Goal: Navigation & Orientation: Find specific page/section

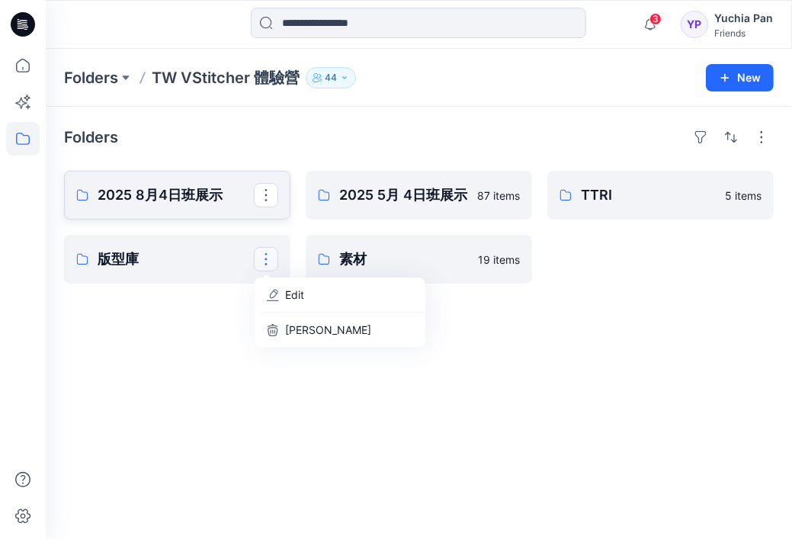
click at [149, 200] on p "2025 8月4日班展示" at bounding box center [176, 194] width 156 height 21
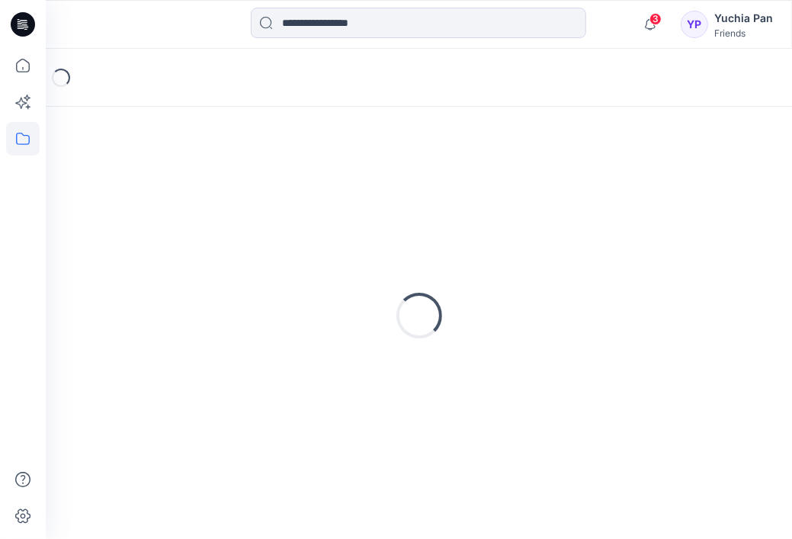
click at [148, 200] on div "Loading..." at bounding box center [419, 315] width 710 height 381
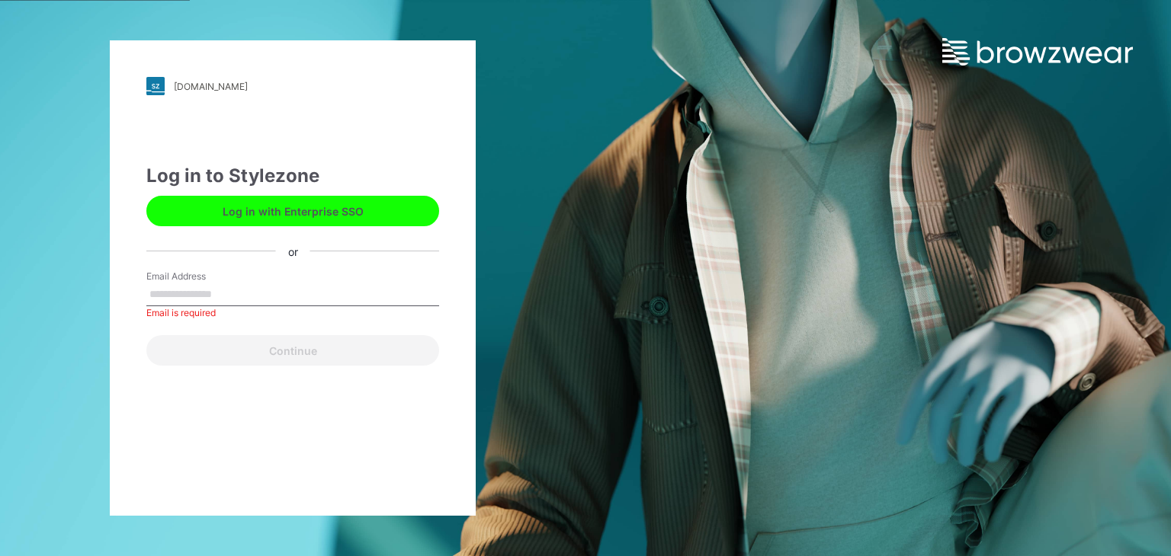
click at [287, 304] on input "Email Address" at bounding box center [292, 295] width 293 height 23
type input "**********"
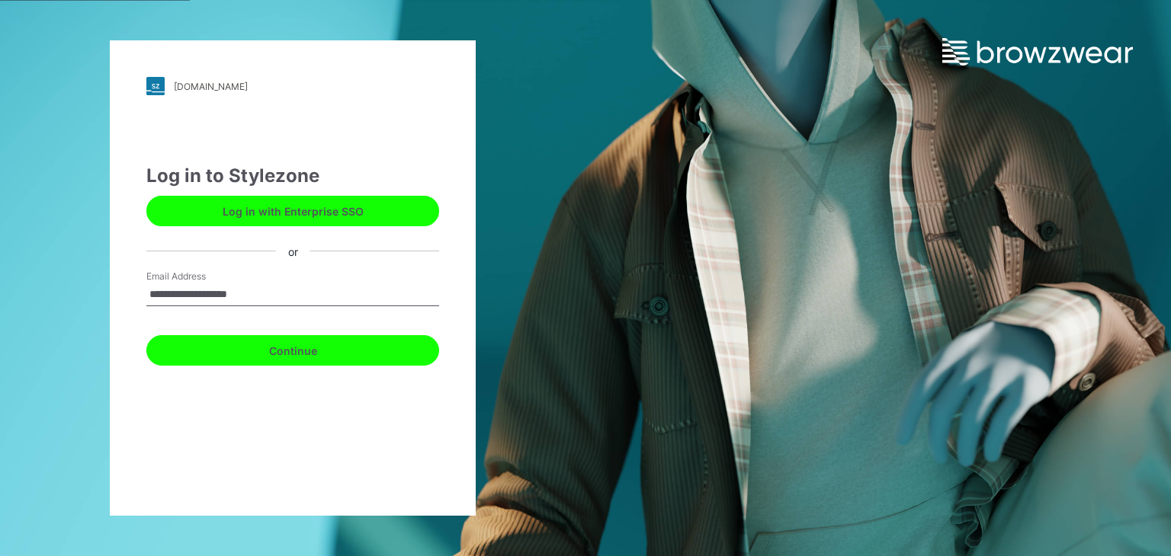
click at [297, 352] on button "Continue" at bounding box center [292, 350] width 293 height 30
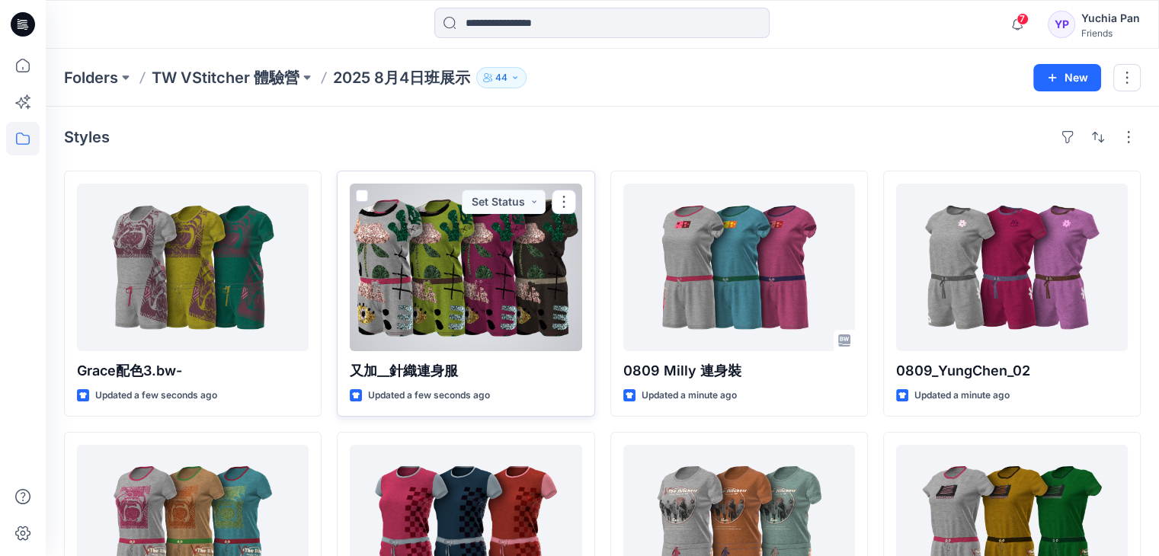
click at [449, 290] on div at bounding box center [466, 268] width 232 height 168
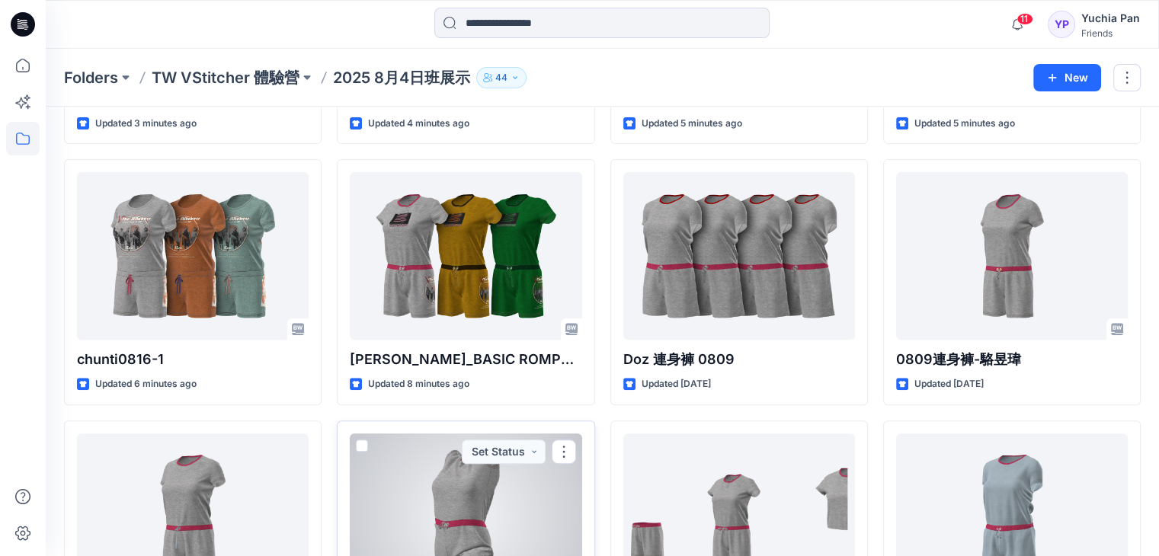
scroll to position [762, 0]
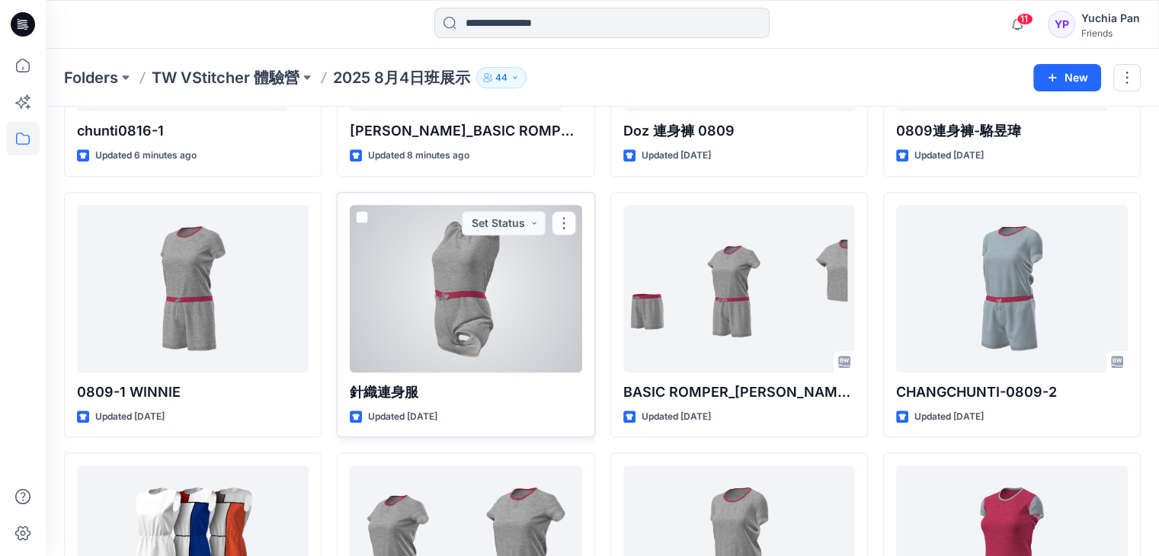
click at [457, 290] on div at bounding box center [466, 289] width 232 height 168
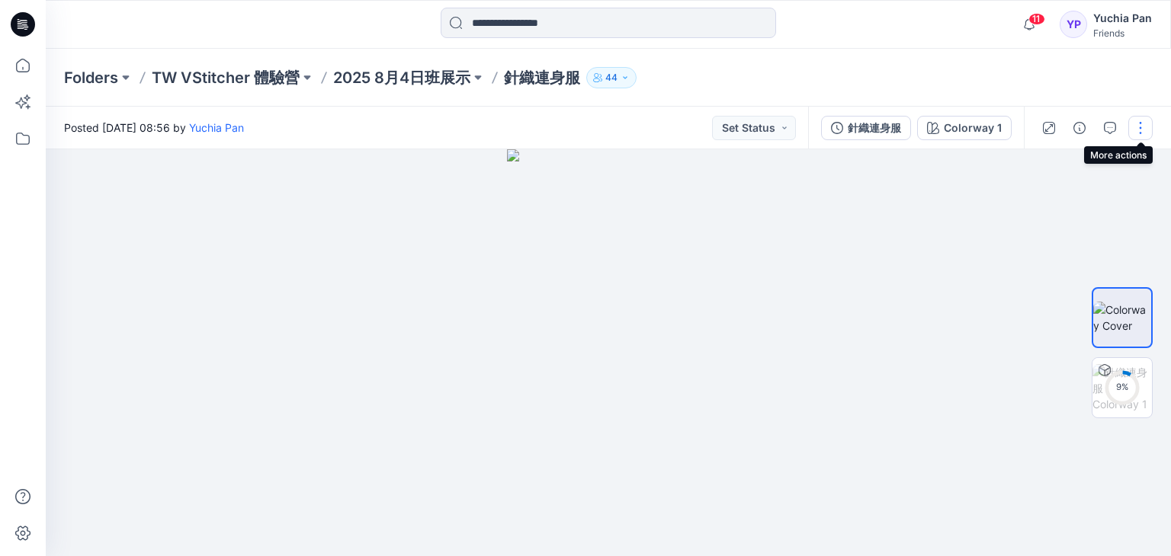
click at [1138, 126] on button "button" at bounding box center [1140, 128] width 24 height 24
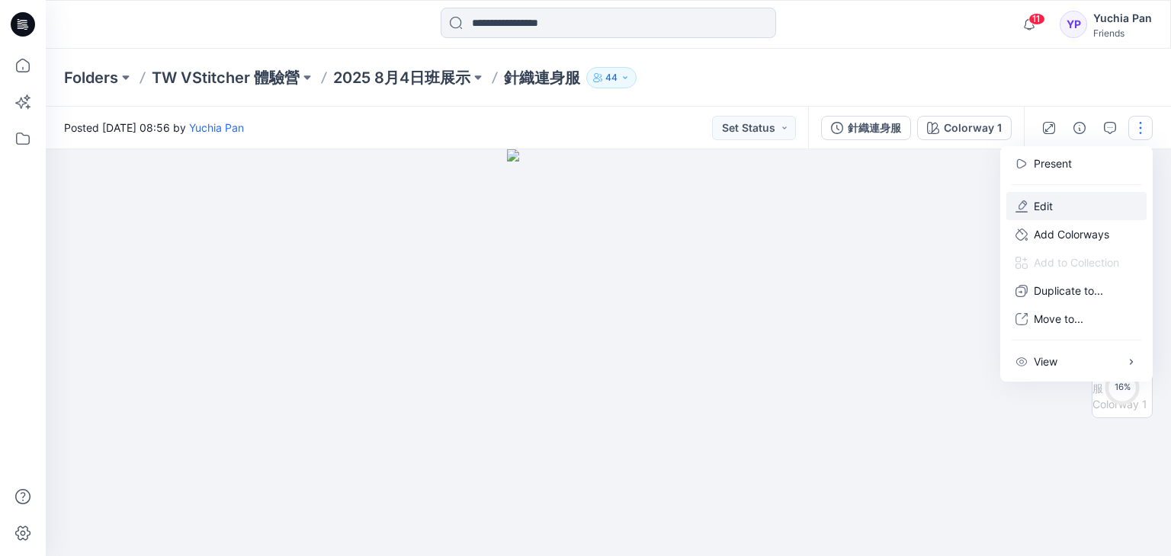
click at [1040, 207] on p "Edit" at bounding box center [1043, 206] width 19 height 16
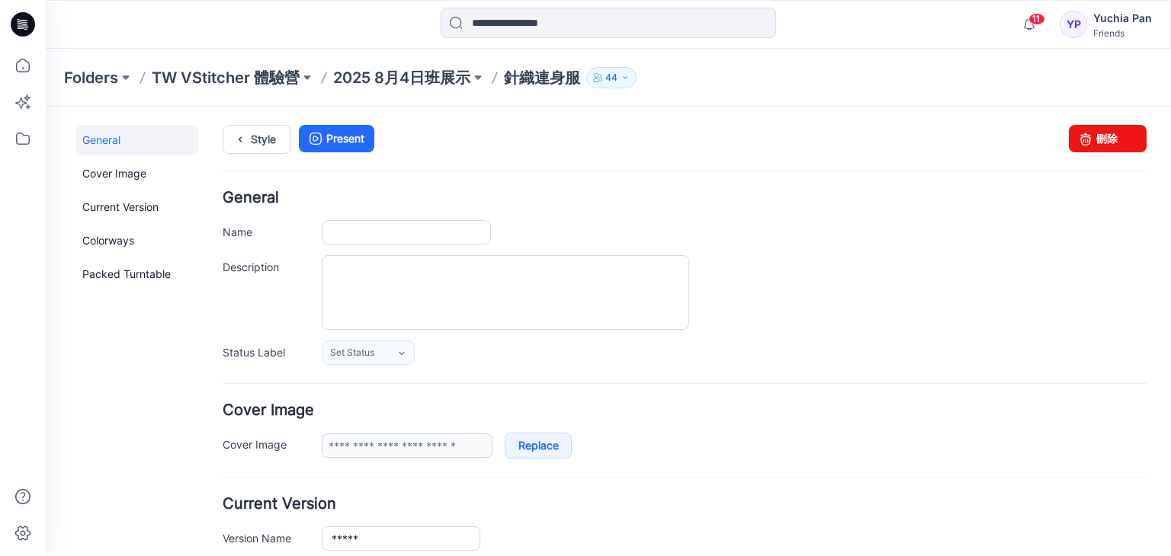
type input "*****"
type input "**********"
click at [330, 233] on input "*****" at bounding box center [406, 232] width 169 height 24
type input "********"
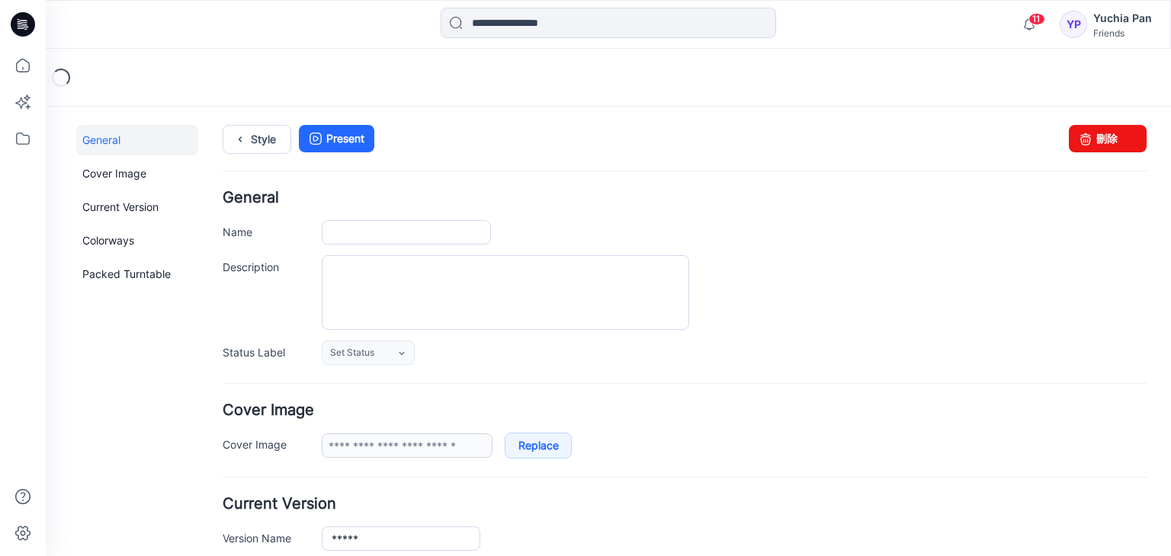
type input "*****"
type input "**********"
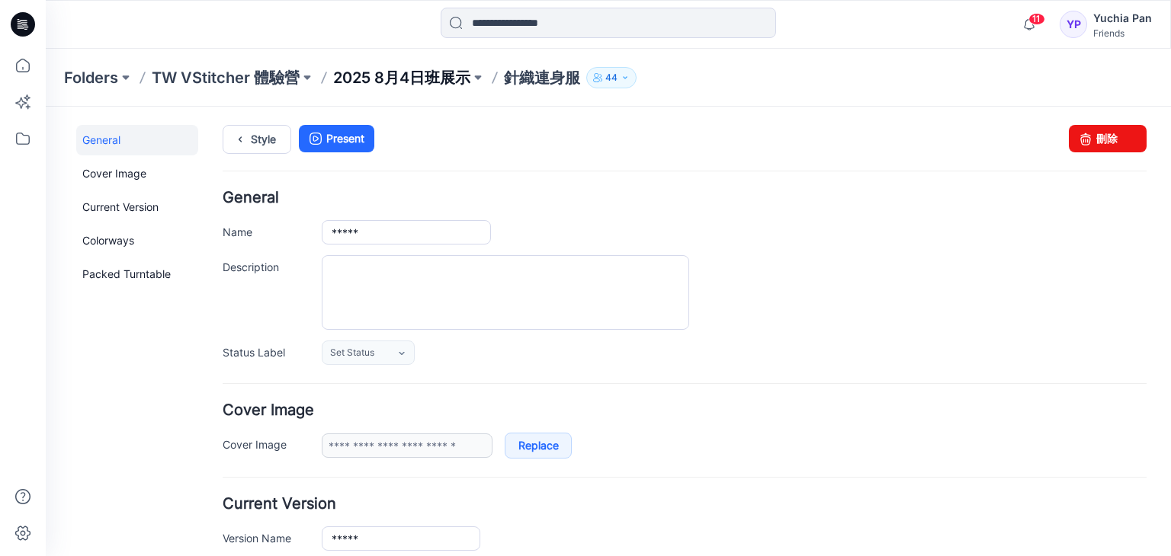
click at [426, 73] on p "2025 8月4日班展示" at bounding box center [401, 77] width 137 height 21
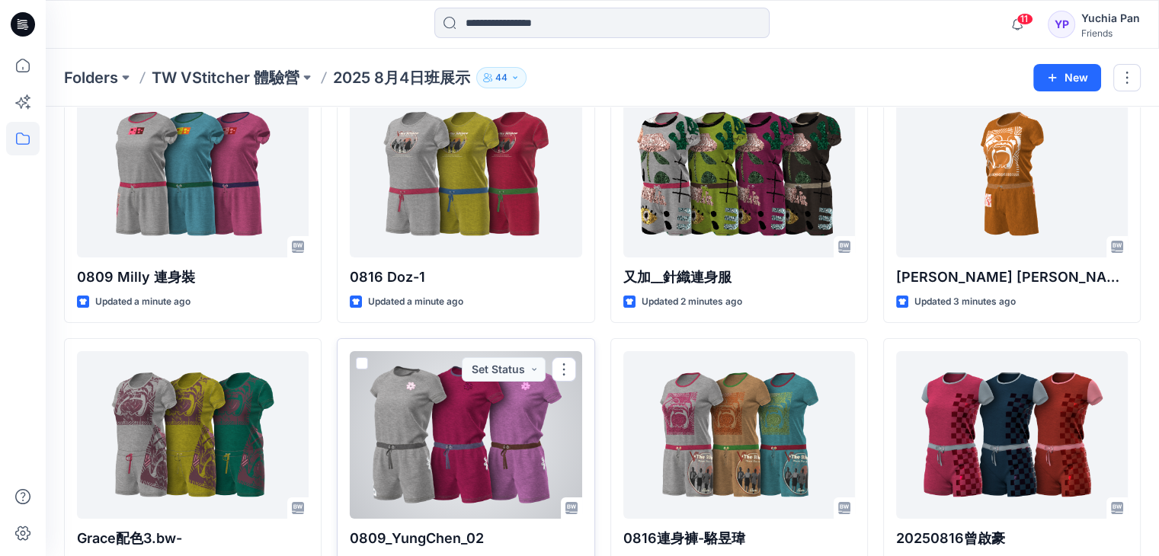
scroll to position [18, 0]
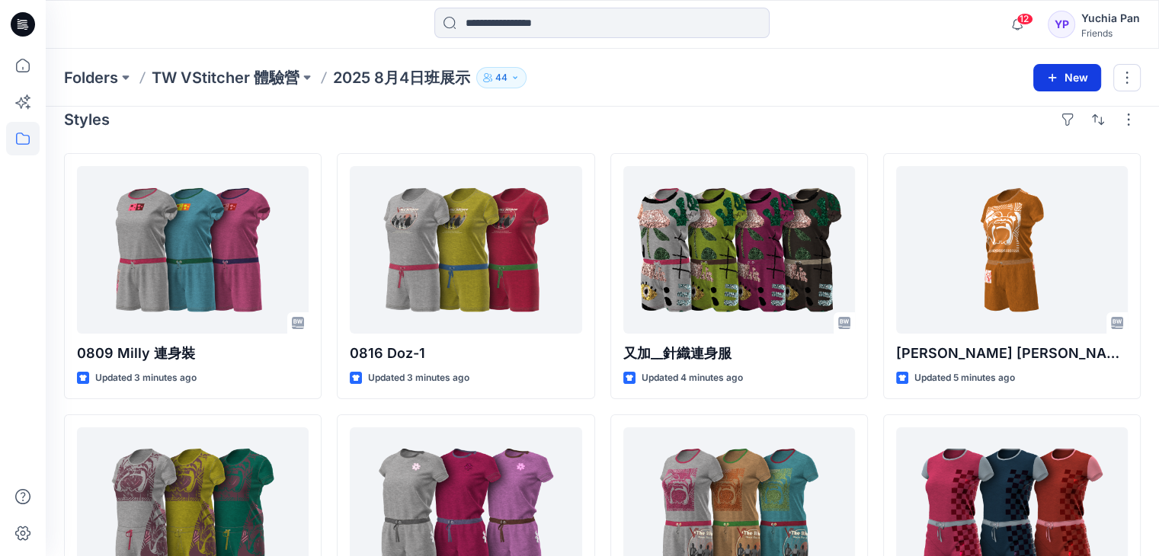
click at [1063, 77] on button "New" at bounding box center [1068, 77] width 68 height 27
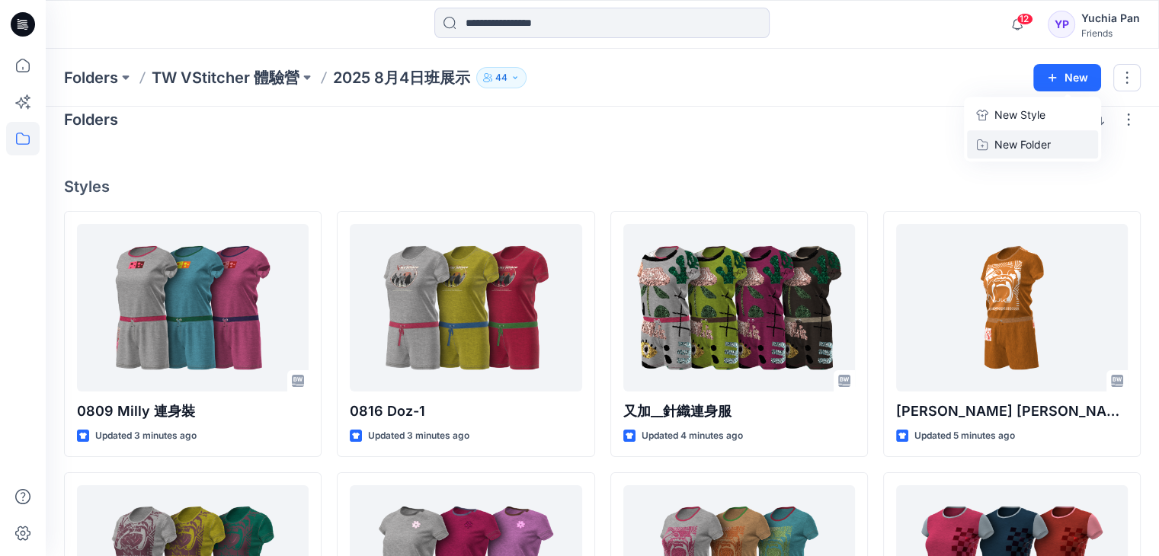
click at [1032, 143] on p "New Folder" at bounding box center [1023, 144] width 56 height 16
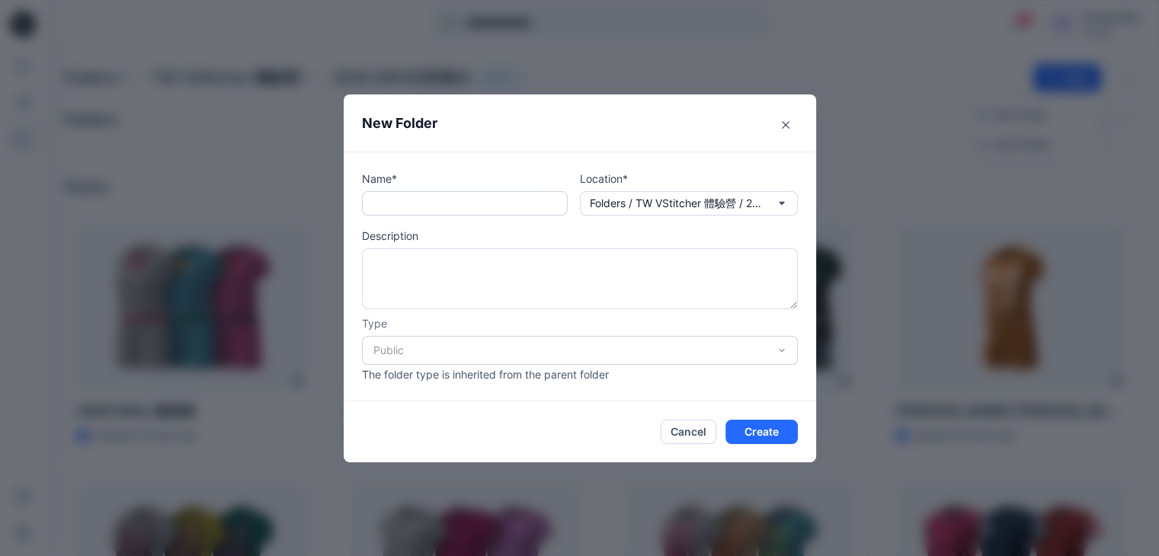
click at [386, 202] on input "text" at bounding box center [465, 203] width 206 height 24
type input "*"
type input "******"
click at [788, 205] on icon "button" at bounding box center [782, 203] width 12 height 12
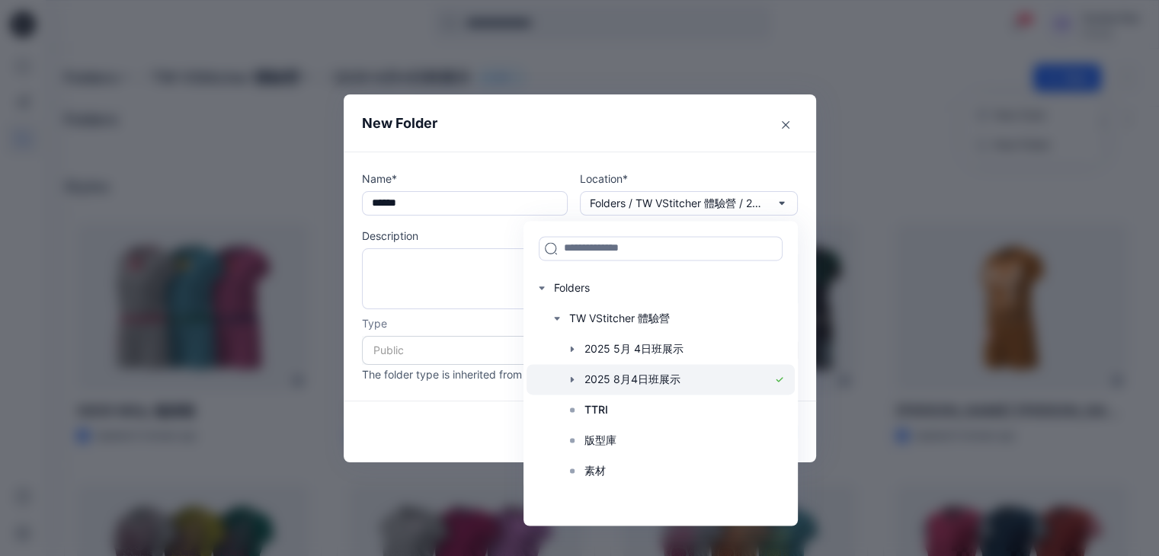
click at [626, 380] on div at bounding box center [661, 379] width 268 height 30
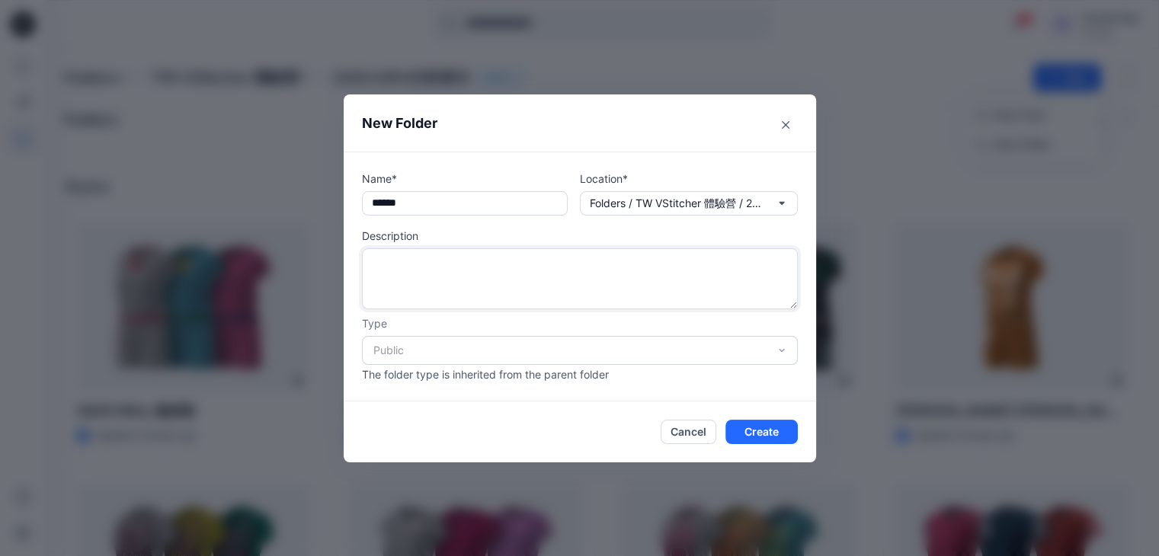
click at [384, 255] on textarea at bounding box center [580, 278] width 436 height 61
type textarea "*"
type textarea "**"
click at [790, 353] on div "Public" at bounding box center [580, 350] width 436 height 29
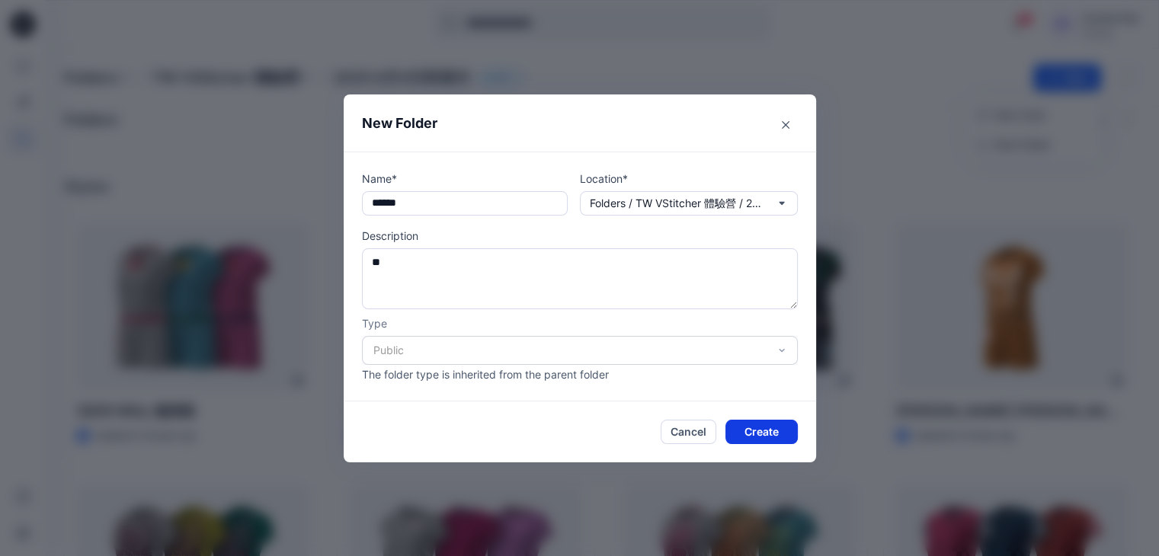
click at [759, 429] on button "Create" at bounding box center [762, 432] width 72 height 24
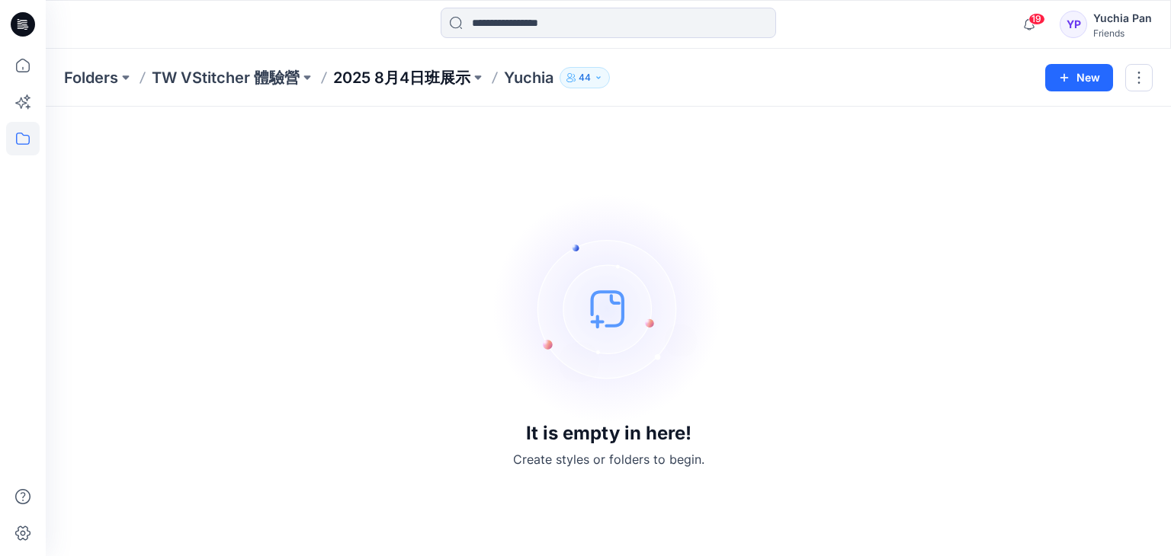
click at [396, 79] on p "2025 8月4日班展示" at bounding box center [401, 77] width 137 height 21
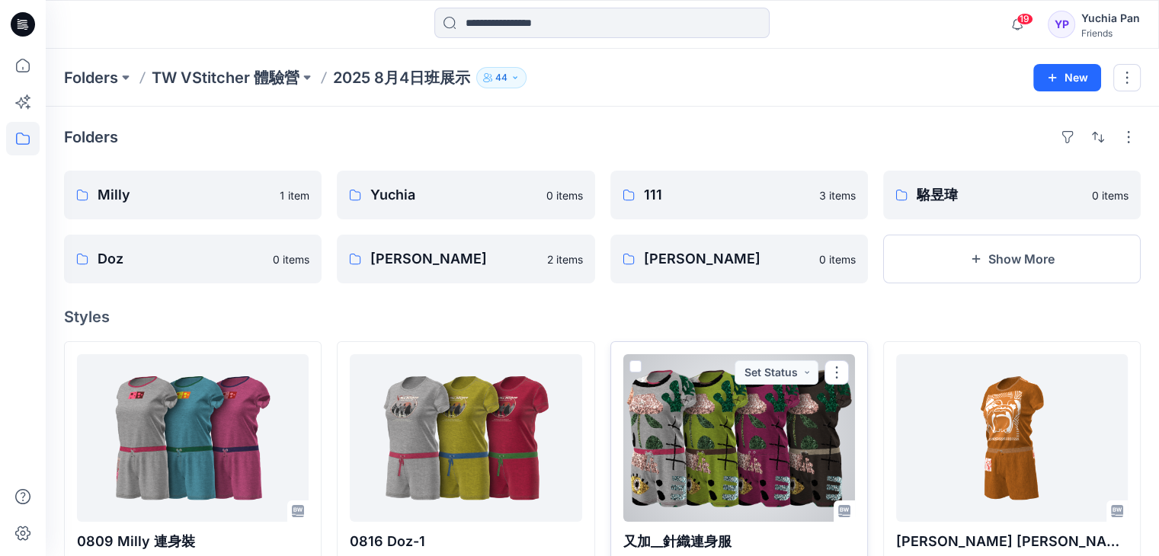
click at [745, 428] on div at bounding box center [739, 438] width 232 height 168
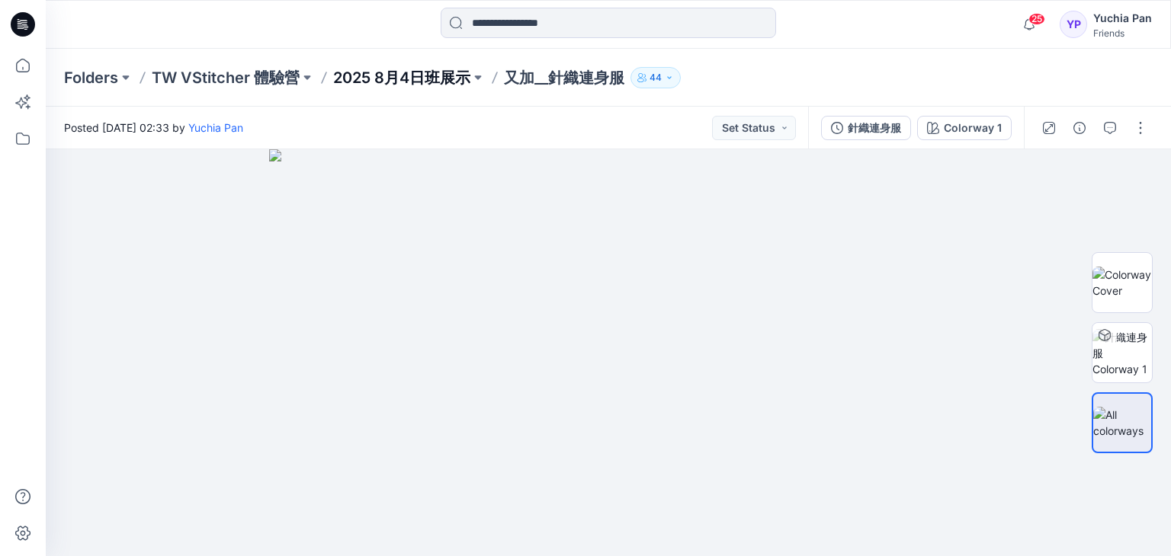
click at [421, 74] on p "2025 8月4日班展示" at bounding box center [401, 77] width 137 height 21
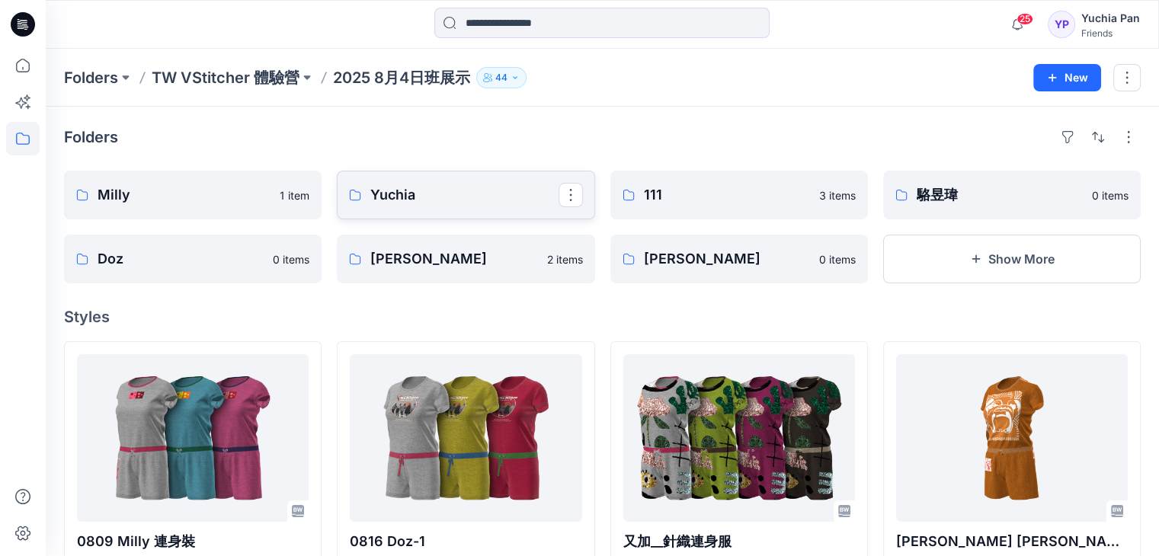
click at [441, 196] on p "Yuchia" at bounding box center [464, 194] width 188 height 21
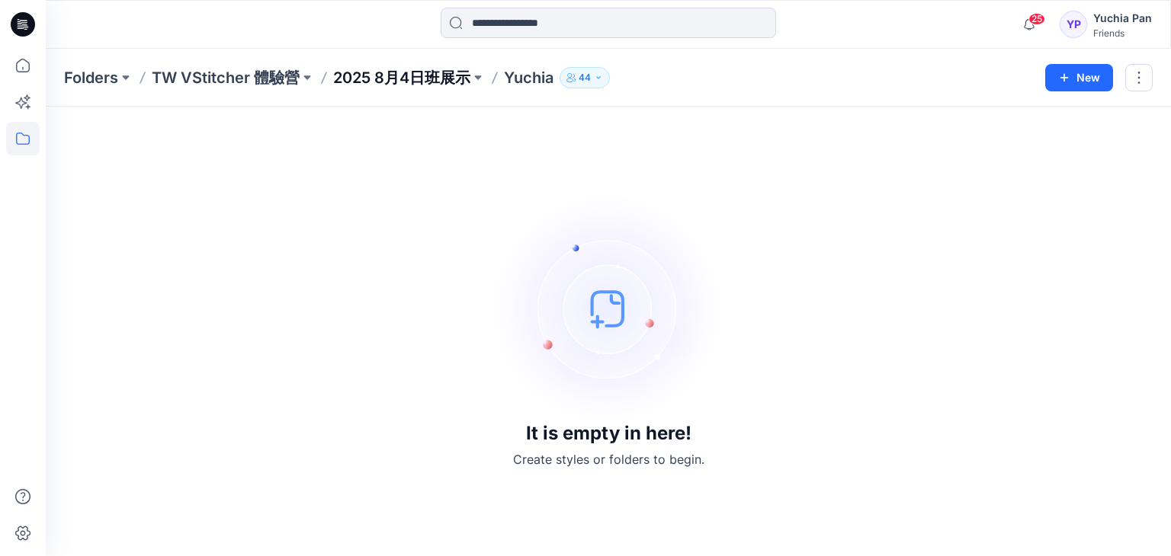
click at [430, 78] on p "2025 8月4日班展示" at bounding box center [401, 77] width 137 height 21
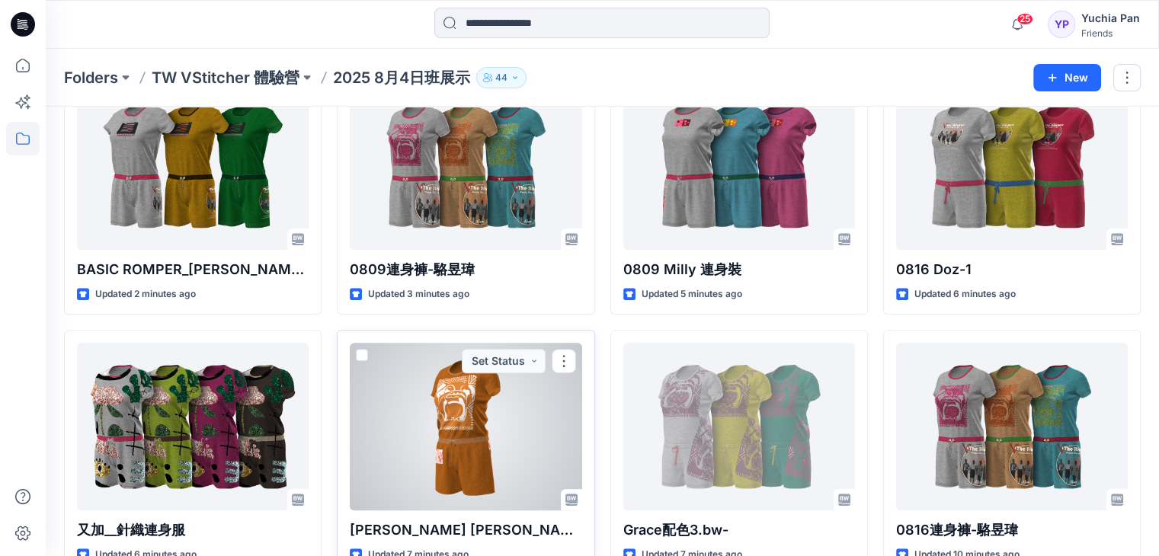
scroll to position [686, 0]
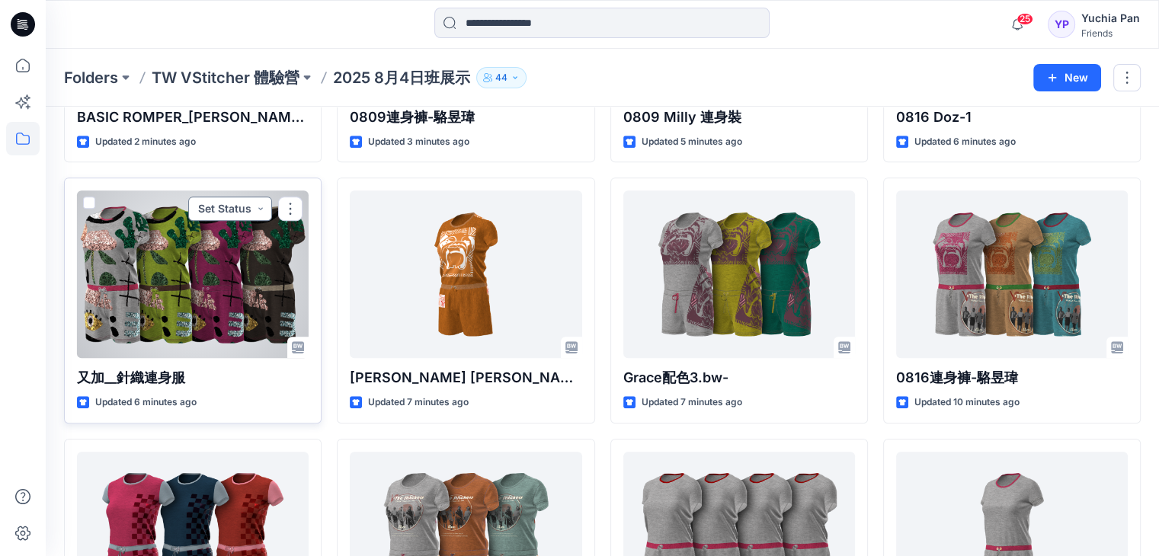
click at [259, 207] on button "Set Status" at bounding box center [230, 209] width 84 height 24
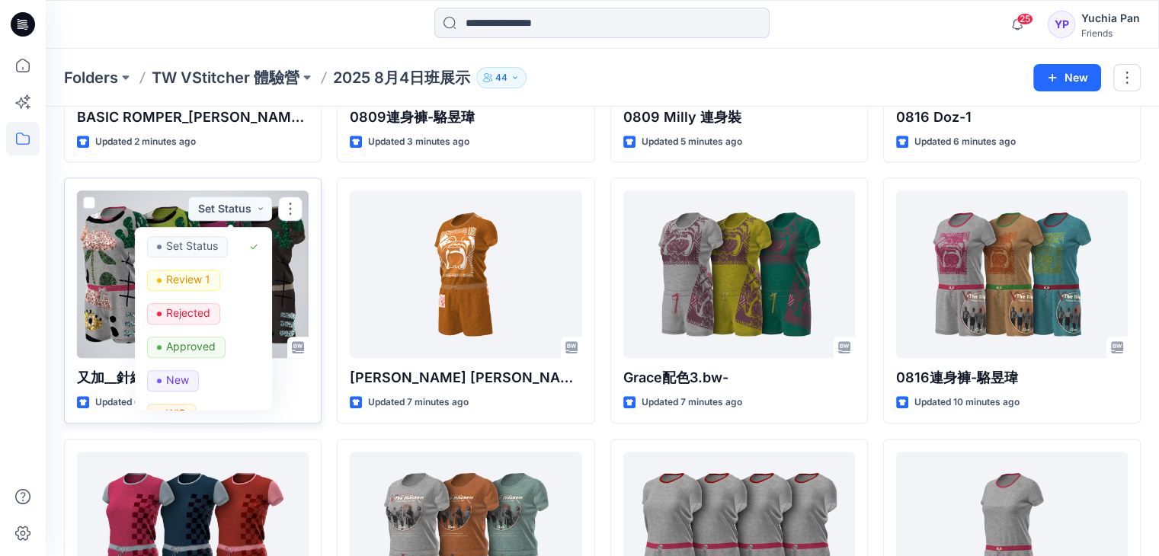
click at [123, 213] on div at bounding box center [193, 275] width 232 height 168
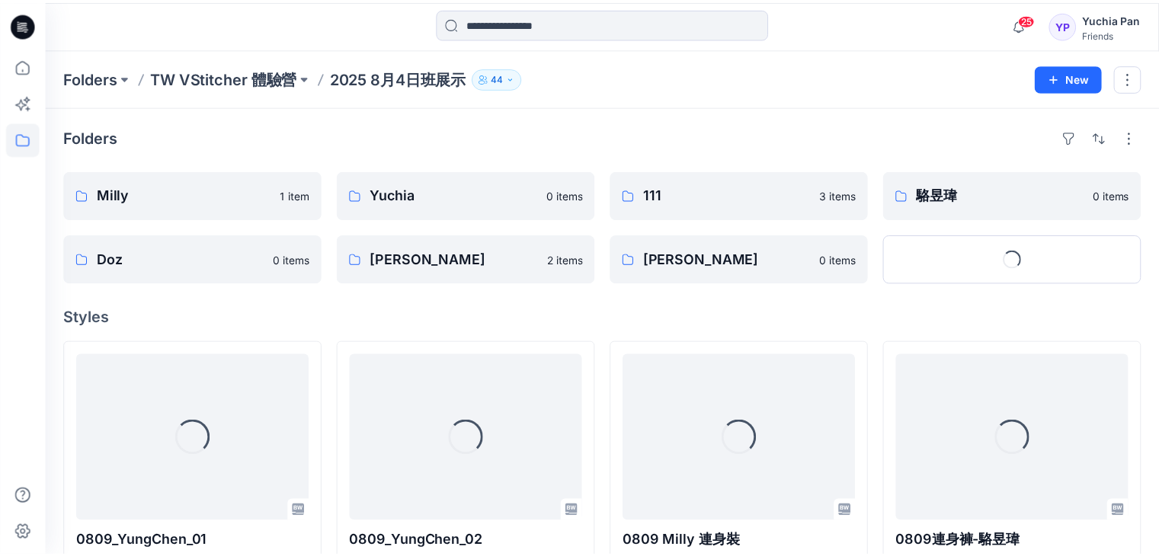
scroll to position [686, 0]
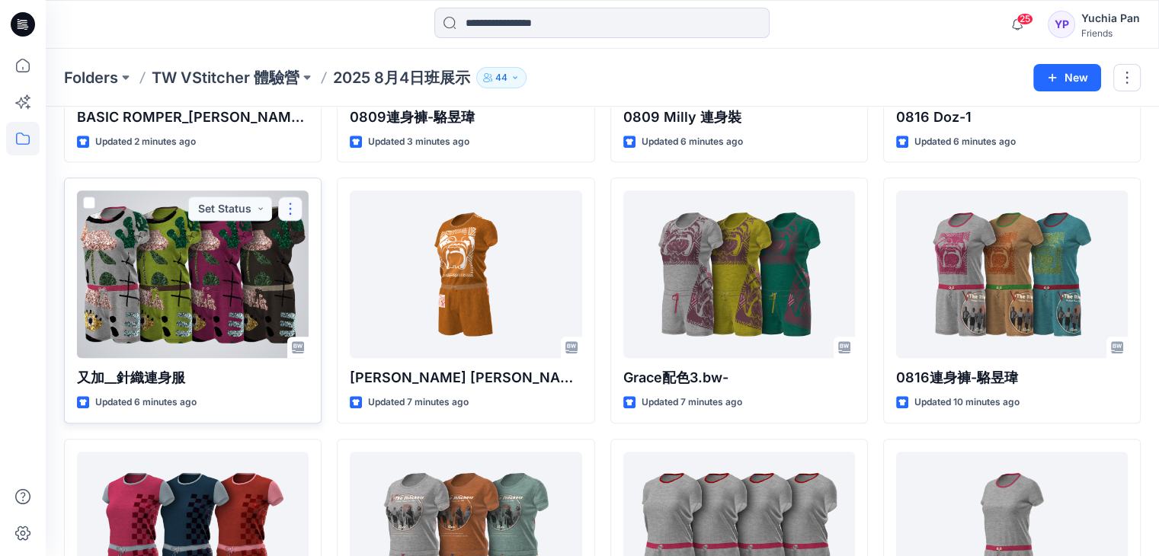
click at [290, 212] on button "button" at bounding box center [290, 209] width 24 height 24
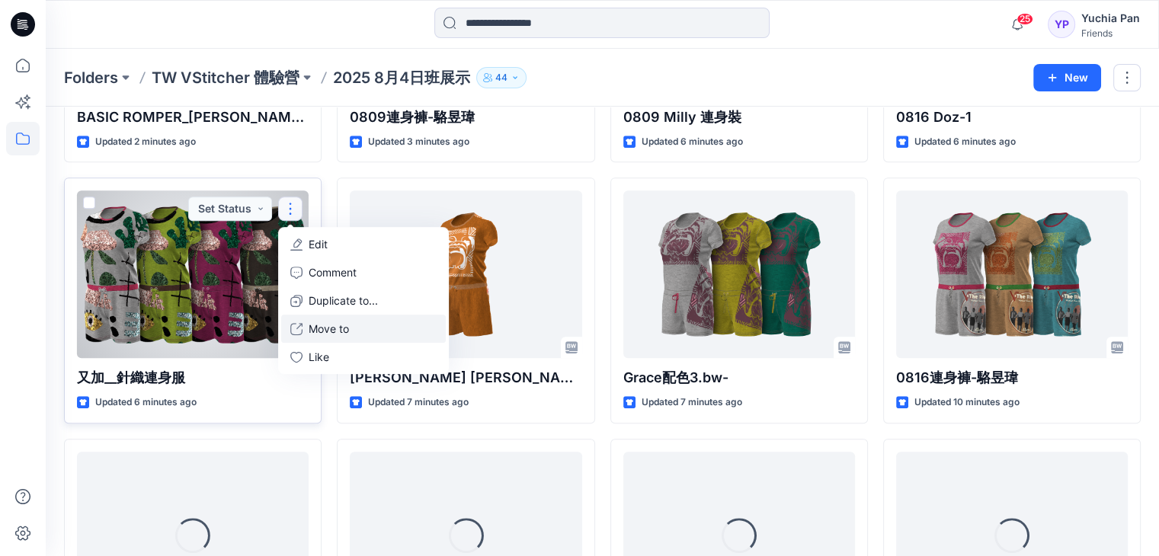
click at [321, 326] on p "Move to" at bounding box center [329, 329] width 40 height 16
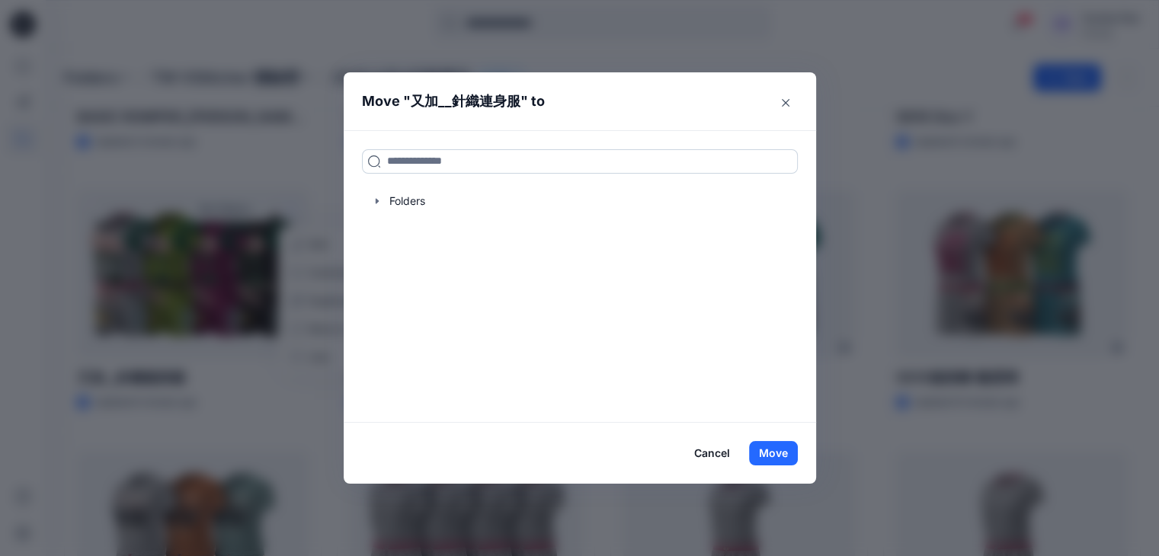
click at [479, 162] on input at bounding box center [580, 161] width 436 height 24
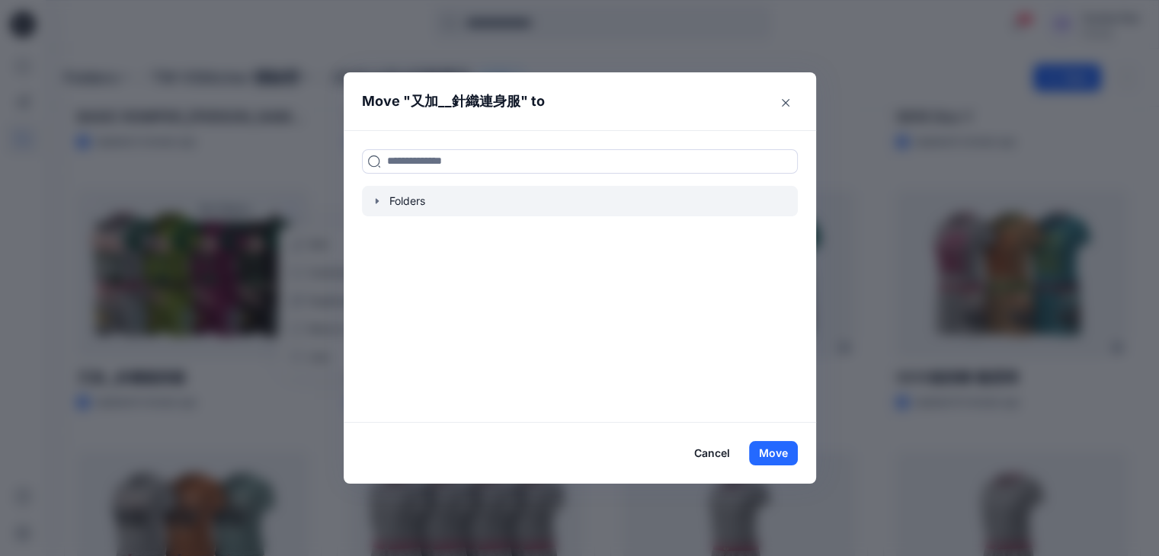
click at [409, 199] on div at bounding box center [580, 201] width 436 height 30
click at [383, 202] on icon "button" at bounding box center [377, 201] width 12 height 12
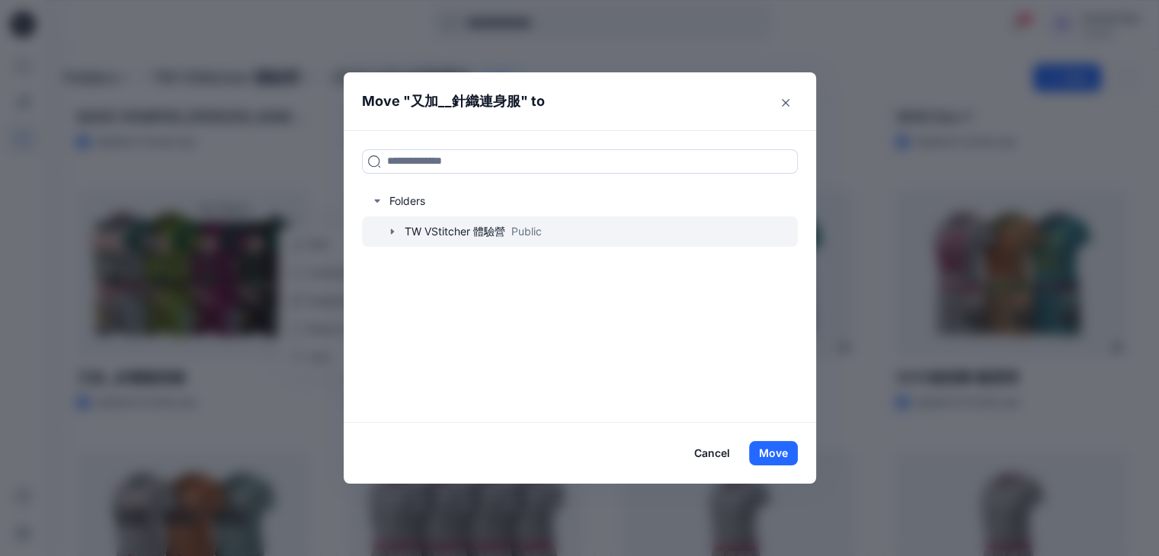
click at [393, 230] on icon "button" at bounding box center [391, 231] width 3 height 5
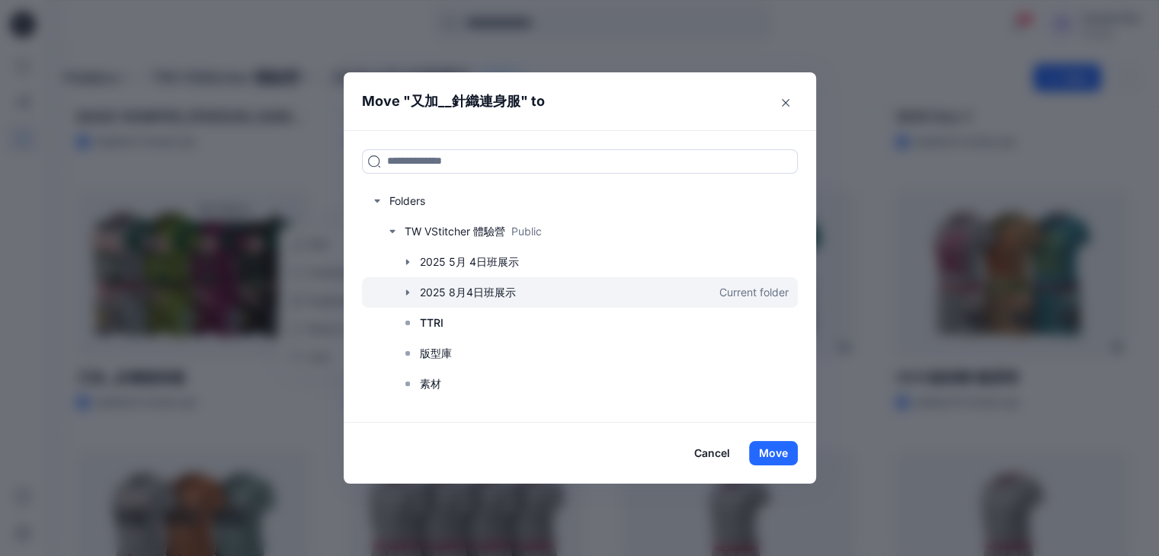
click at [409, 290] on icon "button" at bounding box center [406, 292] width 3 height 5
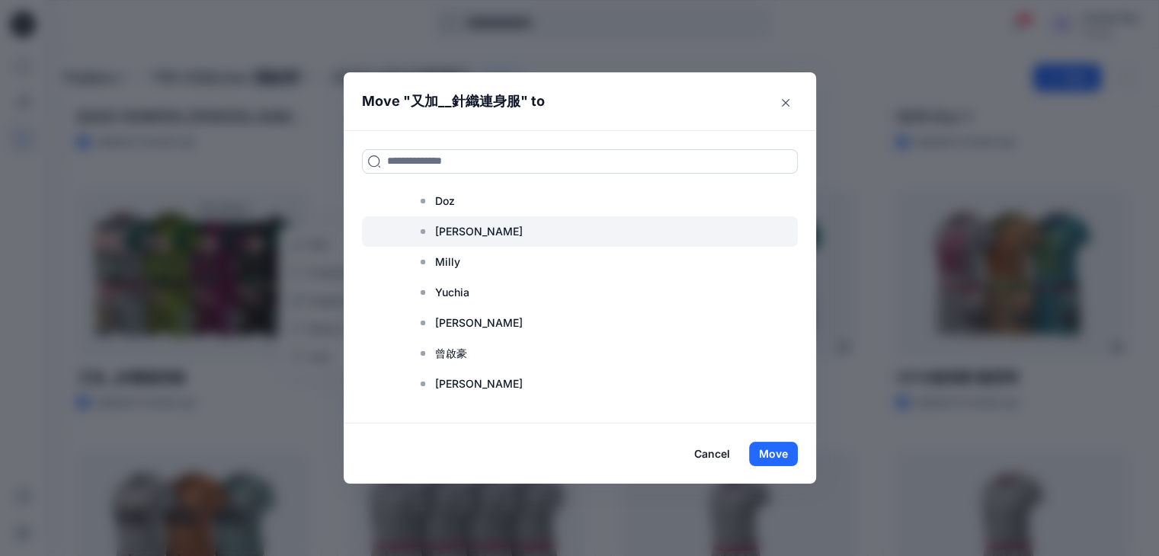
scroll to position [229, 0]
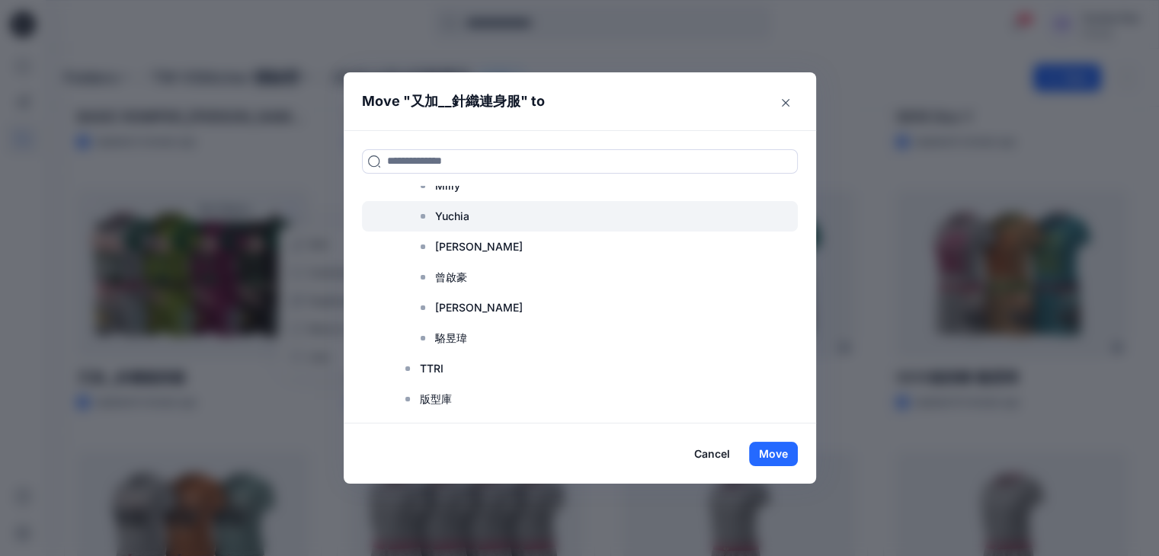
click at [470, 216] on p "Yuchia" at bounding box center [452, 216] width 34 height 18
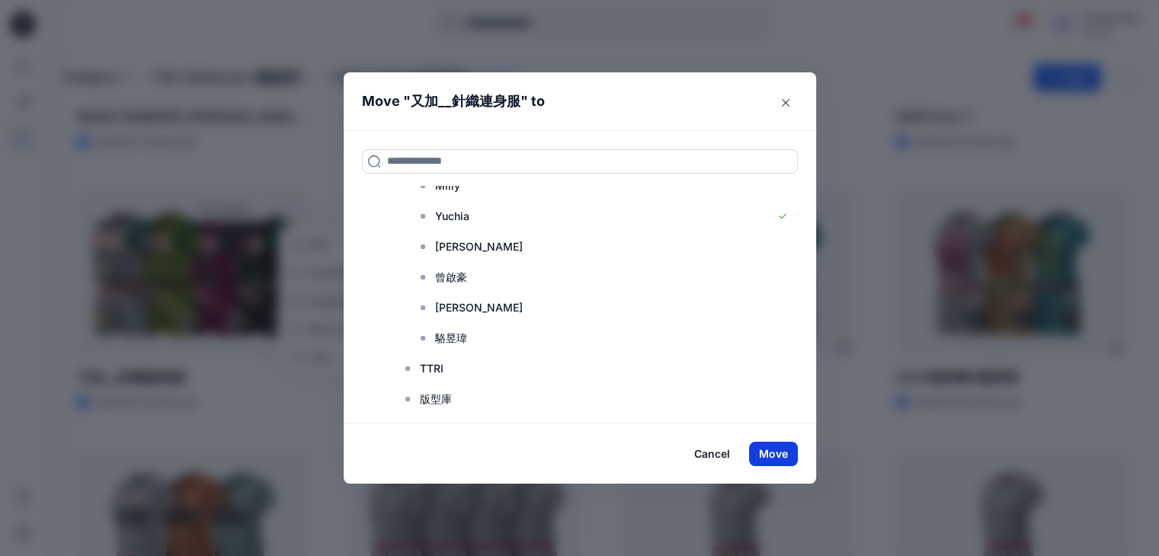
click at [777, 451] on button "Move" at bounding box center [773, 454] width 49 height 24
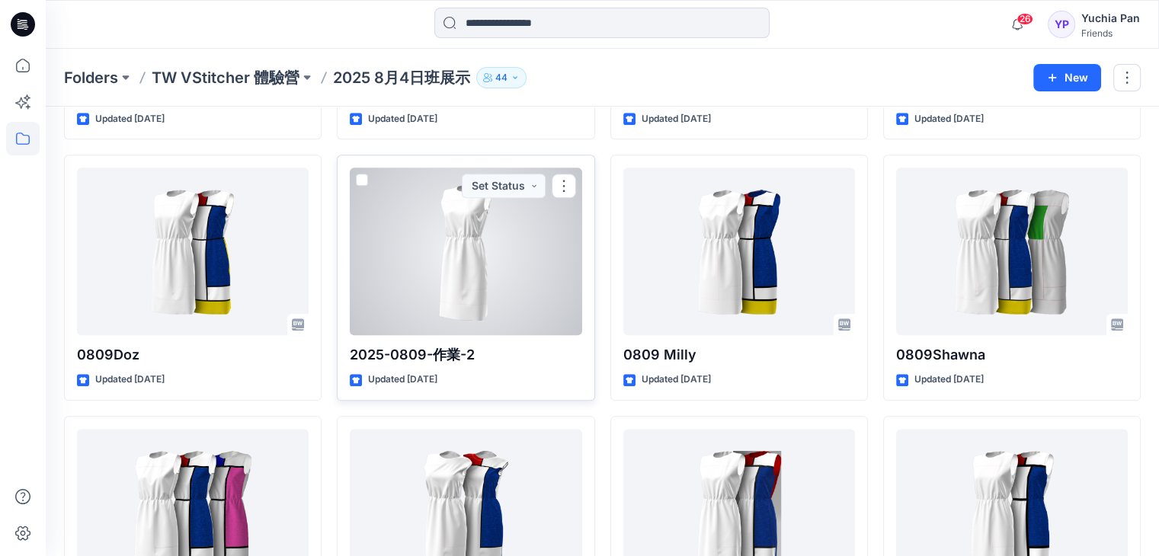
scroll to position [1906, 0]
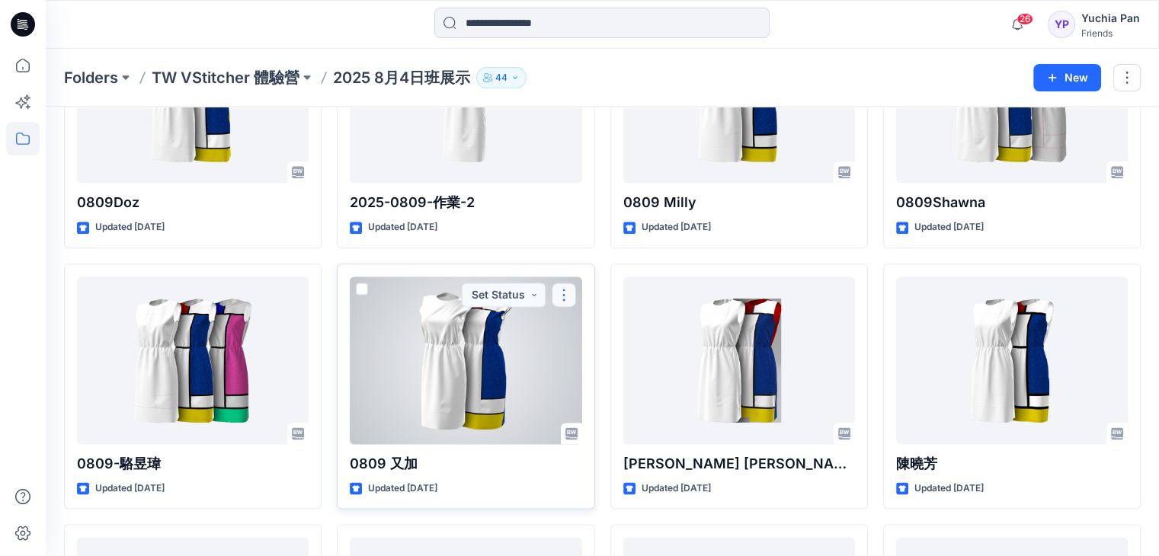
click at [560, 297] on button "button" at bounding box center [564, 295] width 24 height 24
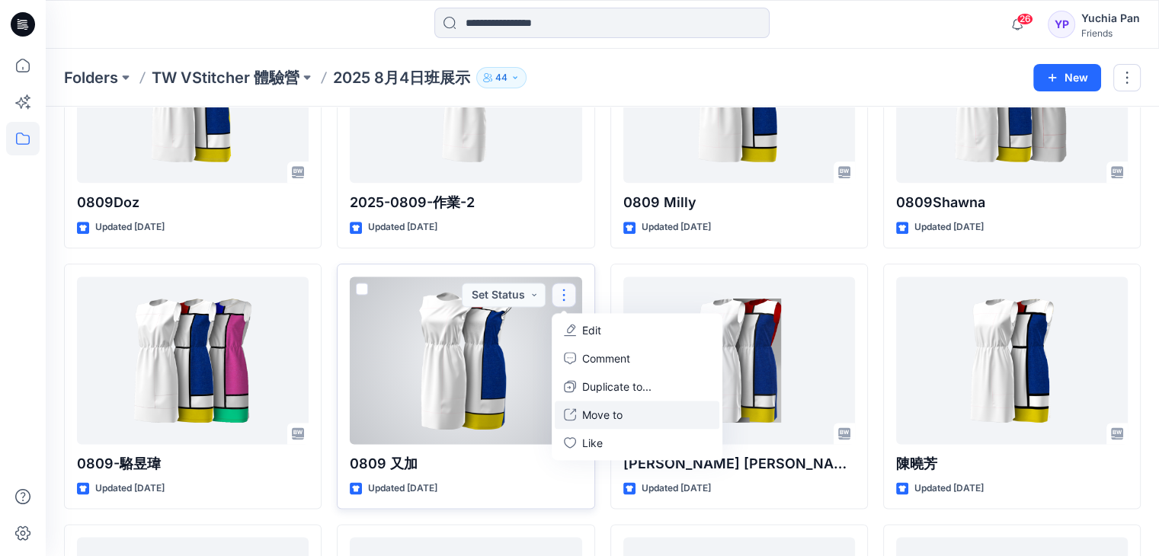
click at [611, 409] on p "Move to" at bounding box center [602, 415] width 40 height 16
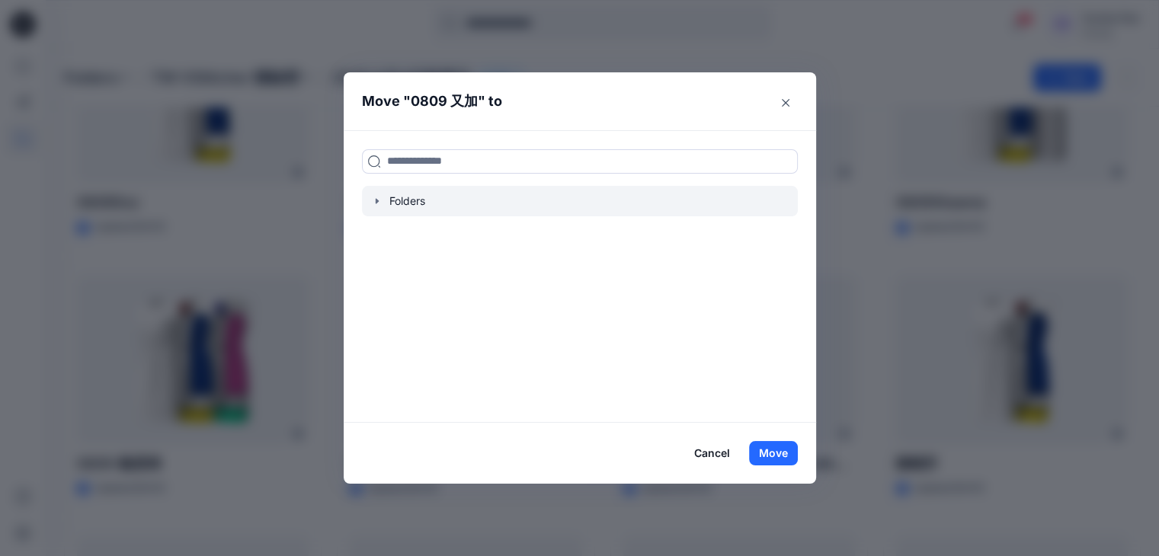
click at [380, 199] on icon "button" at bounding box center [377, 201] width 12 height 12
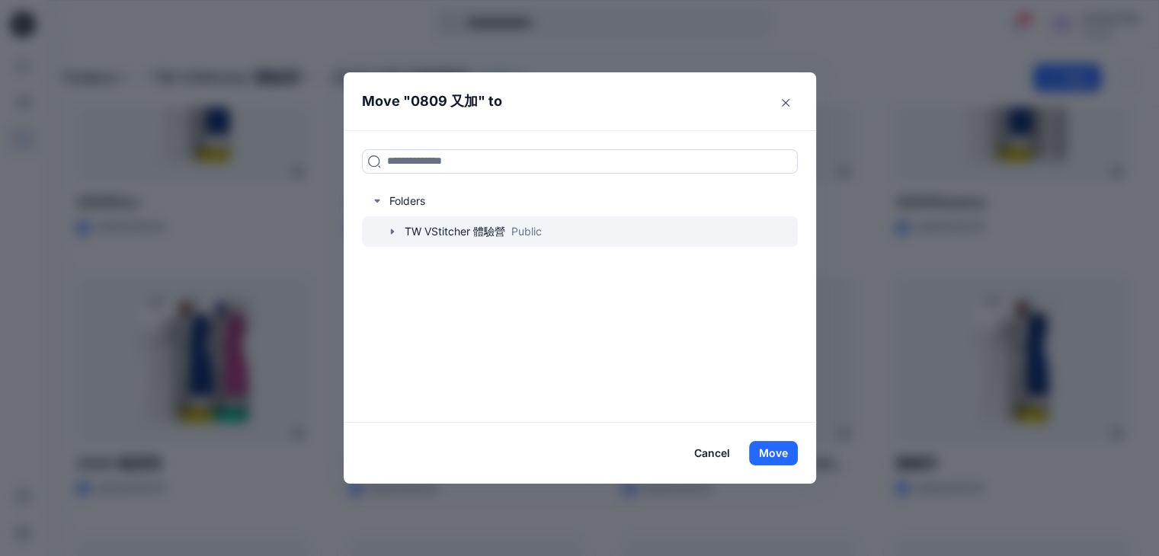
click at [393, 230] on icon "button" at bounding box center [391, 231] width 3 height 5
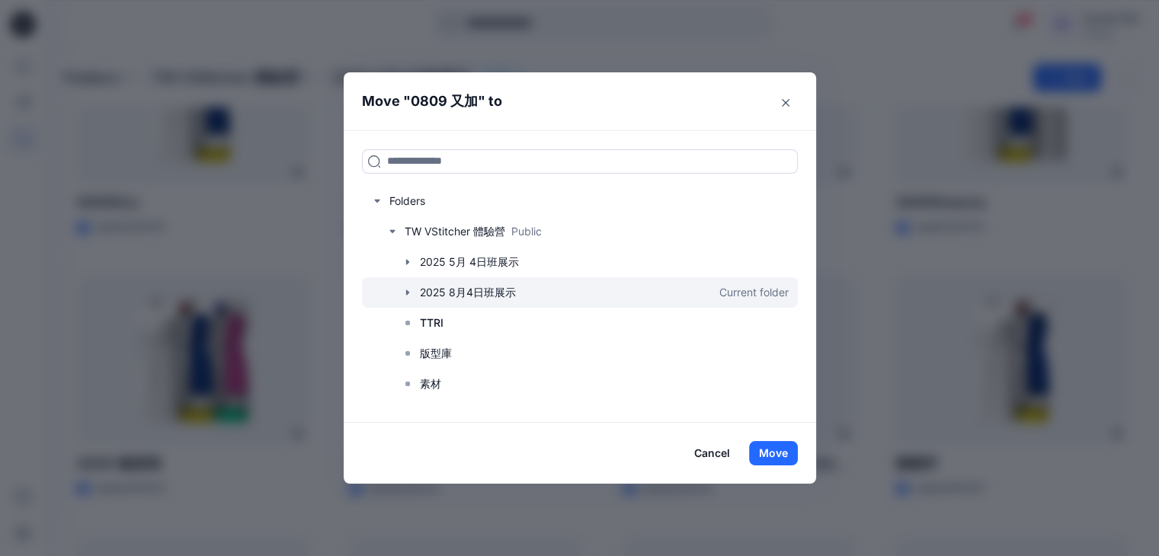
click at [414, 290] on icon "button" at bounding box center [408, 293] width 12 height 12
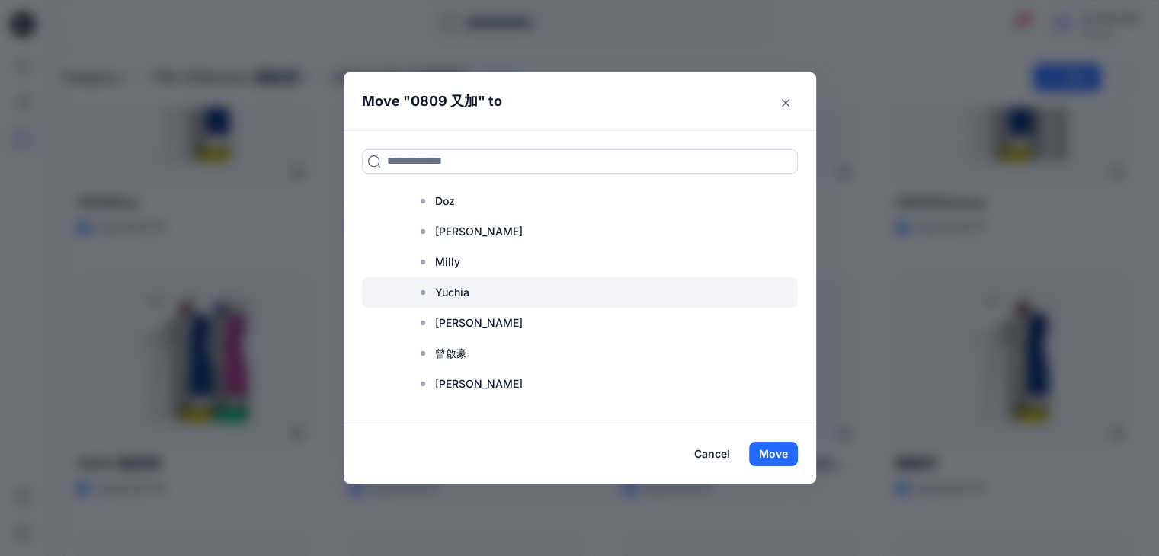
scroll to position [229, 0]
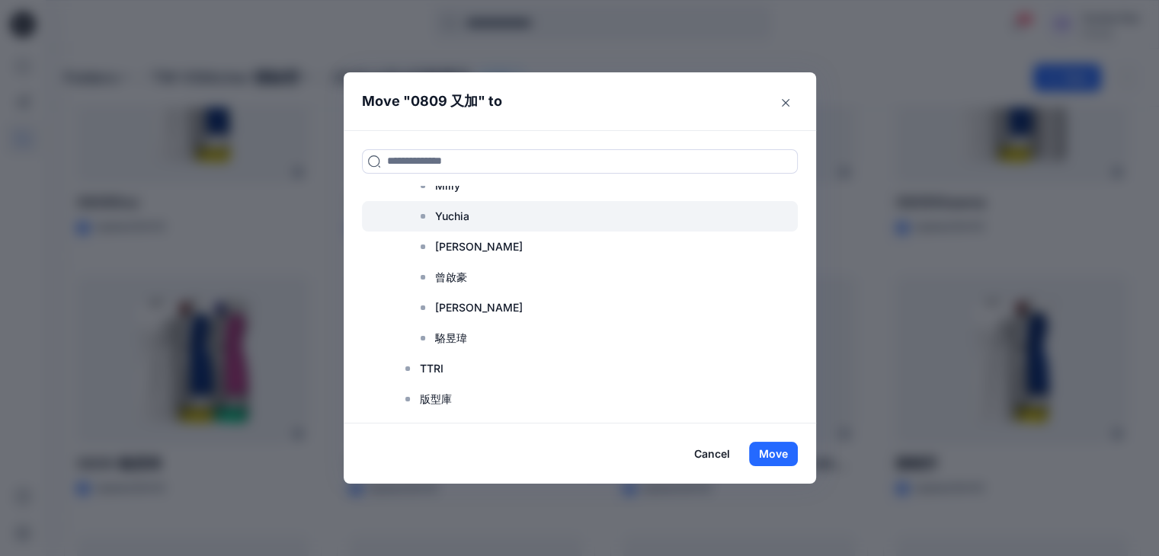
click at [483, 216] on div at bounding box center [580, 216] width 436 height 30
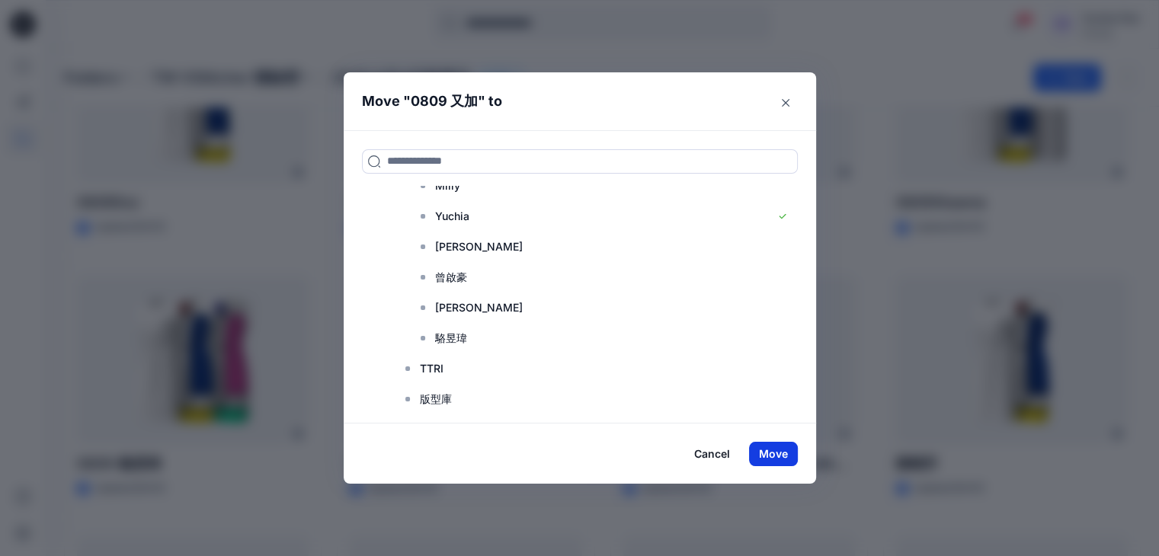
click at [777, 452] on button "Move" at bounding box center [773, 454] width 49 height 24
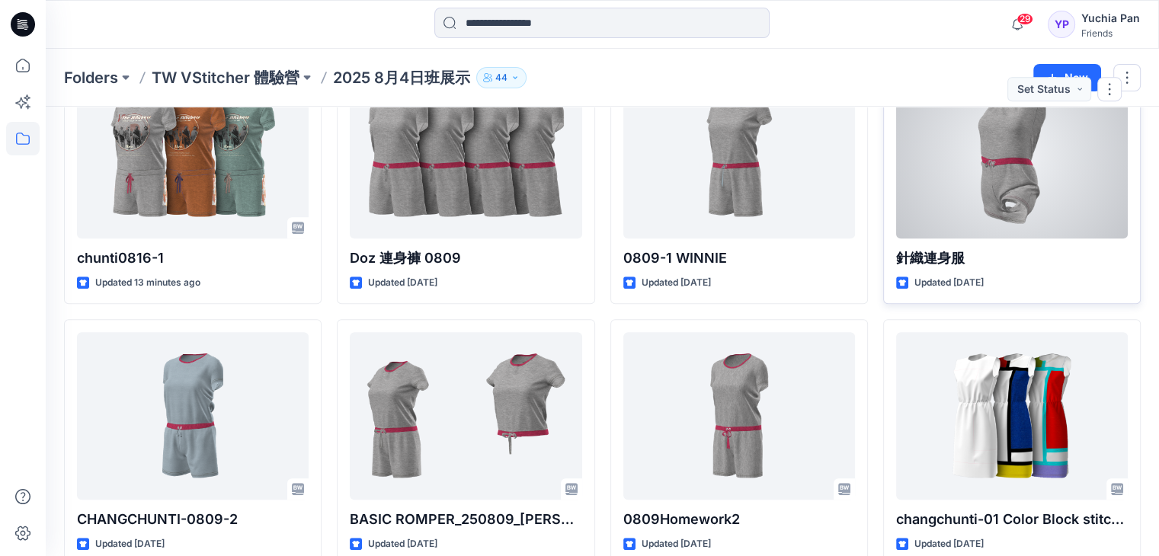
scroll to position [729, 0]
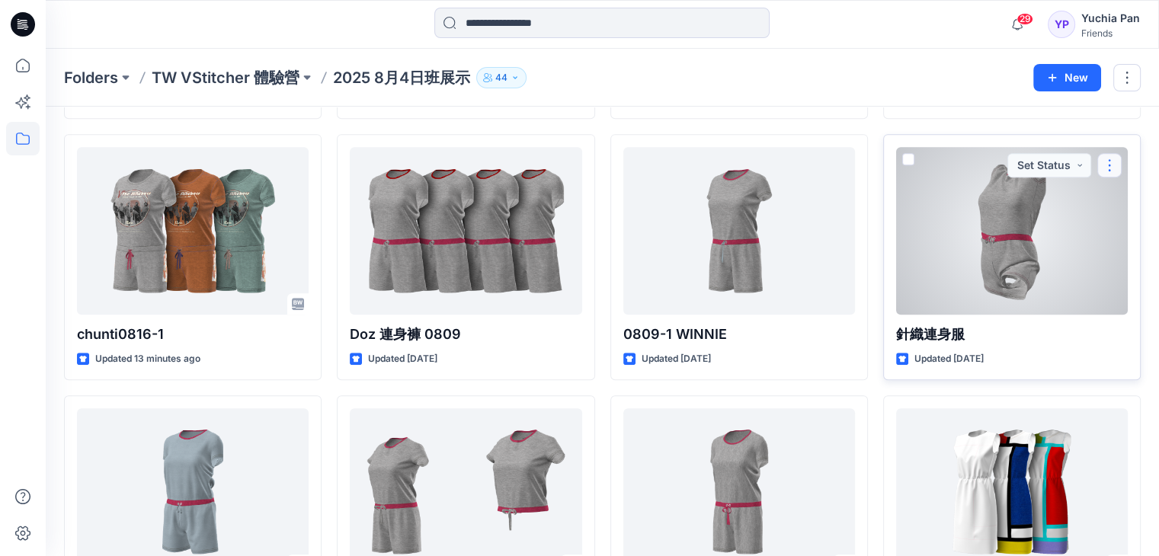
click at [1113, 165] on button "button" at bounding box center [1110, 165] width 24 height 24
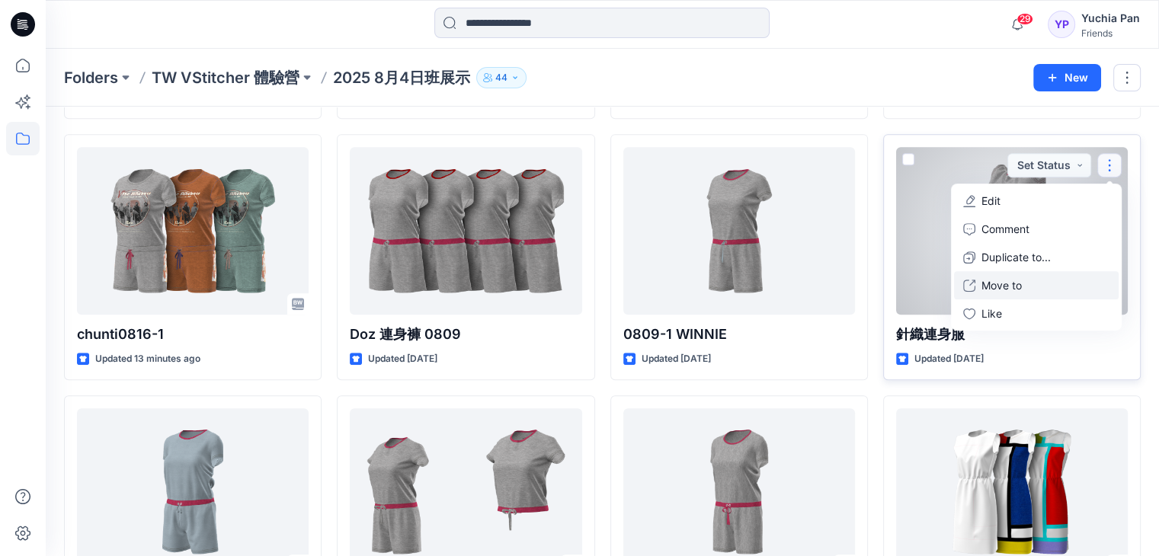
click at [998, 284] on p "Move to" at bounding box center [1002, 285] width 40 height 16
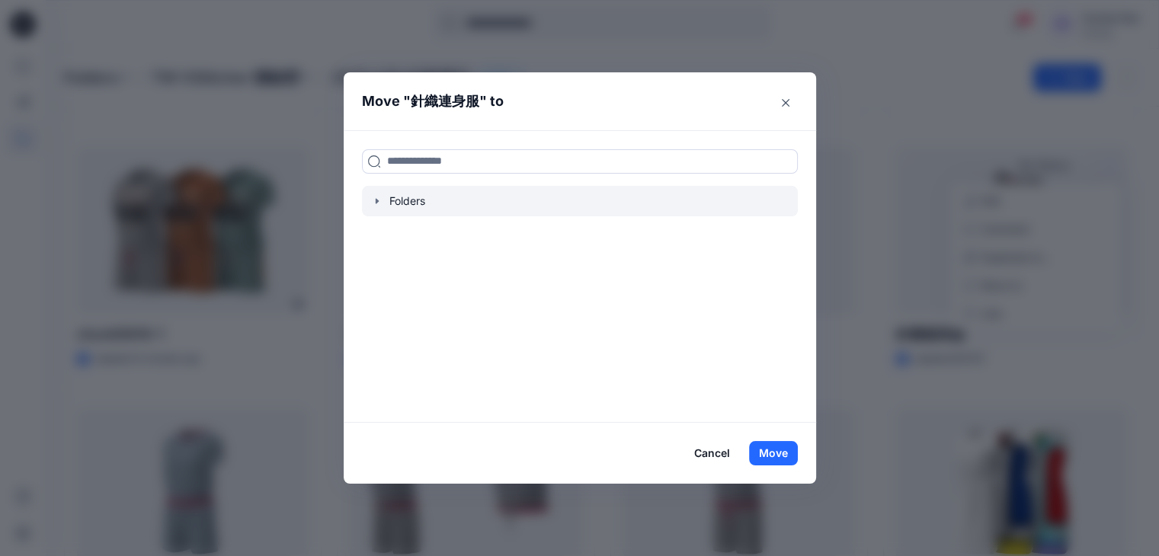
click at [383, 198] on icon "button" at bounding box center [377, 201] width 12 height 12
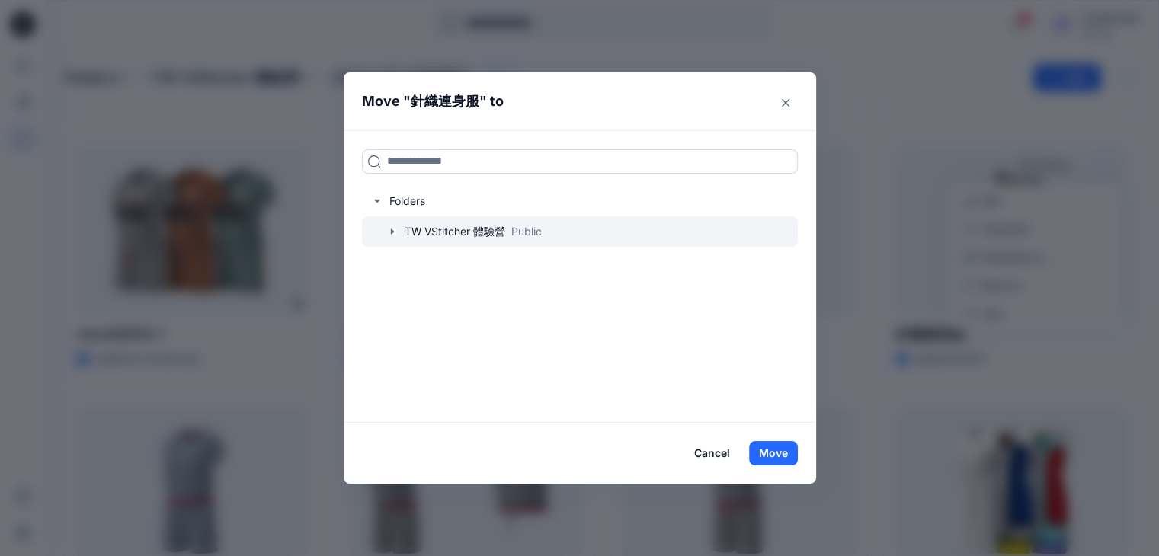
click at [393, 231] on icon "button" at bounding box center [391, 231] width 3 height 5
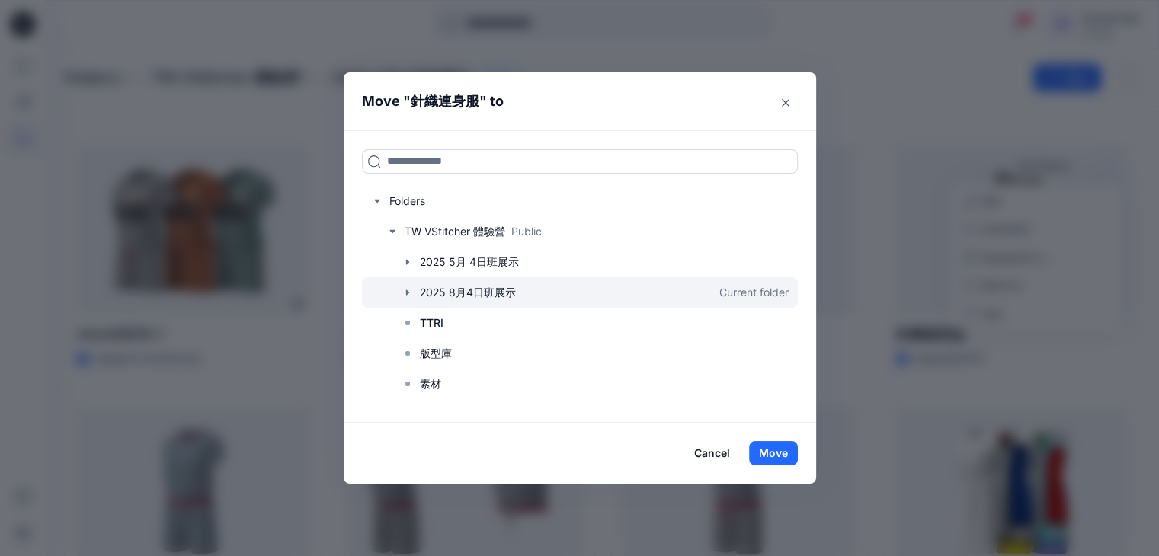
click at [409, 291] on icon "button" at bounding box center [406, 292] width 3 height 5
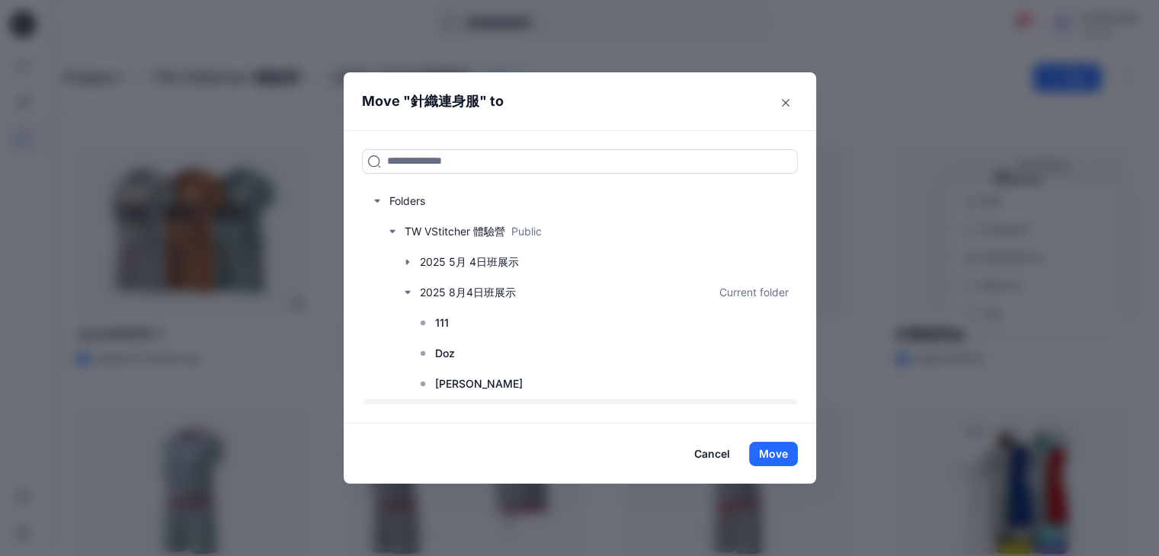
scroll to position [152, 0]
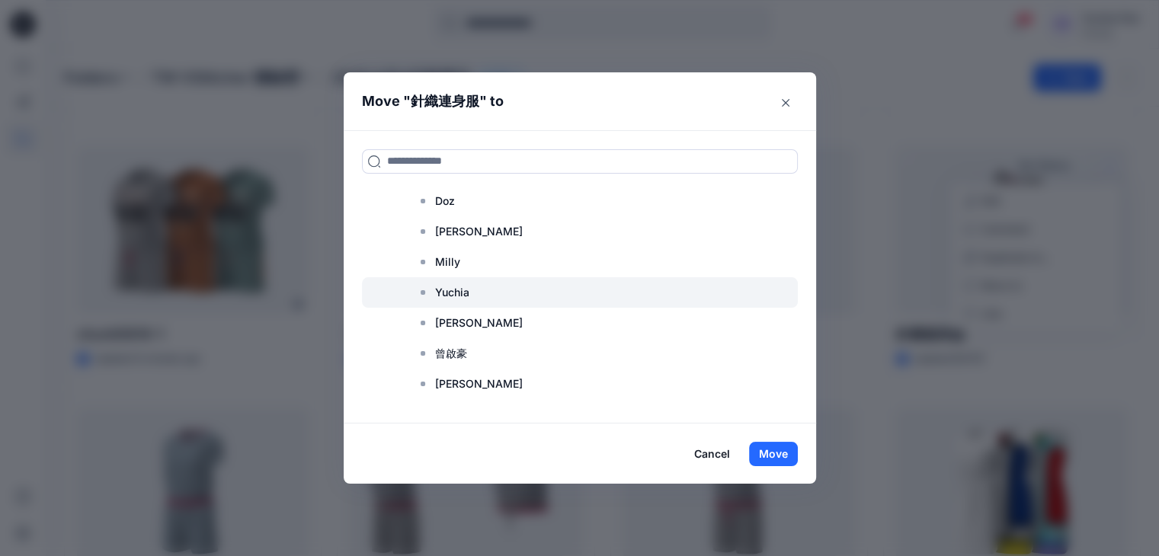
click at [460, 290] on p "Yuchia" at bounding box center [452, 293] width 34 height 18
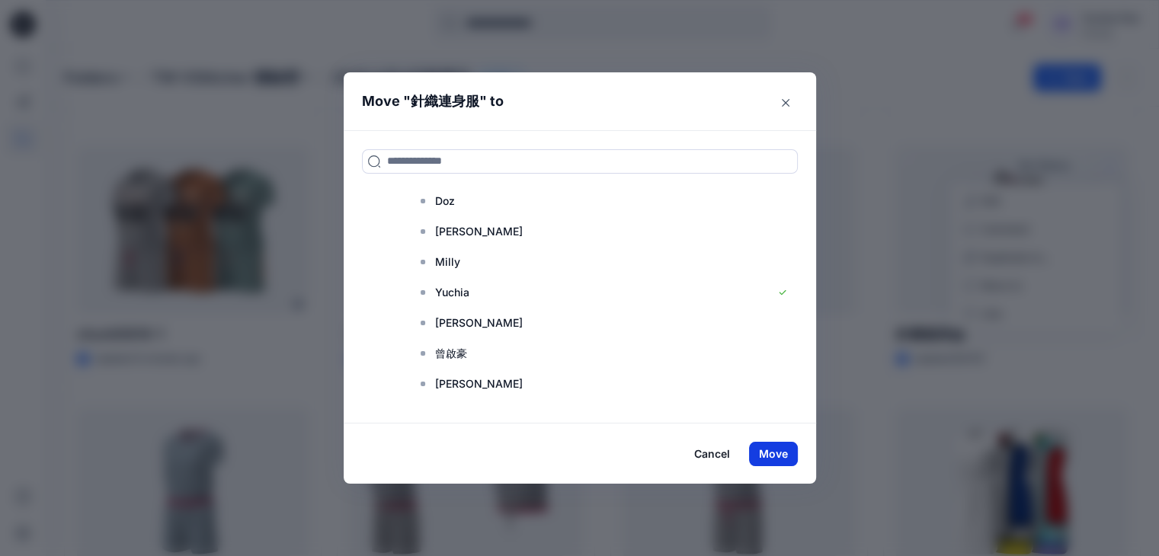
click at [787, 454] on button "Move" at bounding box center [773, 454] width 49 height 24
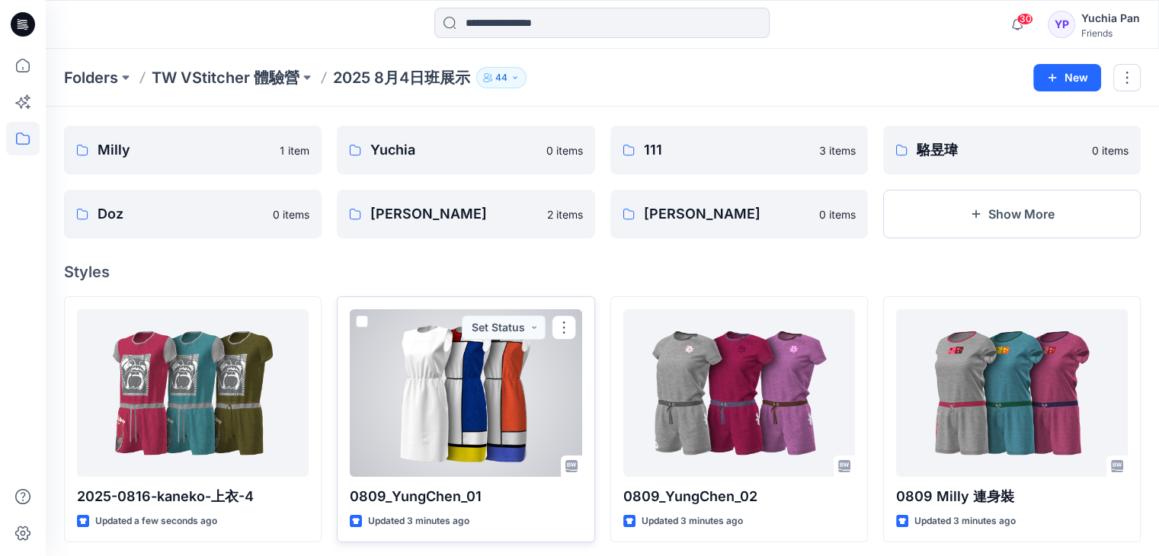
scroll to position [0, 0]
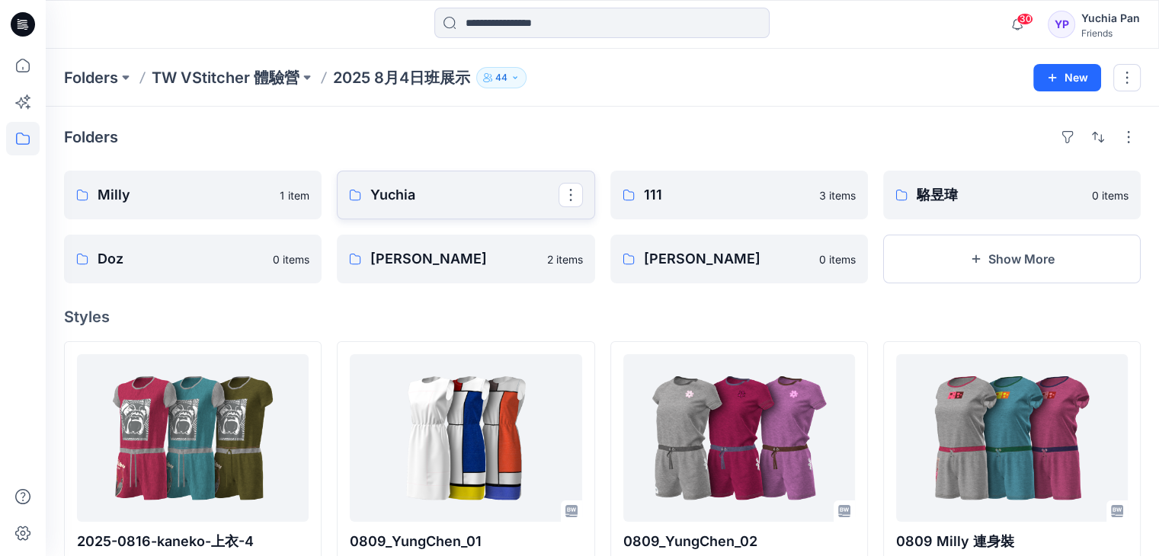
click at [414, 199] on p "Yuchia" at bounding box center [464, 194] width 188 height 21
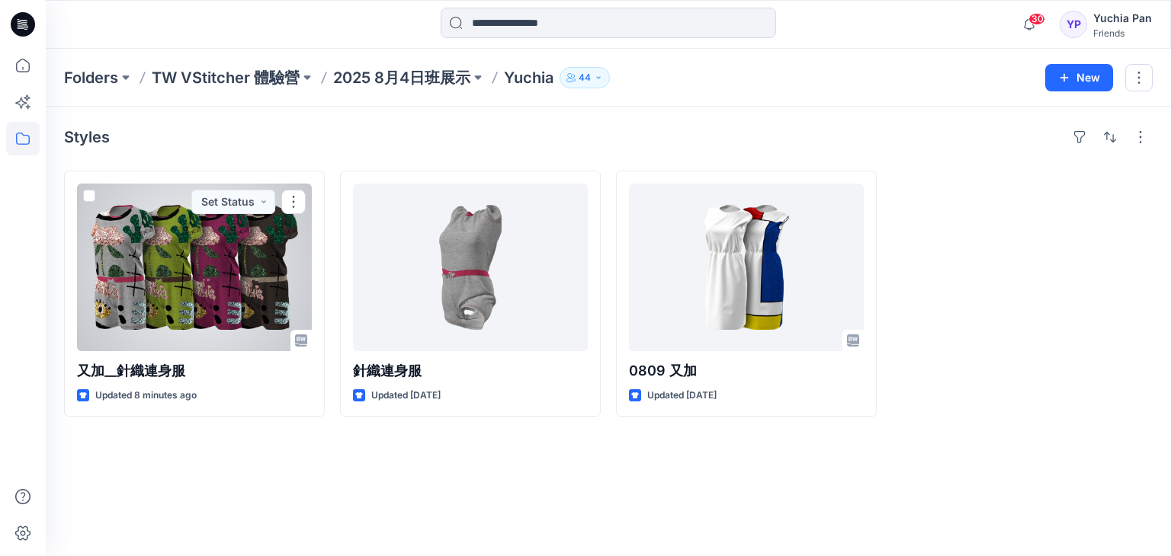
click at [192, 264] on div at bounding box center [194, 268] width 235 height 168
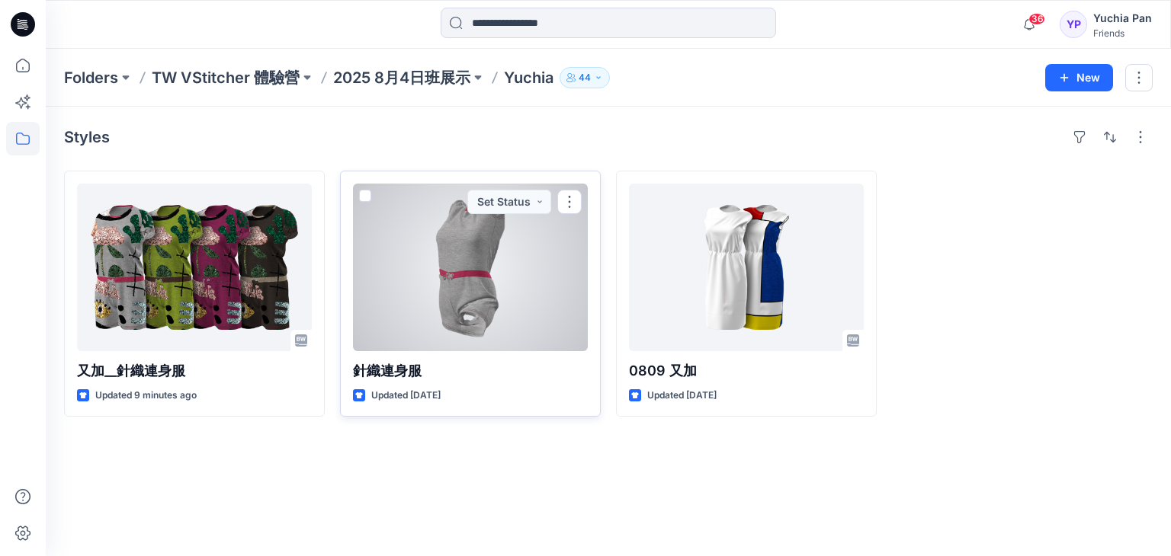
click at [465, 278] on div at bounding box center [470, 268] width 235 height 168
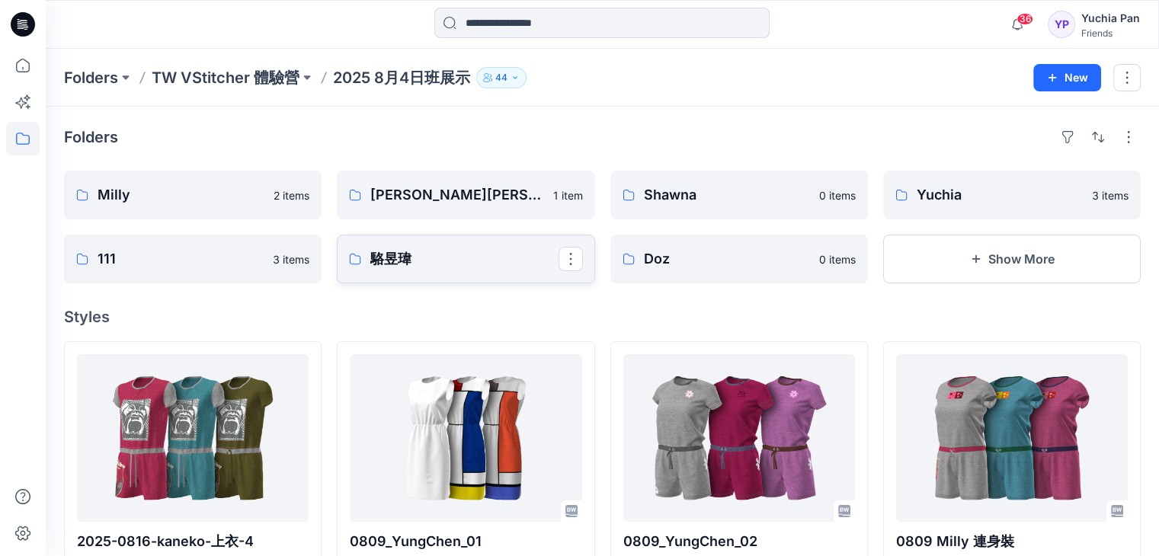
click at [395, 265] on p "駱昱瑋" at bounding box center [464, 258] width 188 height 21
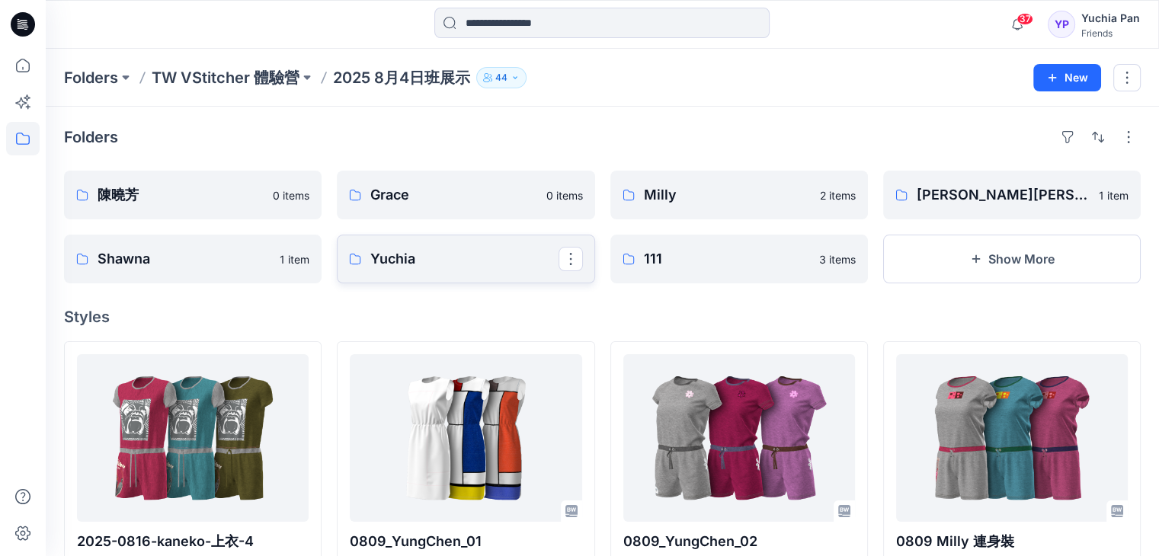
click at [485, 264] on p "Yuchia" at bounding box center [464, 258] width 188 height 21
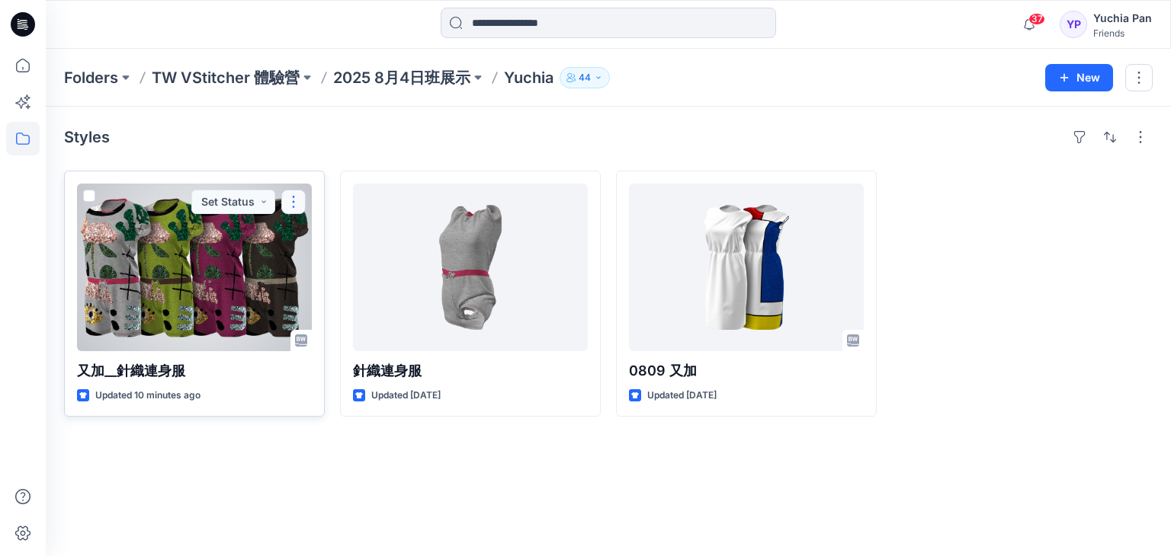
click at [294, 201] on button "button" at bounding box center [293, 202] width 24 height 24
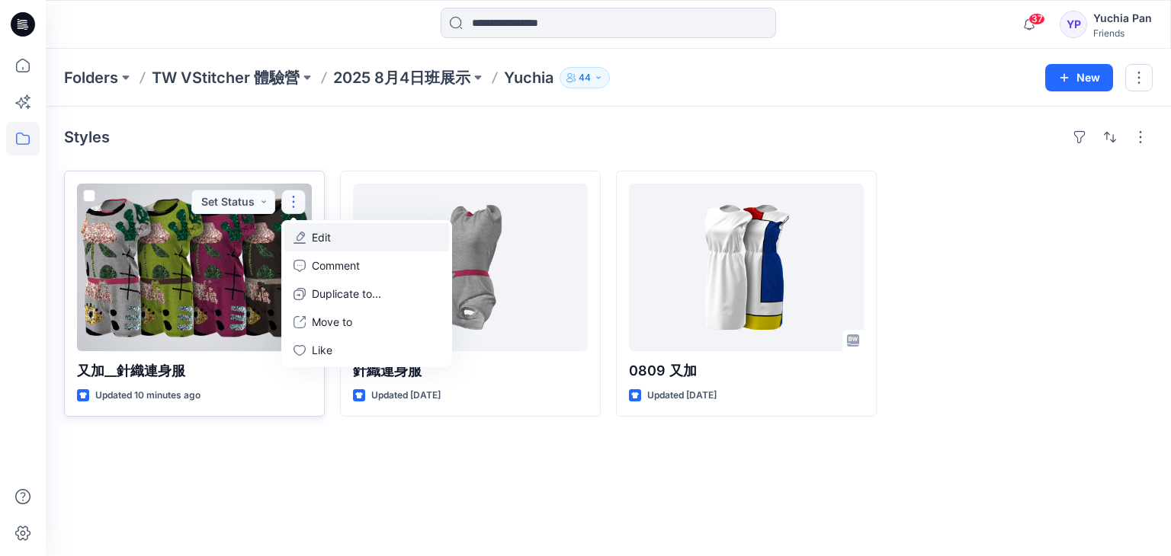
click at [329, 241] on p "Edit" at bounding box center [321, 237] width 19 height 16
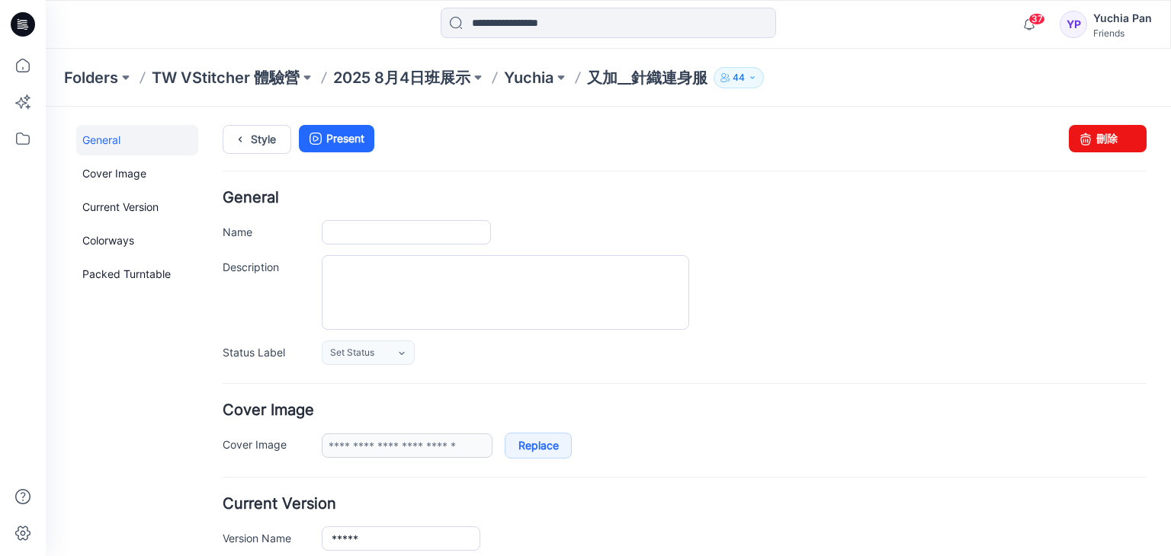
type input "*********"
type input "**********"
click at [427, 232] on input "*********" at bounding box center [406, 232] width 169 height 24
type input "**********"
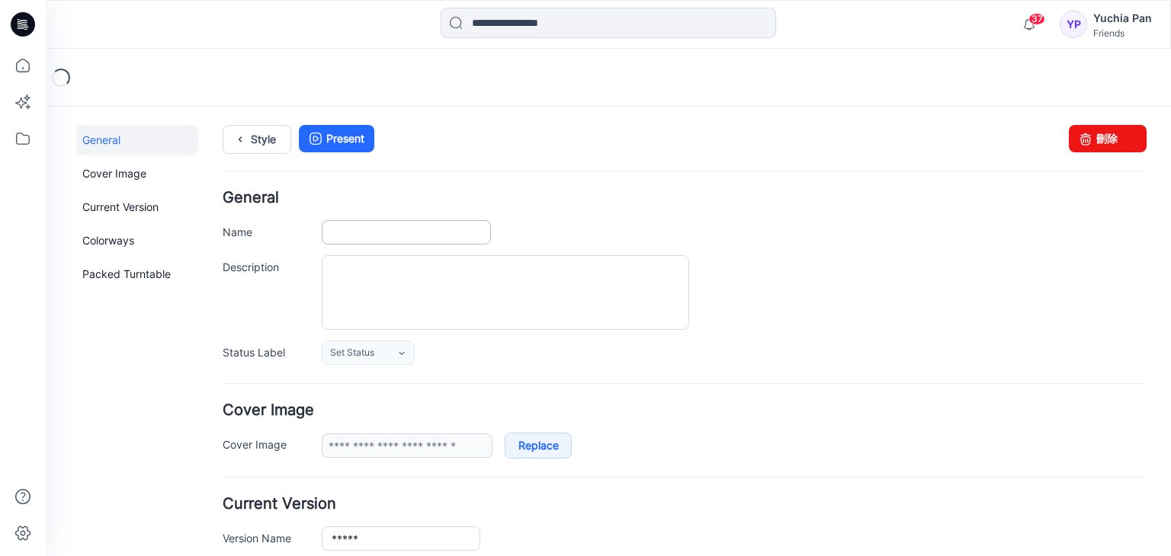
type input "**********"
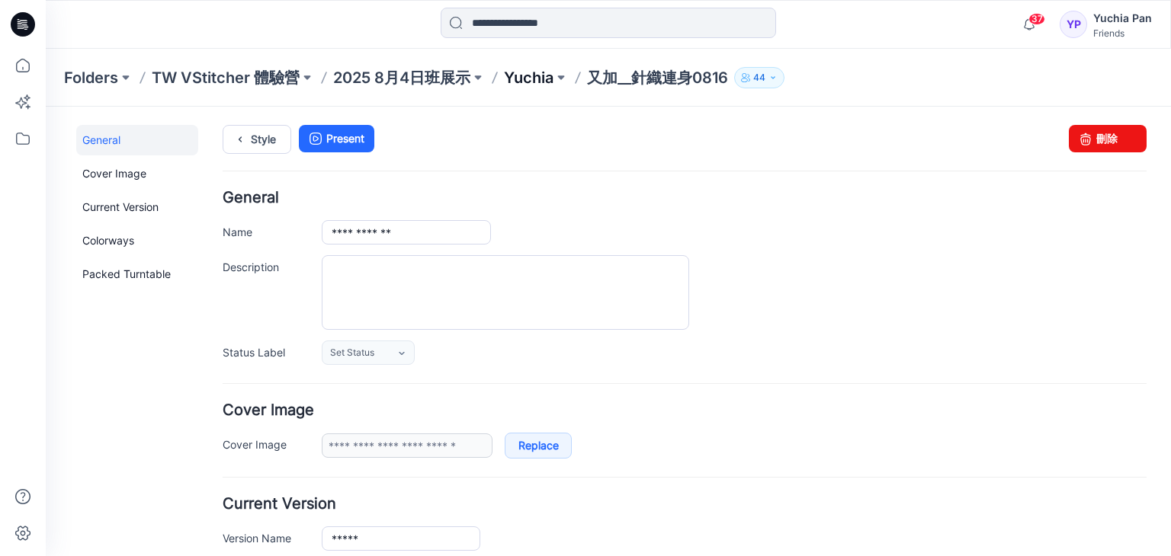
click at [546, 79] on p "Yuchia" at bounding box center [529, 77] width 50 height 21
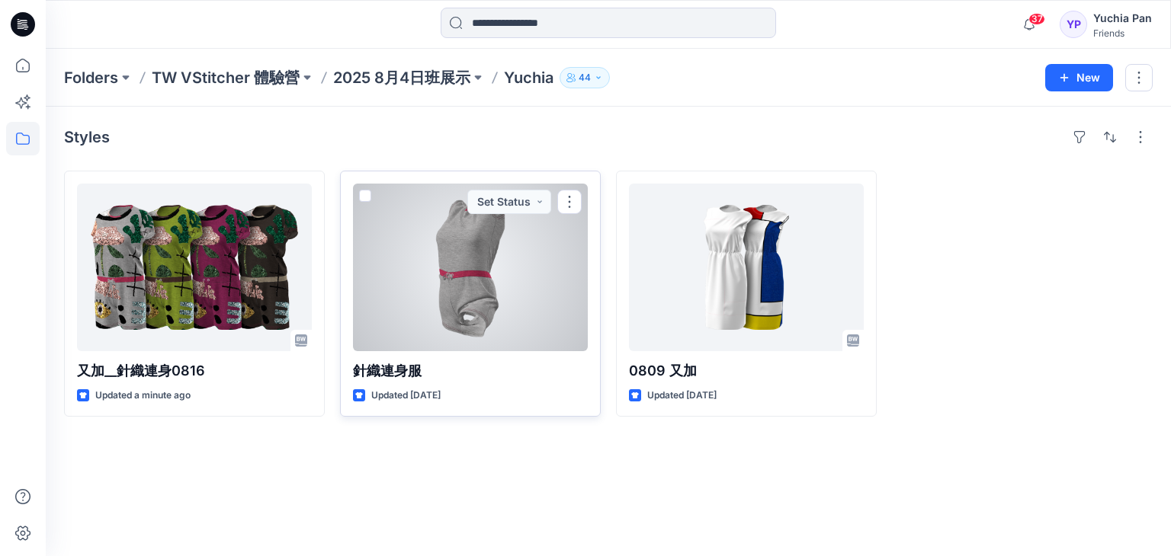
click at [460, 252] on div at bounding box center [470, 268] width 235 height 168
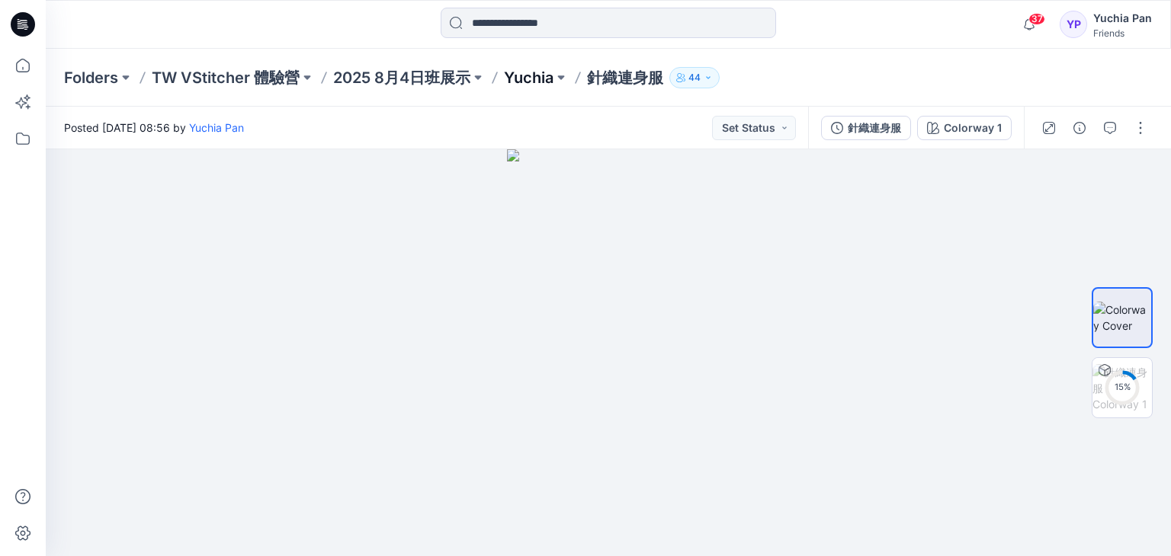
click at [547, 75] on p "Yuchia" at bounding box center [529, 77] width 50 height 21
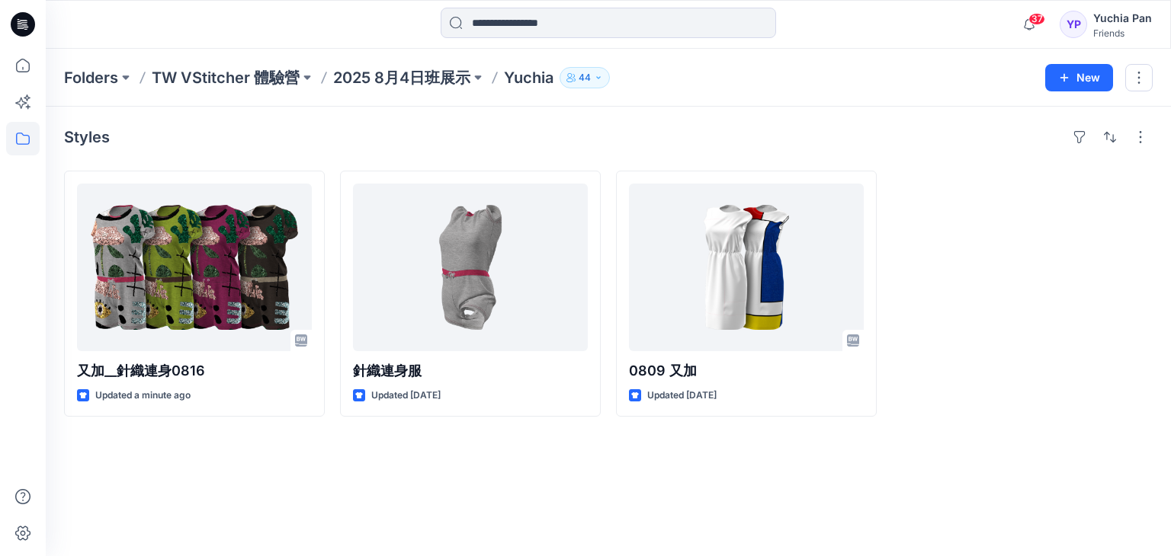
click at [387, 91] on div "Folders TW VStitcher 體驗營 2025 8月4日班展示 Yuchia 44 New" at bounding box center [608, 78] width 1125 height 58
click at [409, 71] on p "2025 8月4日班展示" at bounding box center [401, 77] width 137 height 21
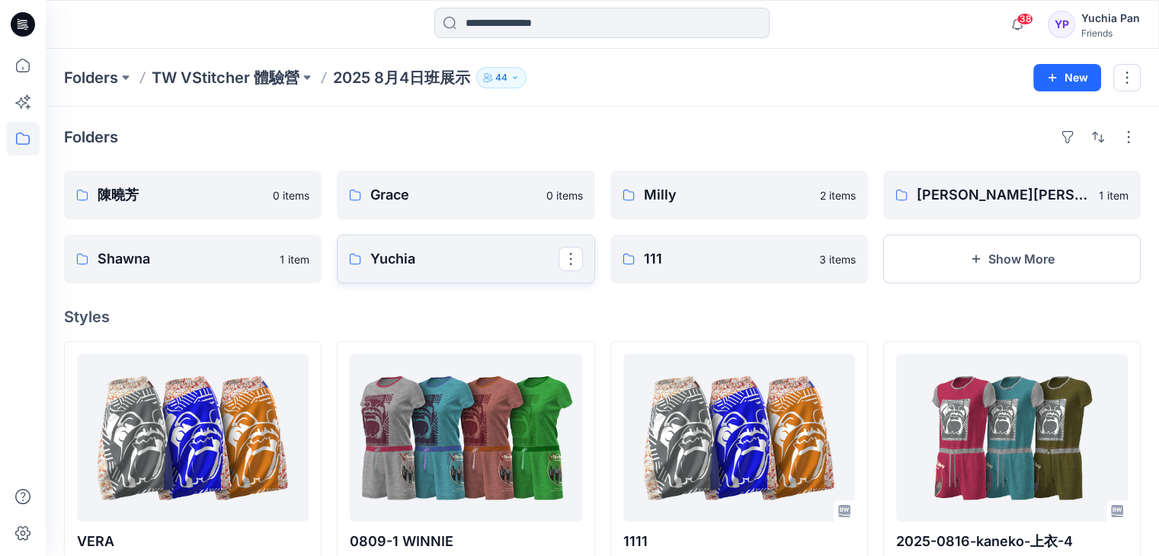
click at [439, 251] on p "Yuchia" at bounding box center [464, 258] width 188 height 21
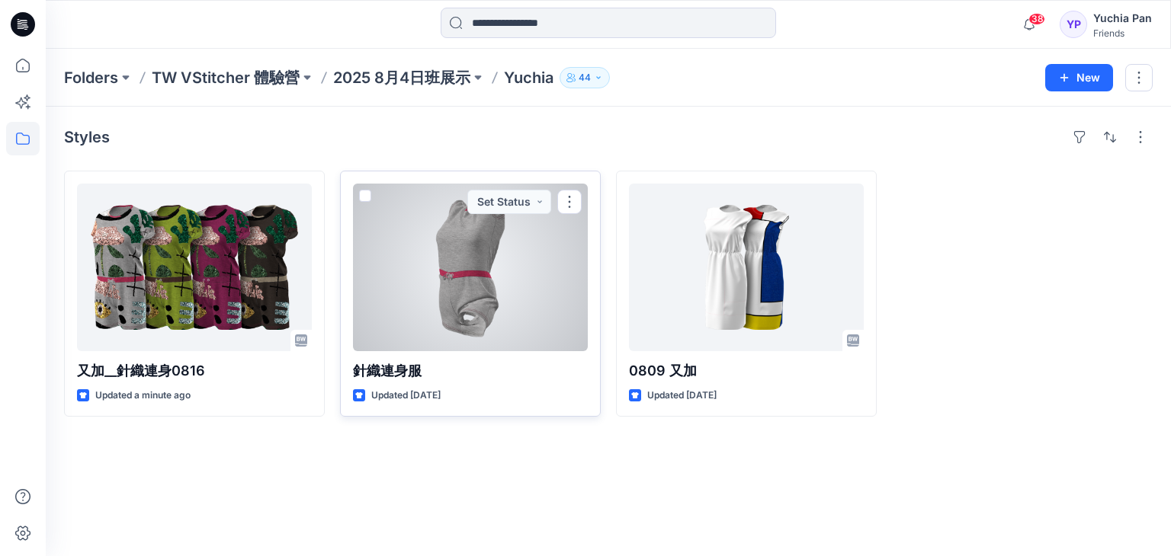
click at [465, 303] on div at bounding box center [470, 268] width 235 height 168
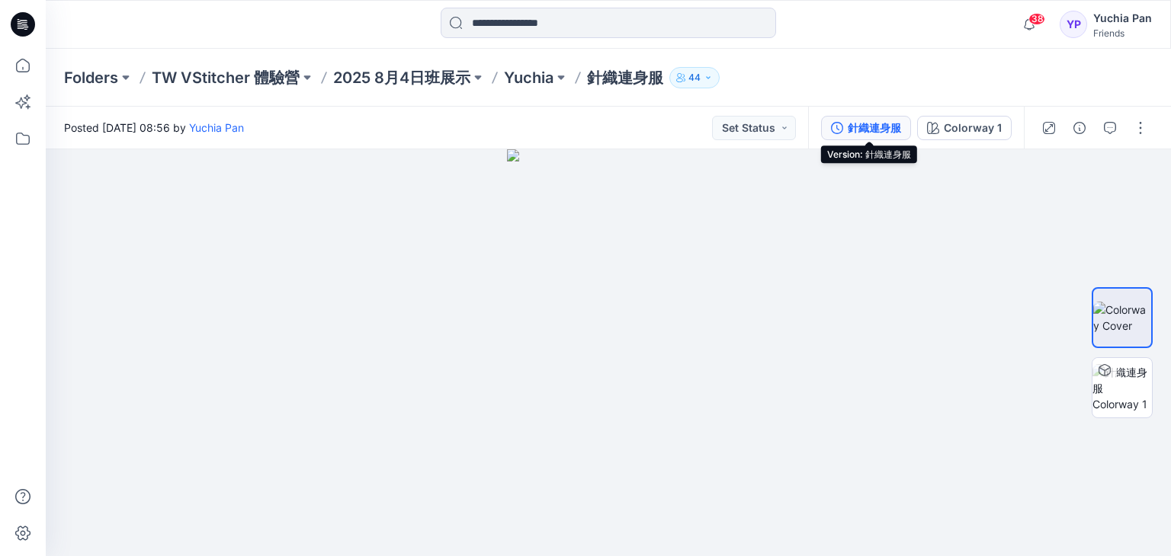
click at [879, 129] on div "針織連身服" at bounding box center [874, 128] width 53 height 17
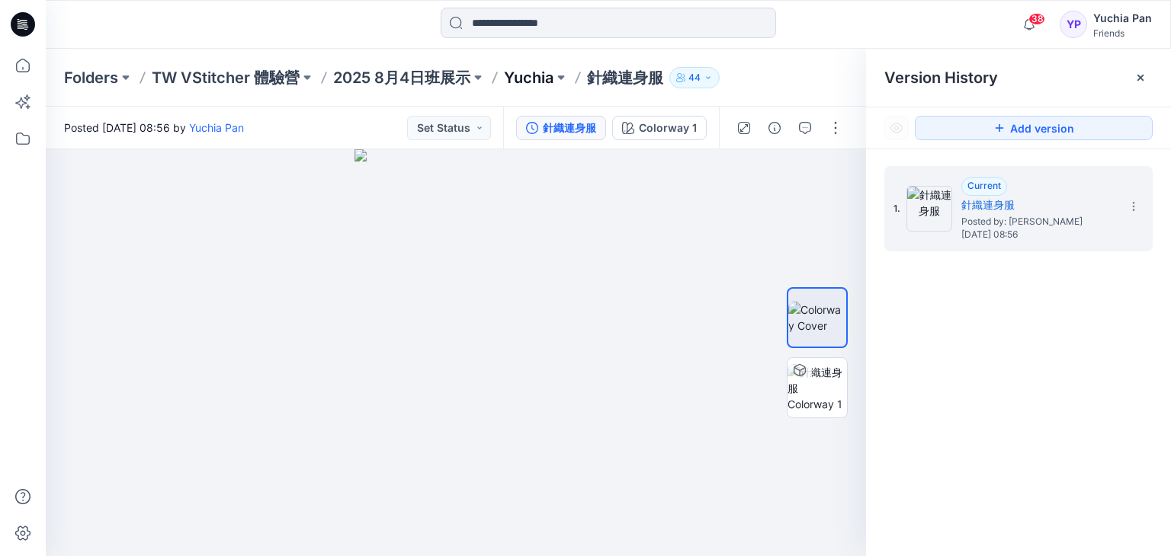
click at [531, 78] on p "Yuchia" at bounding box center [529, 77] width 50 height 21
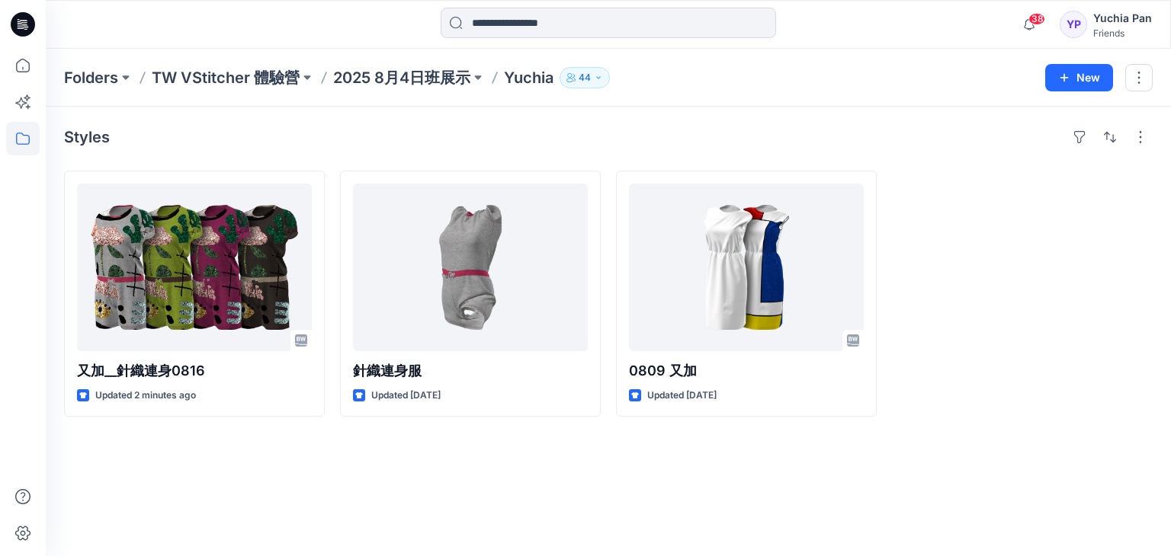
click at [382, 66] on div "Folders TW VStitcher 體驗營 2025 8月4日班展示 Yuchia 44 New" at bounding box center [608, 78] width 1125 height 58
click at [388, 75] on p "2025 8月4日班展示" at bounding box center [401, 77] width 137 height 21
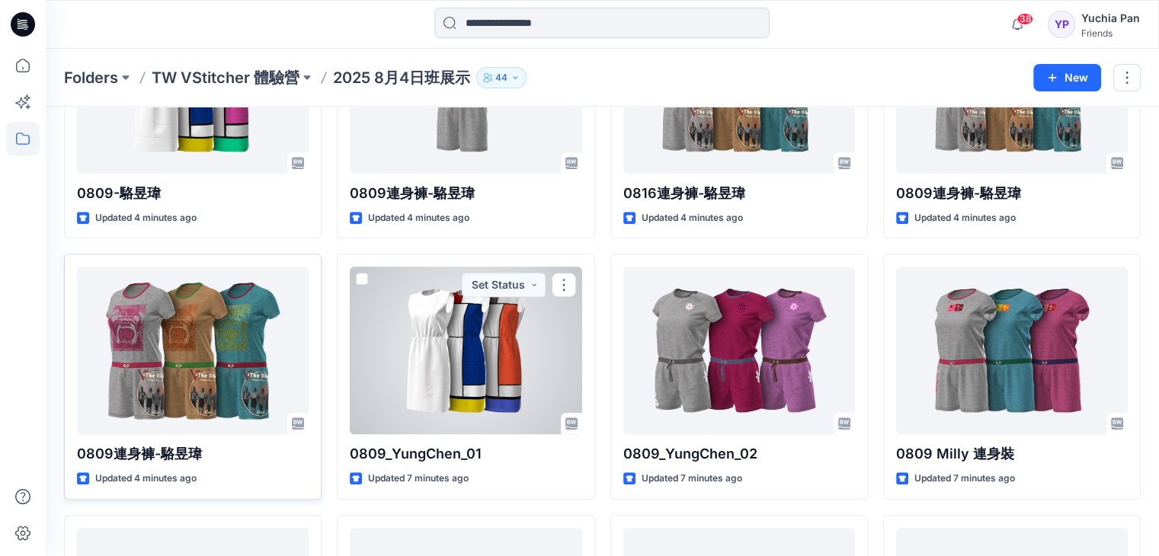
scroll to position [686, 0]
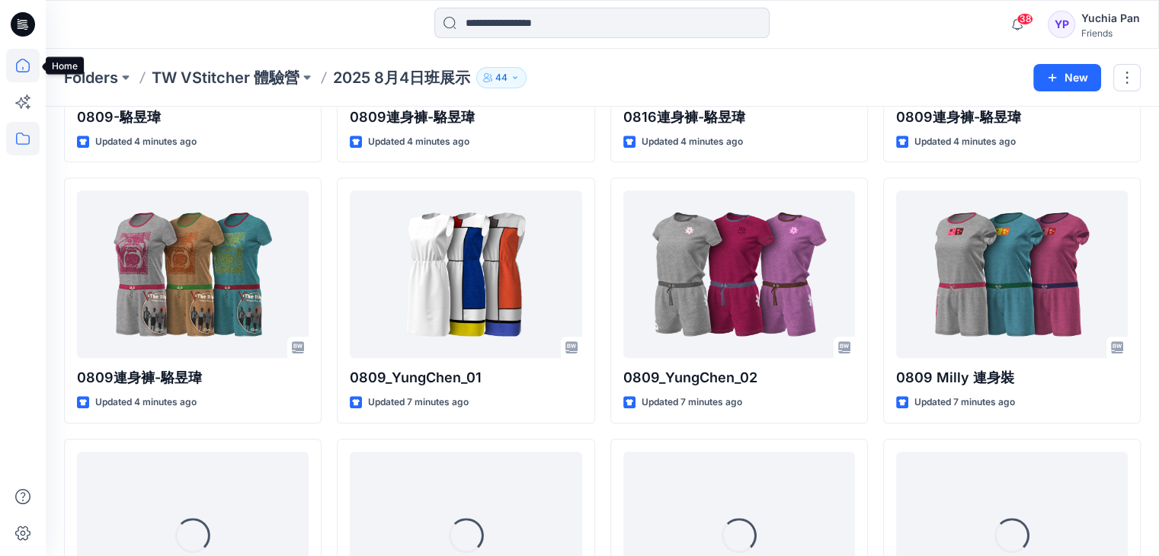
click at [34, 56] on icon at bounding box center [23, 66] width 34 height 34
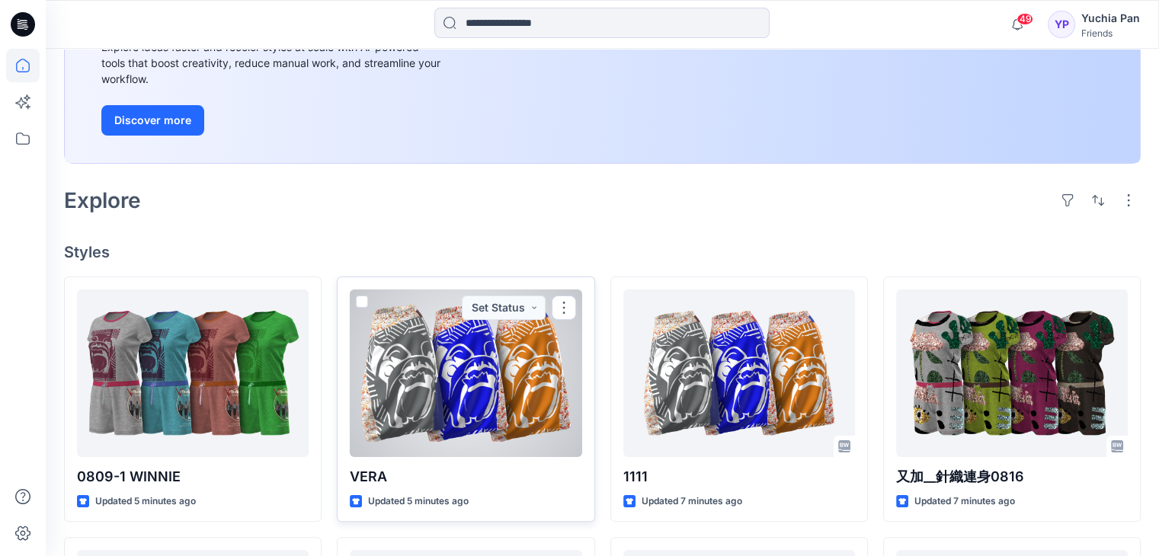
scroll to position [457, 0]
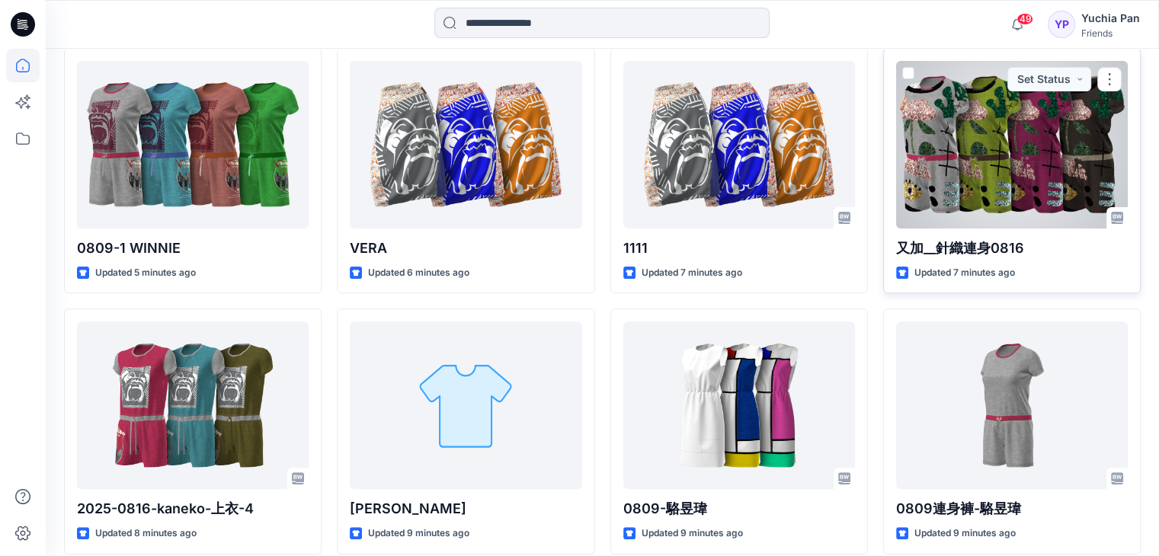
click at [996, 166] on div at bounding box center [1012, 145] width 232 height 168
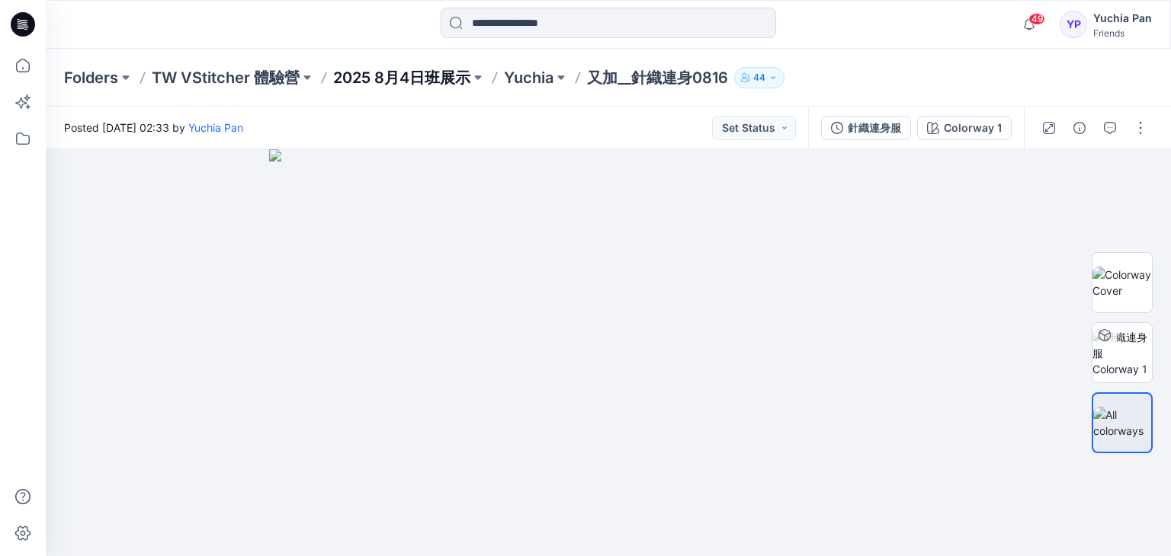
click at [414, 73] on p "2025 8月4日班展示" at bounding box center [401, 77] width 137 height 21
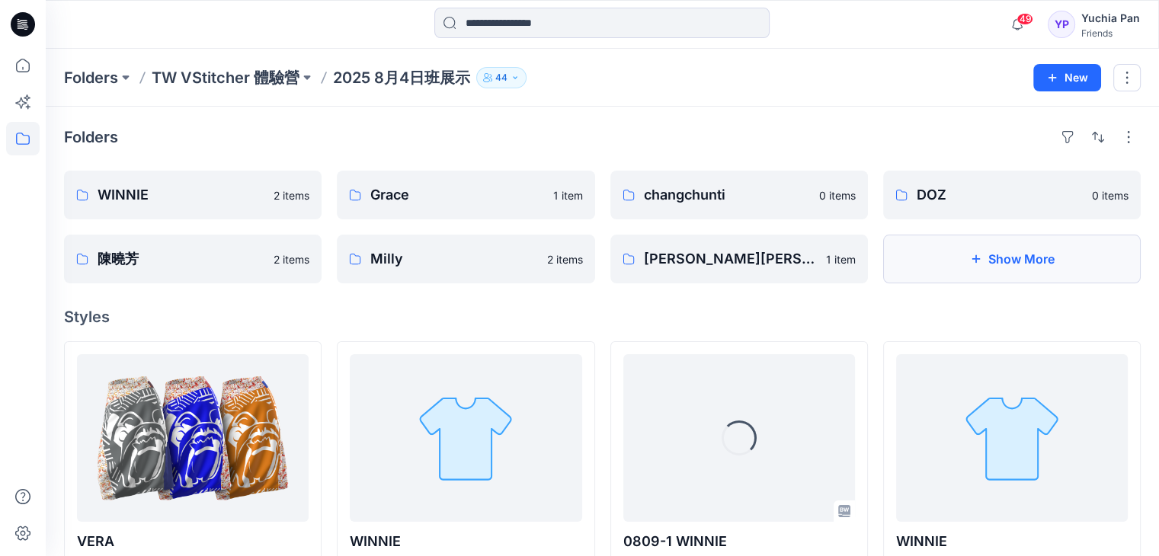
click at [988, 266] on button "Show More" at bounding box center [1012, 259] width 258 height 49
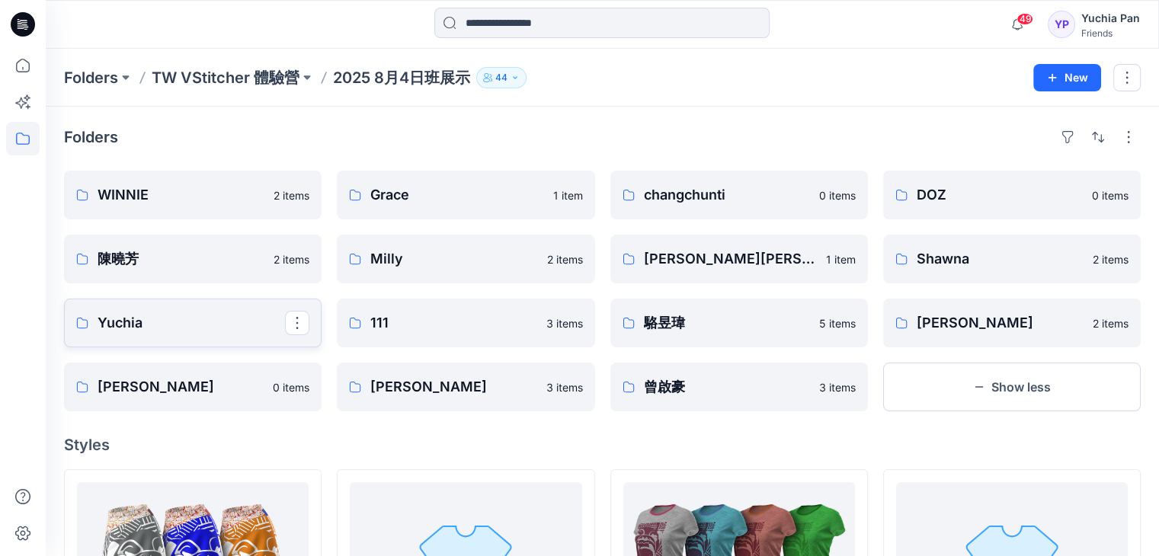
click at [144, 328] on p "Yuchia" at bounding box center [192, 323] width 188 height 21
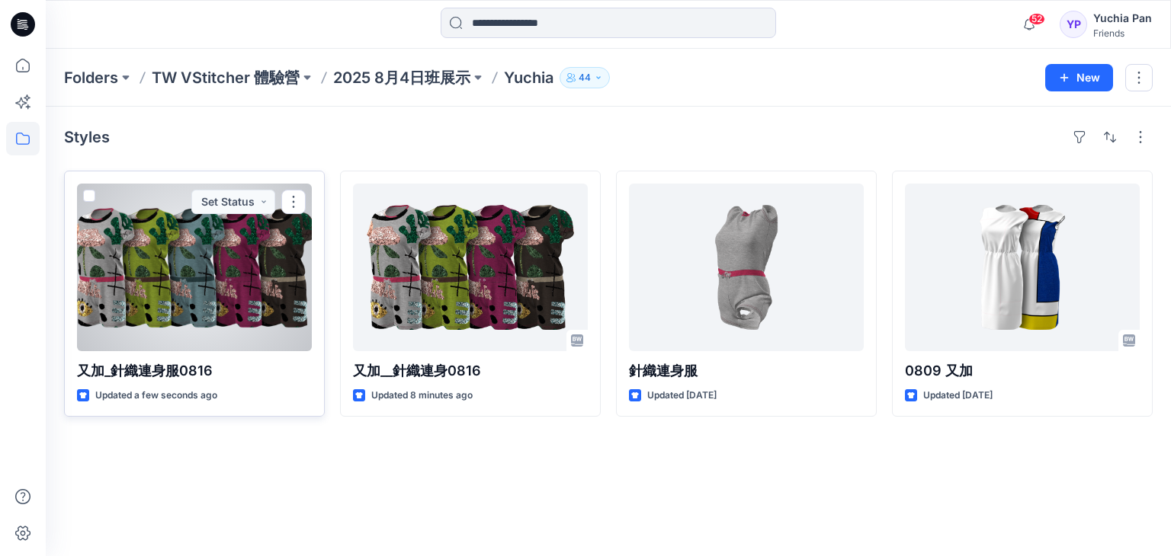
click at [199, 280] on div at bounding box center [194, 268] width 235 height 168
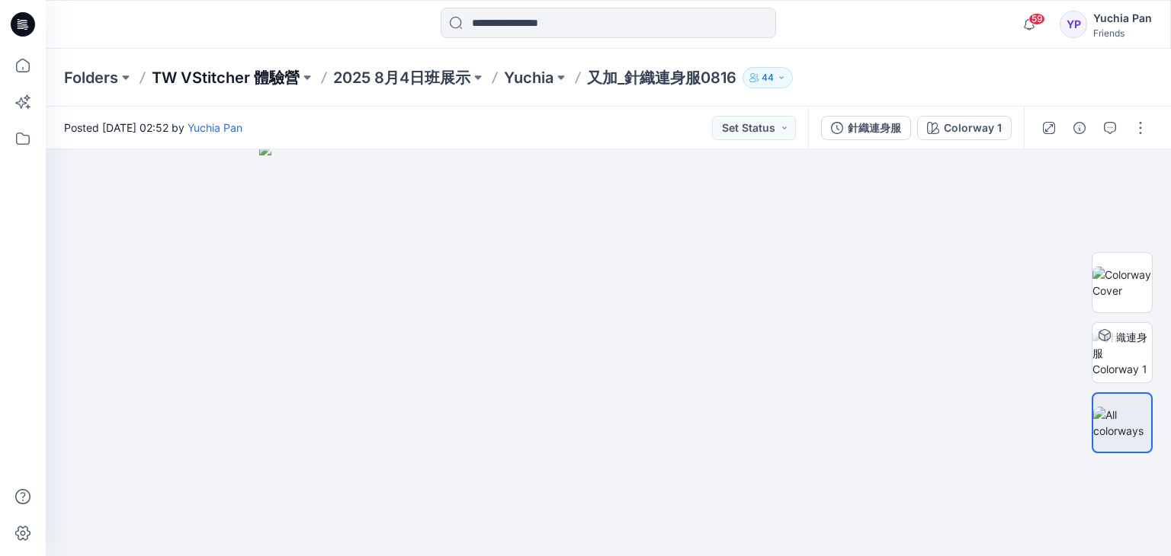
click at [233, 75] on p "TW VStitcher 體驗營" at bounding box center [226, 77] width 148 height 21
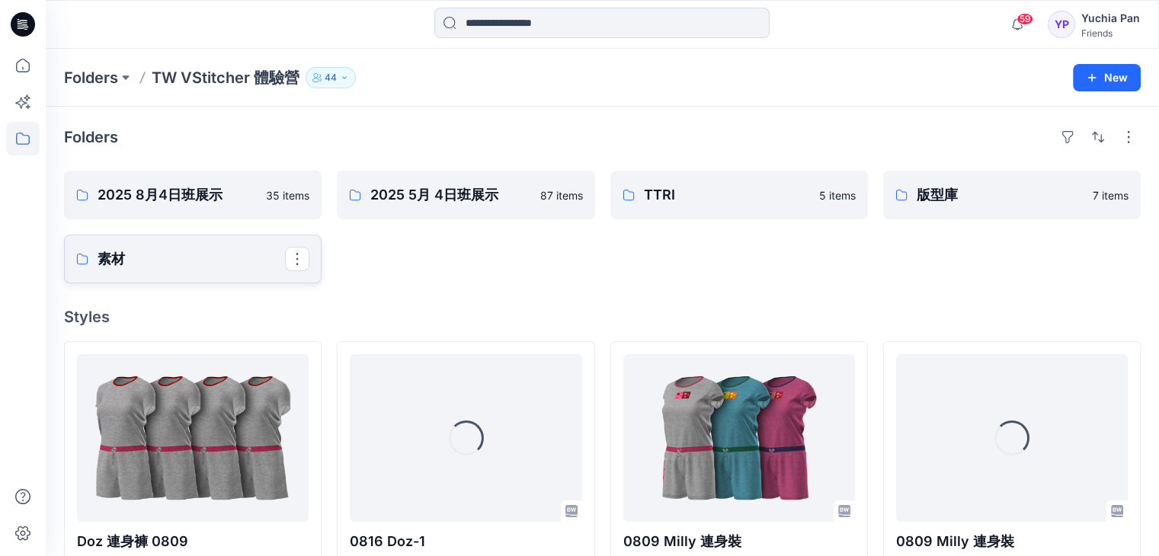
click at [124, 257] on p "素材" at bounding box center [192, 258] width 188 height 21
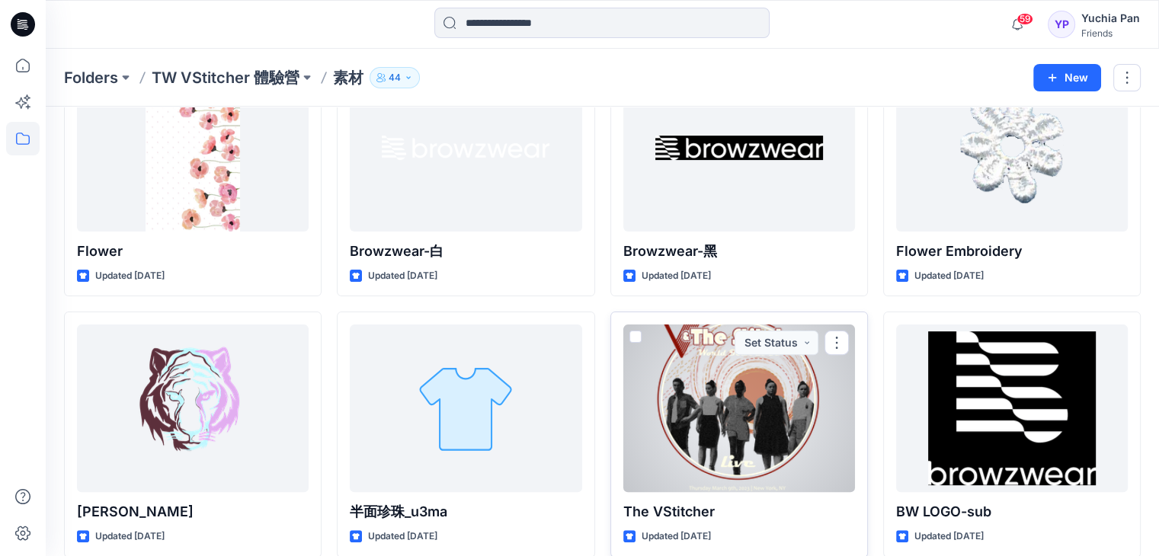
scroll to position [454, 0]
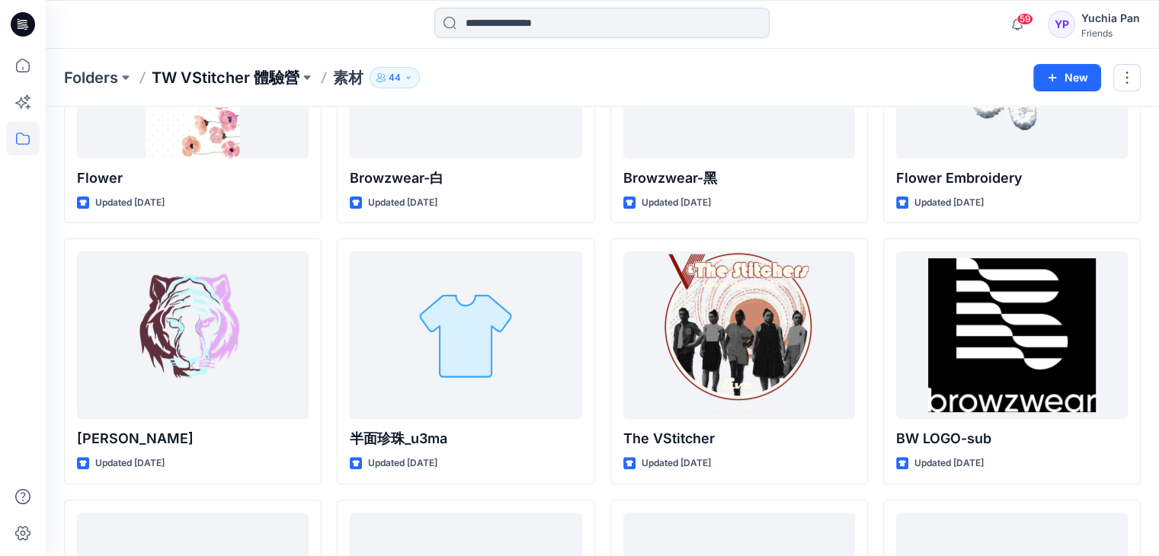
click at [217, 75] on p "TW VStitcher 體驗營" at bounding box center [226, 77] width 148 height 21
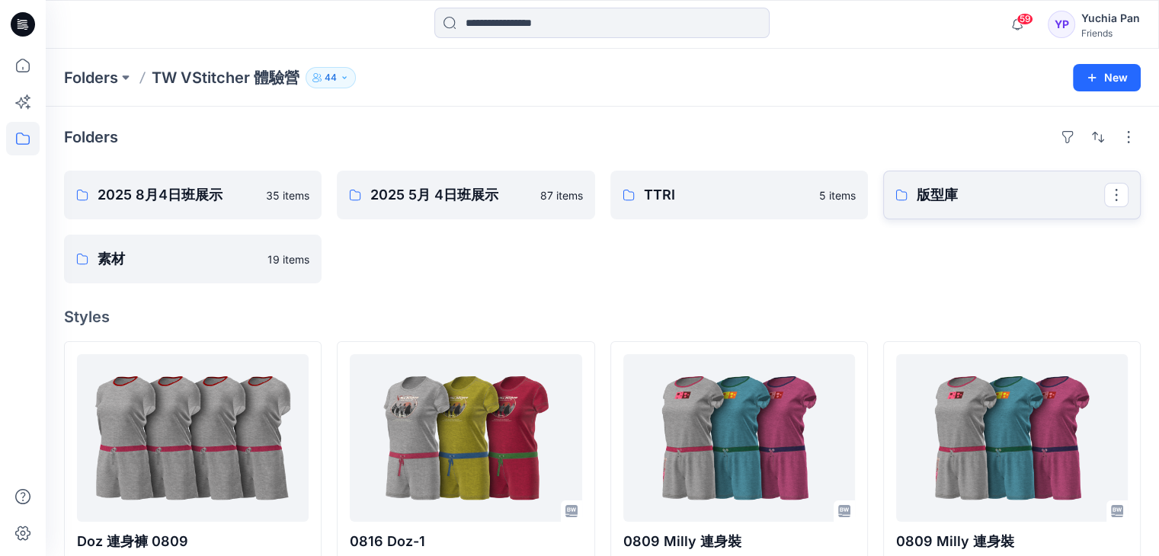
click at [945, 196] on p "版型庫" at bounding box center [1011, 194] width 188 height 21
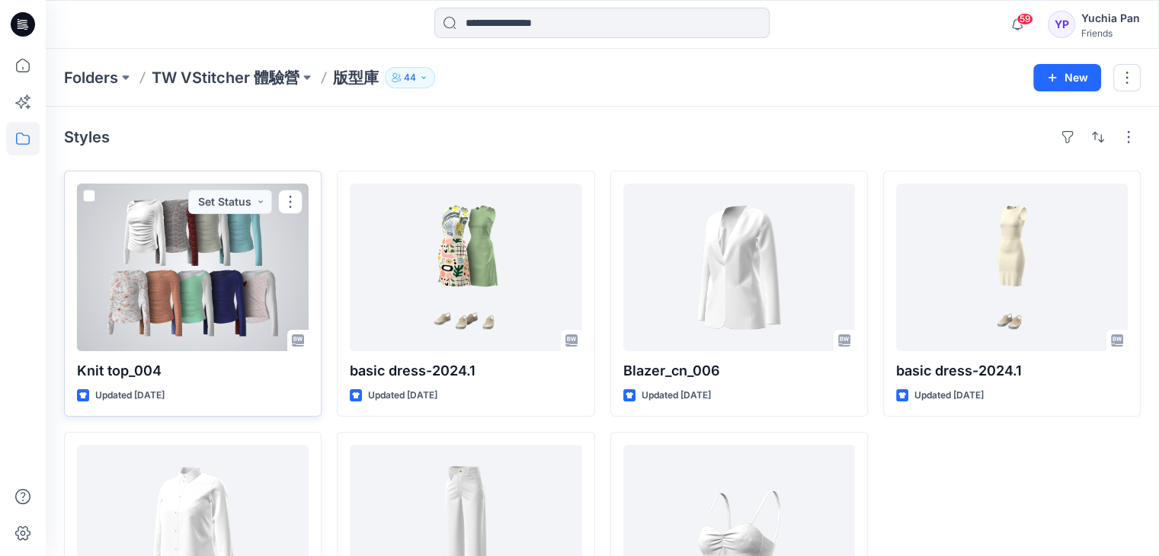
click at [204, 253] on div at bounding box center [193, 268] width 232 height 168
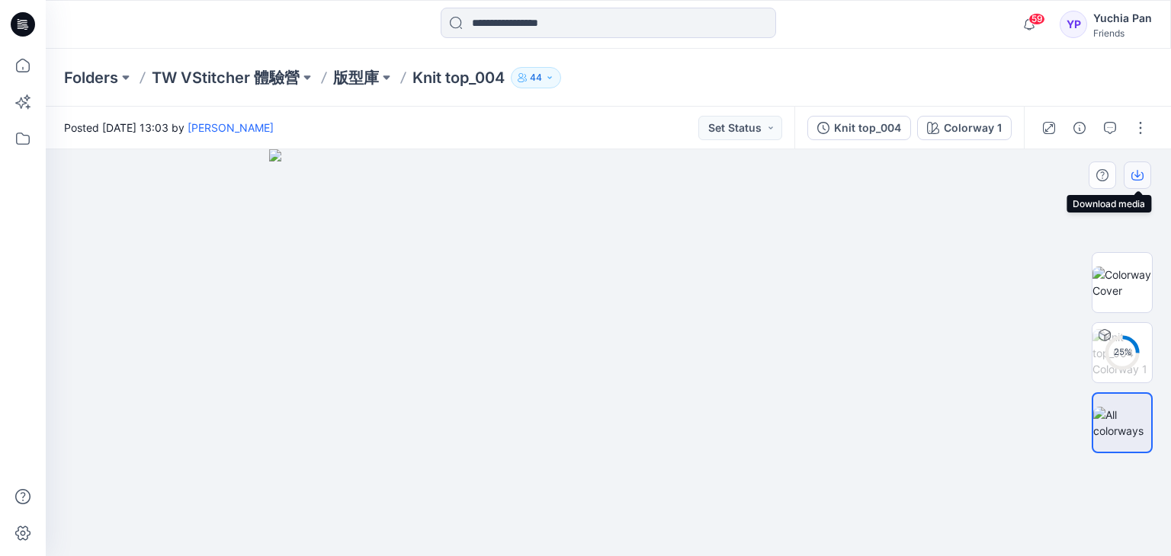
click at [1138, 175] on icon "button" at bounding box center [1137, 175] width 12 height 12
click at [354, 80] on p "版型庫" at bounding box center [356, 77] width 46 height 21
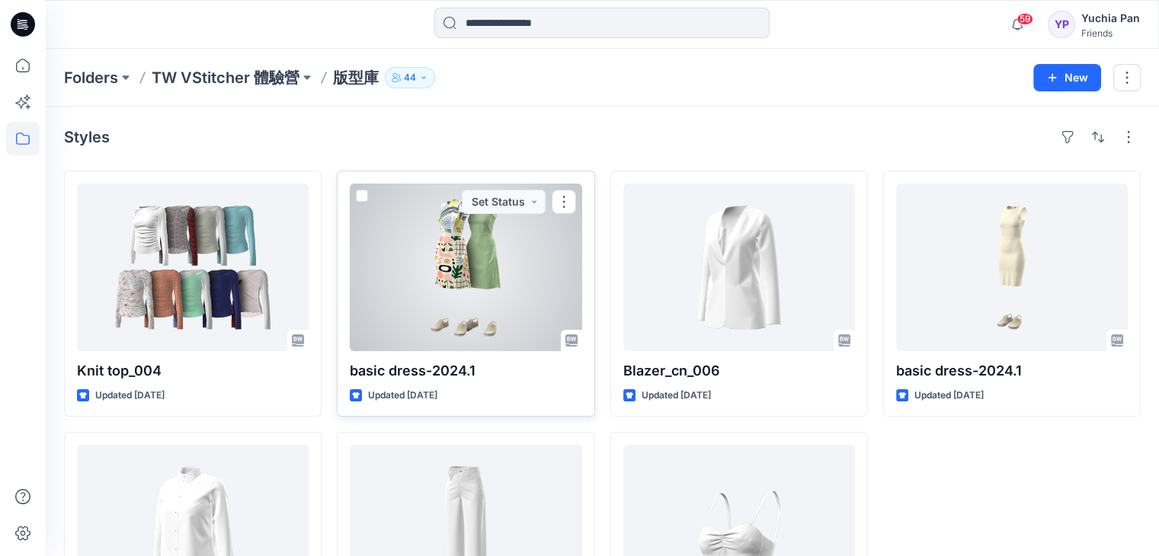
click at [485, 245] on div at bounding box center [466, 268] width 232 height 168
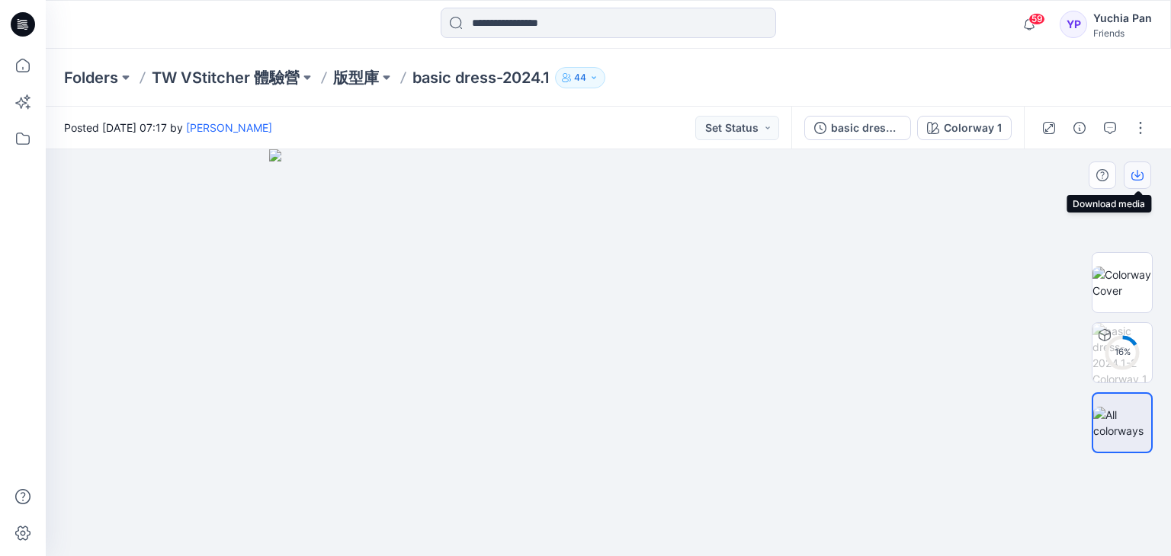
click at [1136, 181] on icon "button" at bounding box center [1137, 176] width 12 height 8
click at [726, 223] on img at bounding box center [608, 352] width 678 height 407
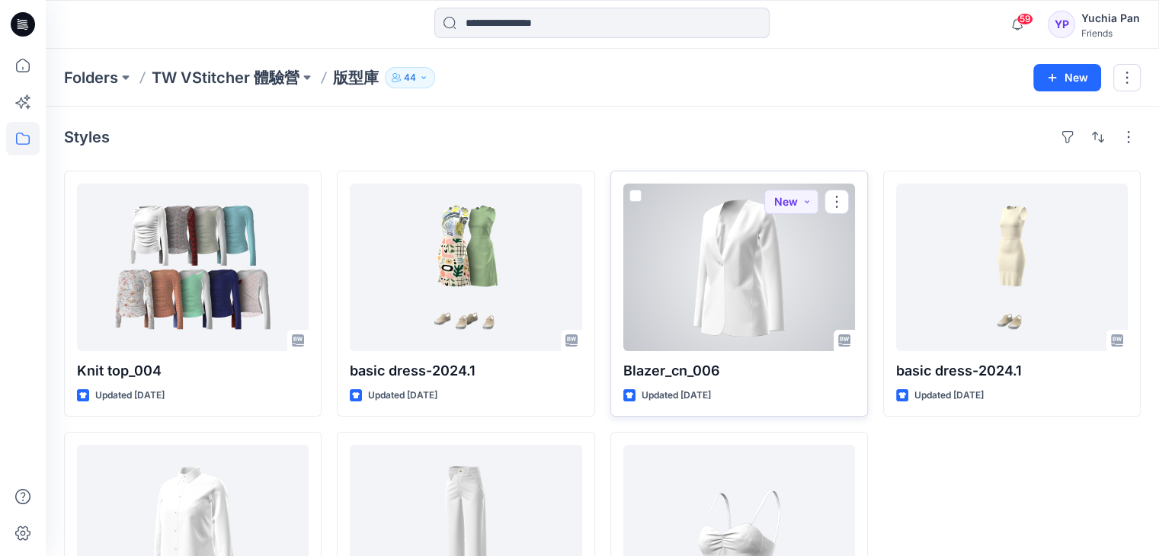
click at [748, 259] on div at bounding box center [739, 268] width 232 height 168
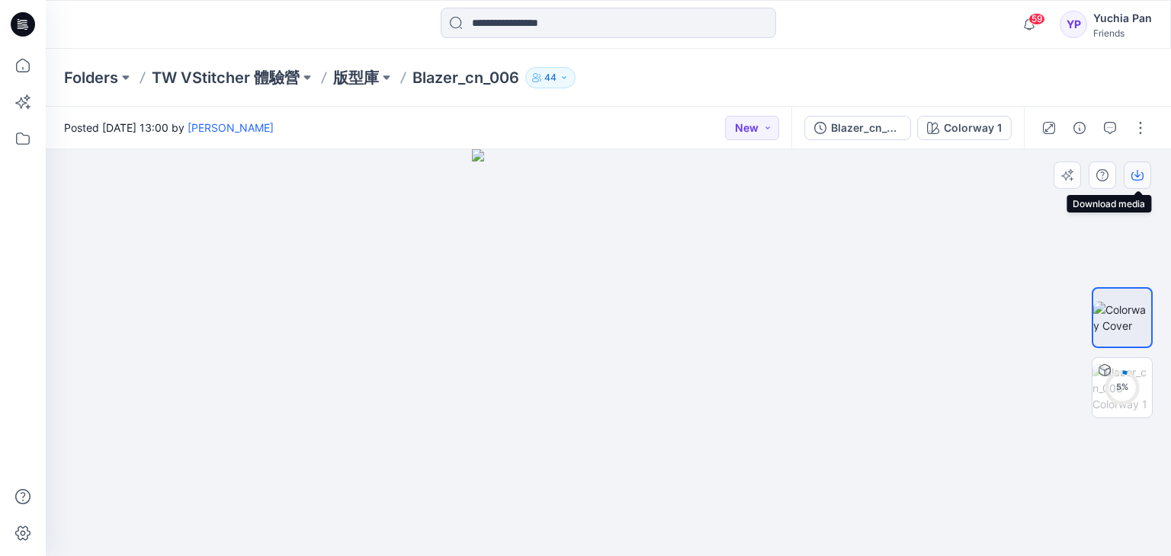
click at [1138, 178] on icon "button" at bounding box center [1137, 175] width 12 height 12
click at [355, 77] on p "版型庫" at bounding box center [356, 77] width 46 height 21
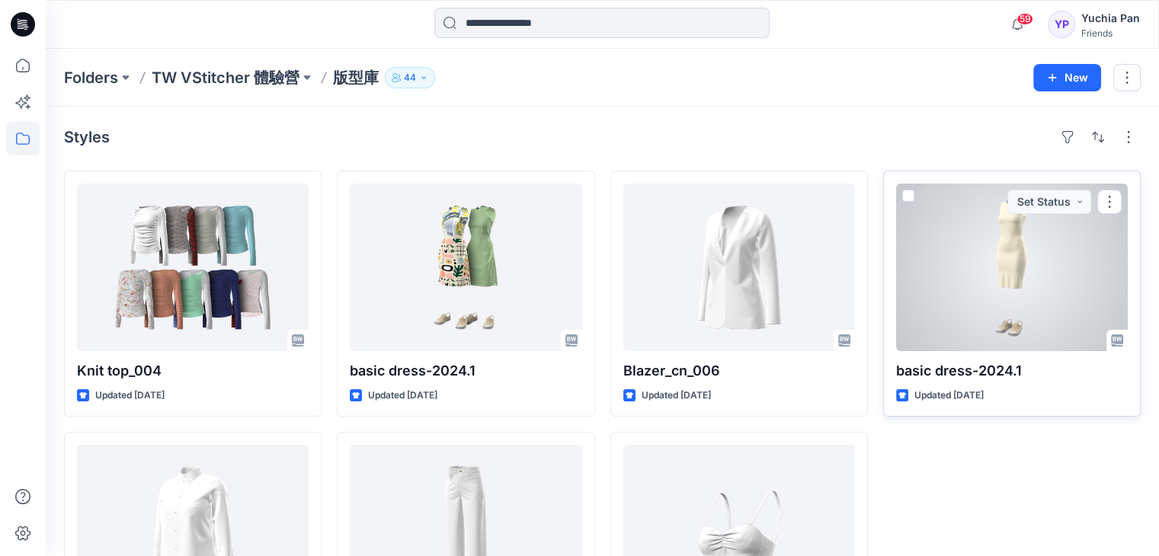
click at [1015, 261] on div at bounding box center [1012, 268] width 232 height 168
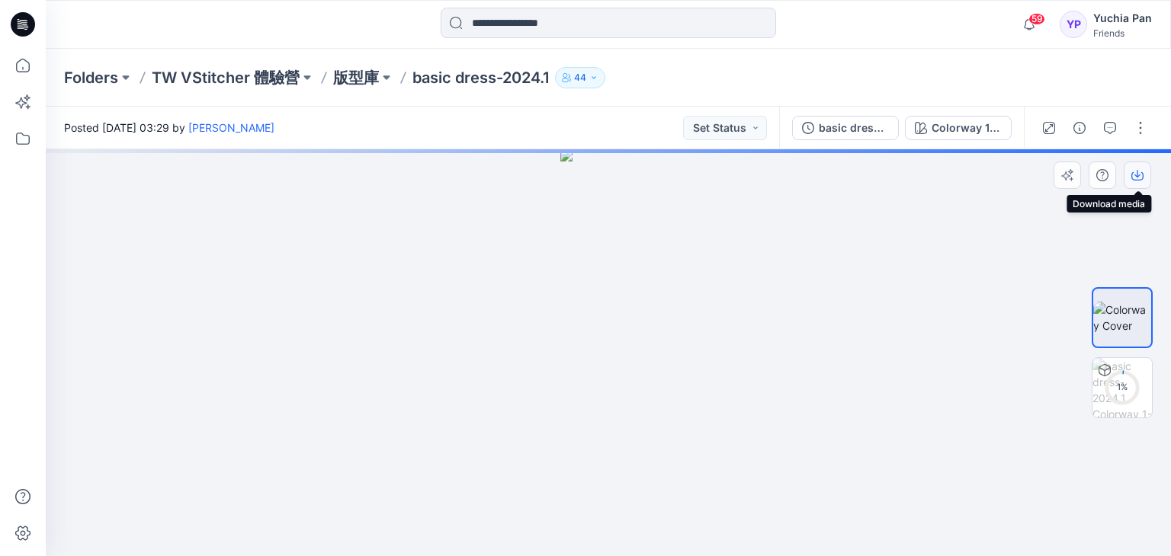
click at [1137, 178] on icon "button" at bounding box center [1137, 175] width 12 height 12
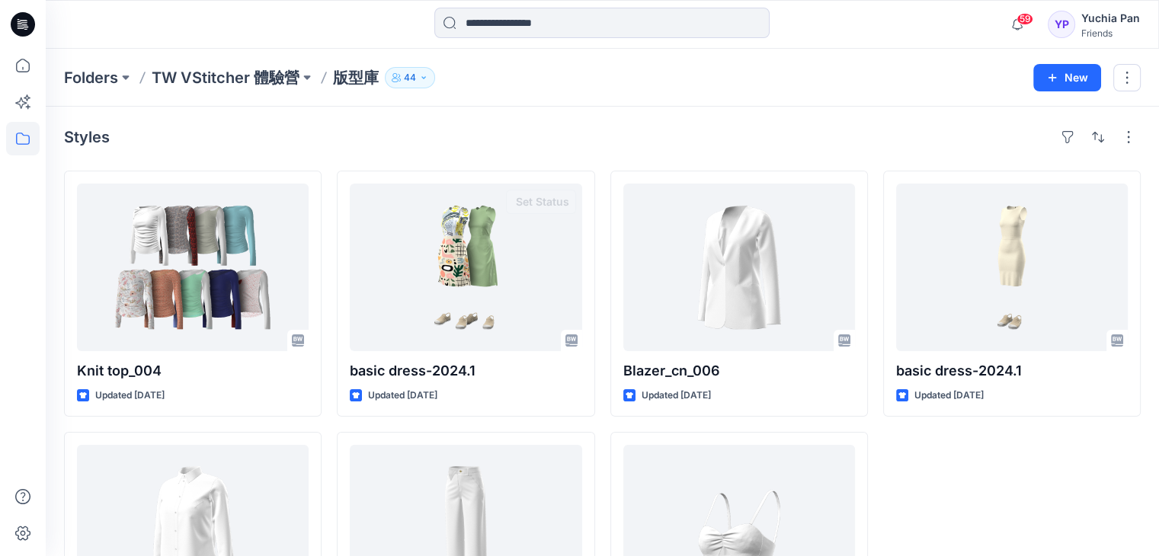
scroll to position [139, 0]
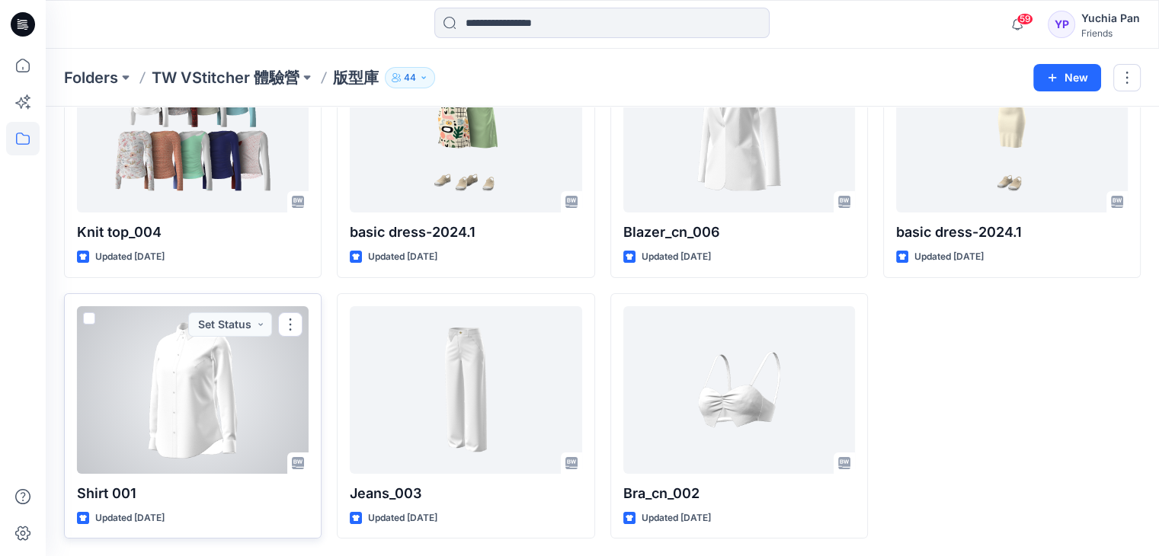
click at [165, 391] on div at bounding box center [193, 390] width 232 height 168
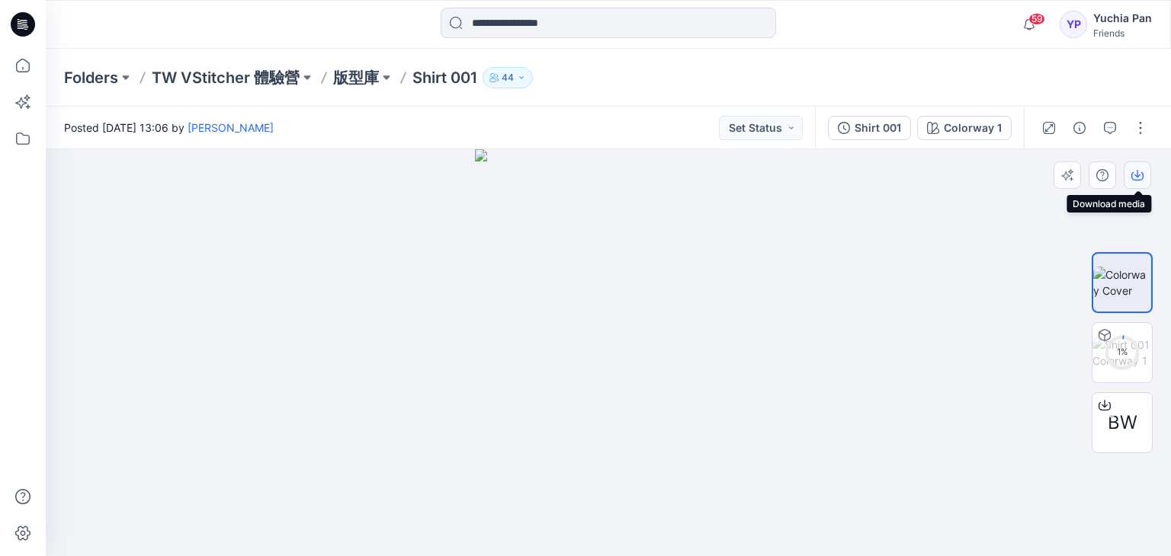
click at [1140, 179] on icon "button" at bounding box center [1137, 175] width 12 height 12
click at [1057, 205] on div at bounding box center [608, 352] width 1125 height 407
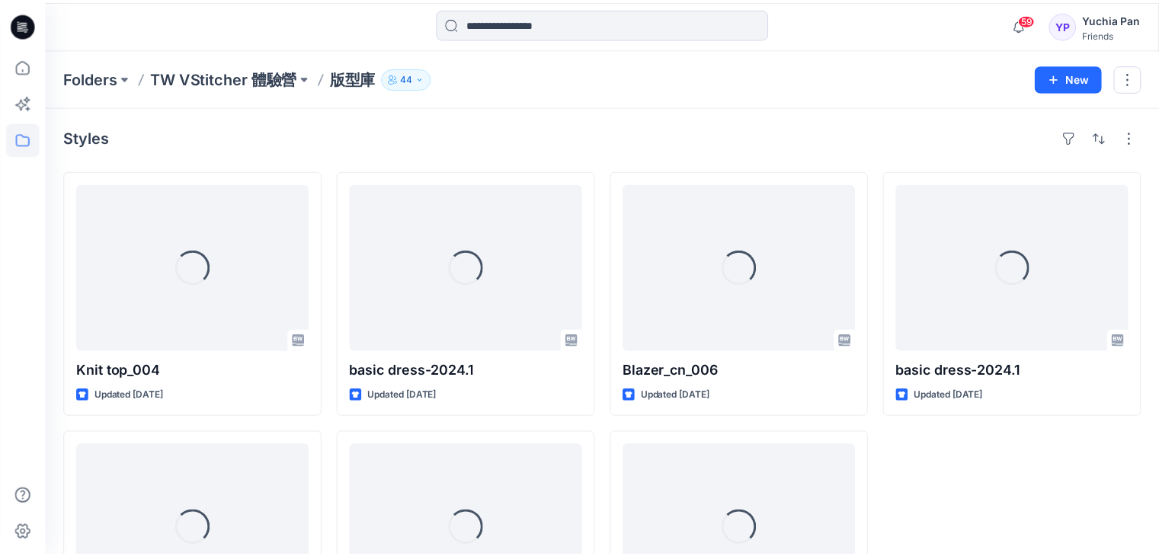
scroll to position [139, 0]
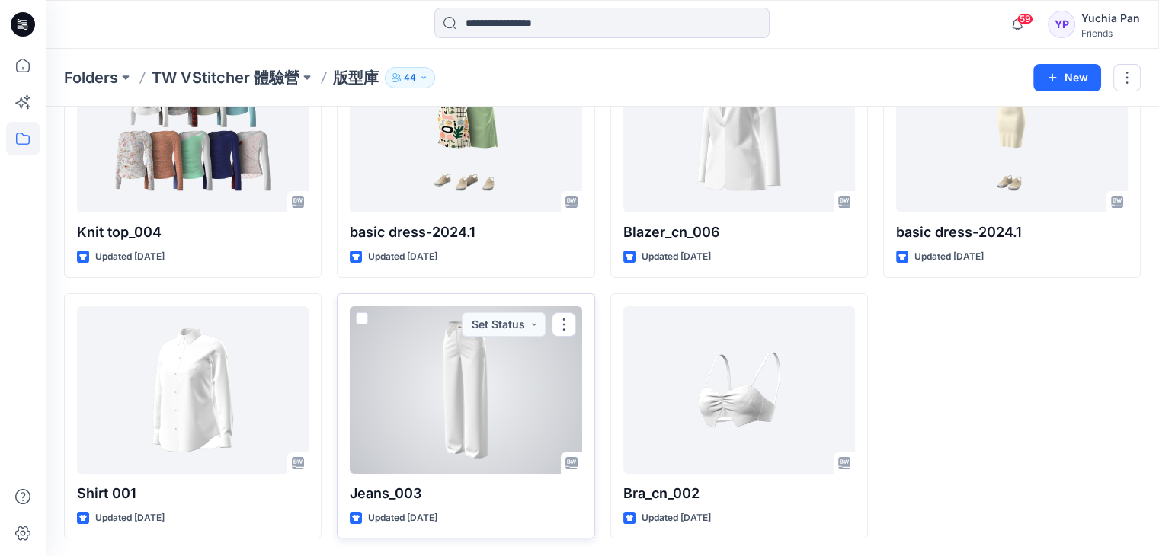
click at [470, 380] on div at bounding box center [466, 390] width 232 height 168
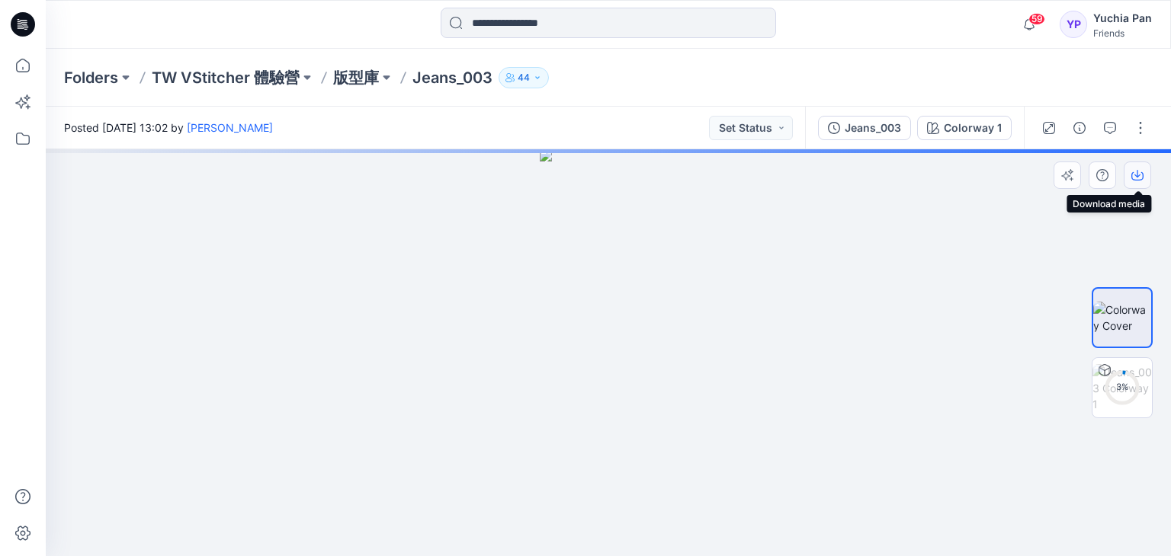
click at [1137, 177] on icon "button" at bounding box center [1137, 174] width 6 height 8
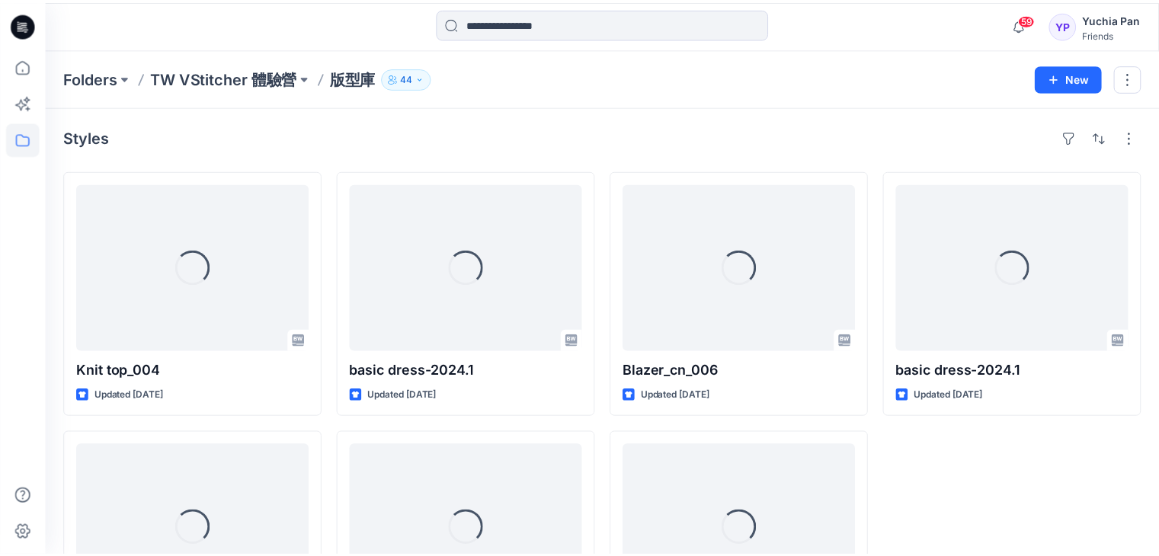
scroll to position [139, 0]
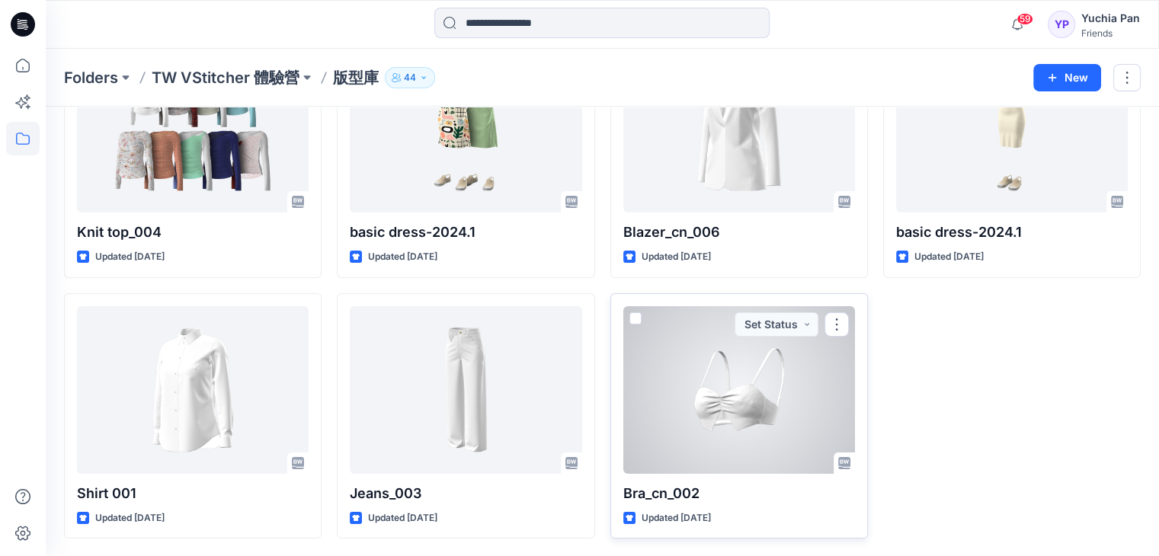
click at [754, 396] on div at bounding box center [739, 390] width 232 height 168
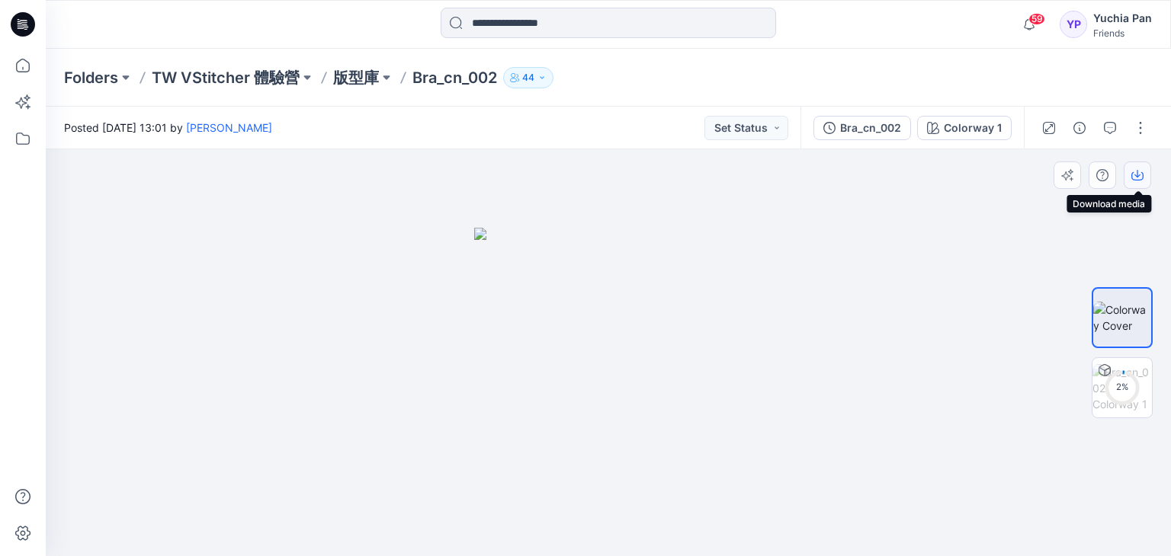
click at [1136, 175] on icon "button" at bounding box center [1137, 174] width 6 height 8
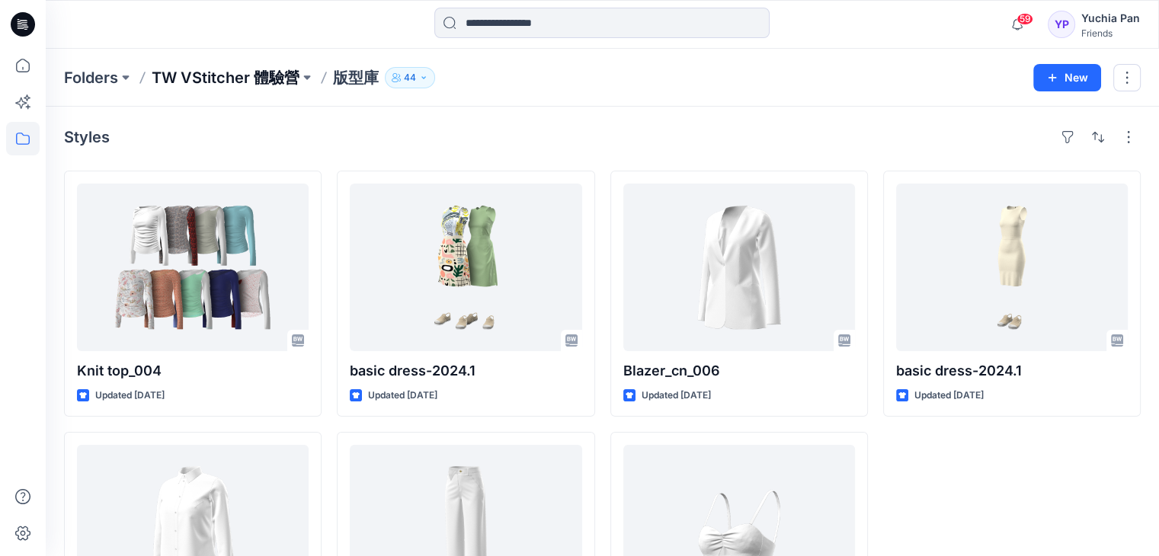
click at [225, 79] on p "TW VStitcher 體驗營" at bounding box center [226, 77] width 148 height 21
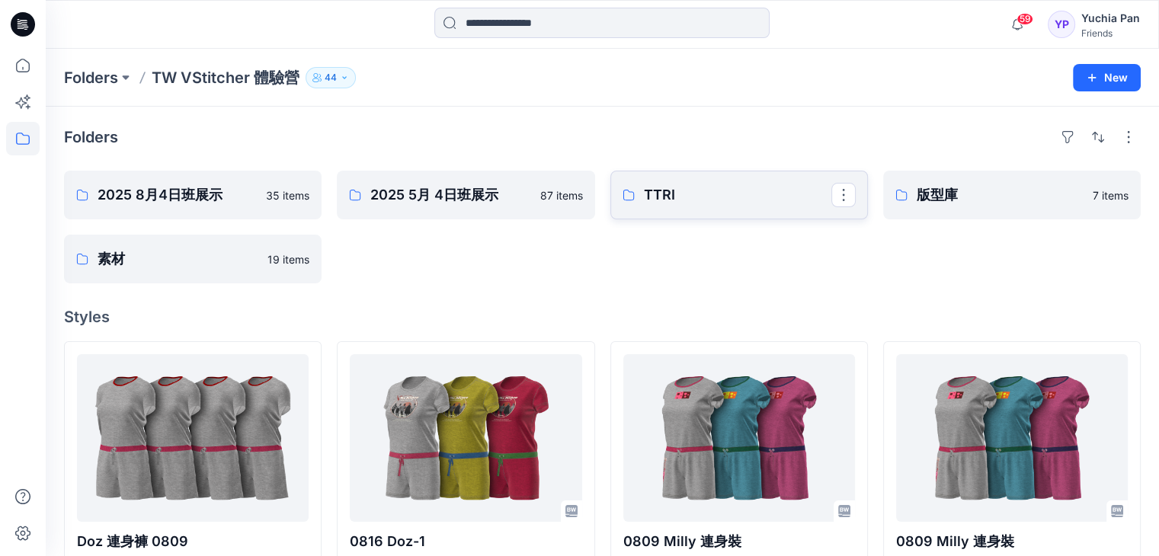
click at [684, 199] on p "TTRI" at bounding box center [738, 194] width 188 height 21
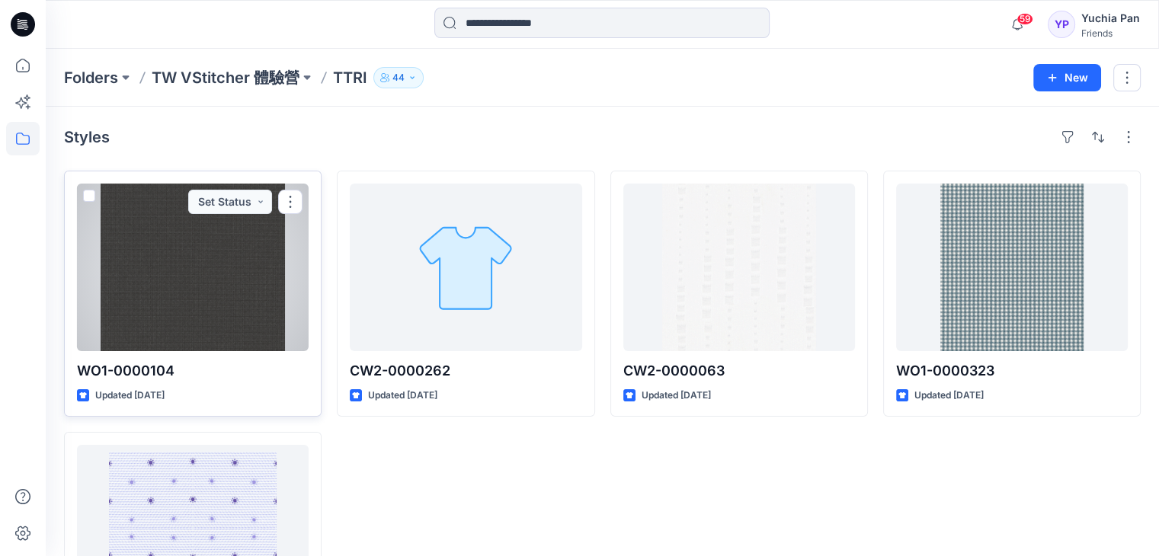
click at [210, 261] on div at bounding box center [193, 268] width 232 height 168
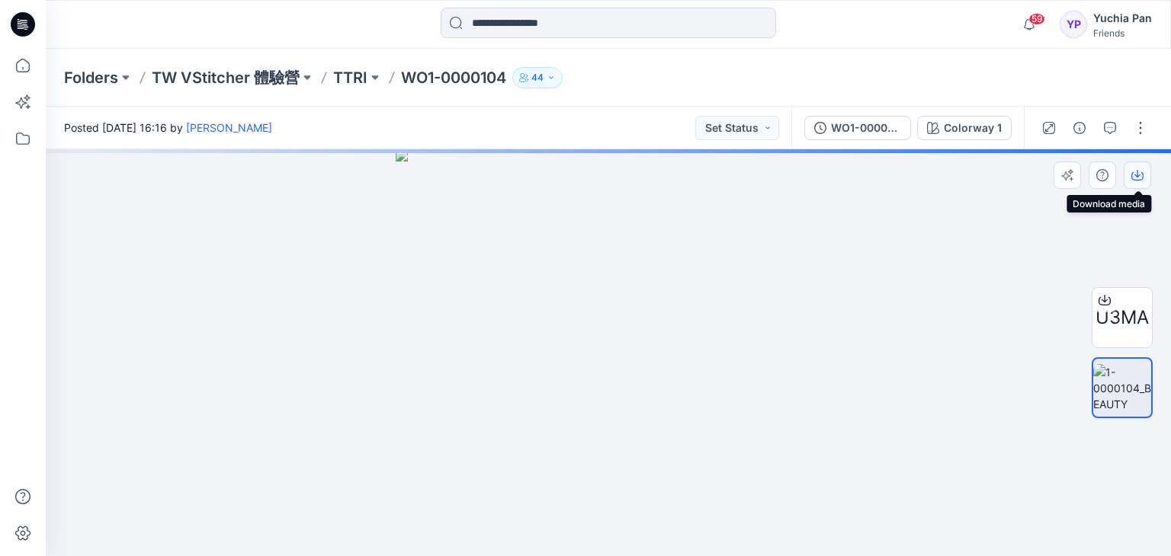
click at [1138, 175] on icon "button" at bounding box center [1137, 175] width 12 height 12
click at [1064, 216] on div at bounding box center [608, 352] width 1125 height 407
click at [1136, 174] on icon "button" at bounding box center [1137, 175] width 12 height 12
click at [1066, 211] on div at bounding box center [608, 352] width 1125 height 407
click at [1136, 175] on icon "button" at bounding box center [1137, 174] width 6 height 8
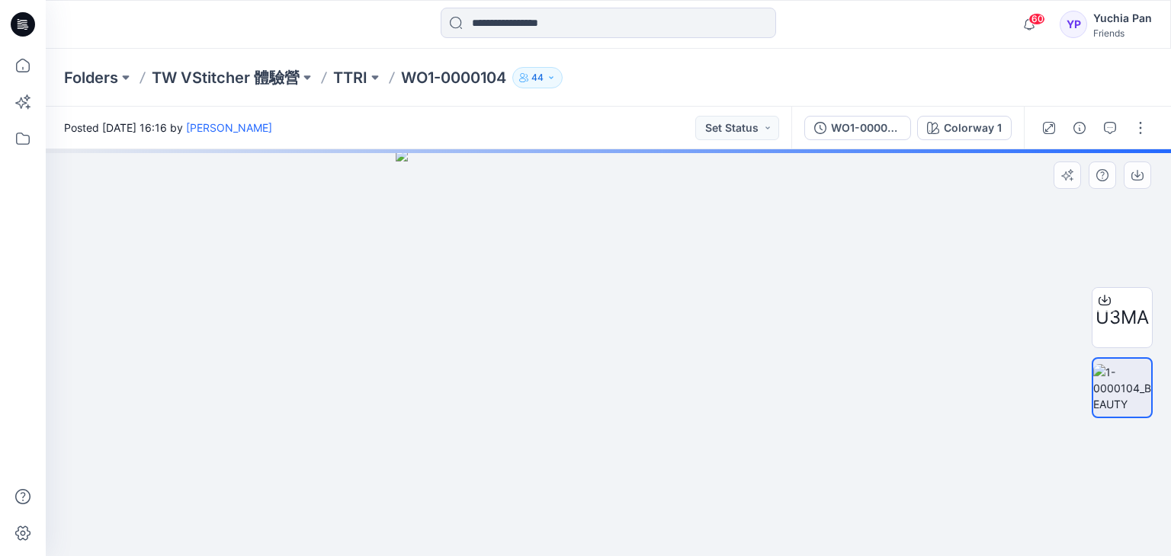
drag, startPoint x: 992, startPoint y: 287, endPoint x: 985, endPoint y: 280, distance: 10.8
click at [992, 287] on div at bounding box center [608, 352] width 1125 height 407
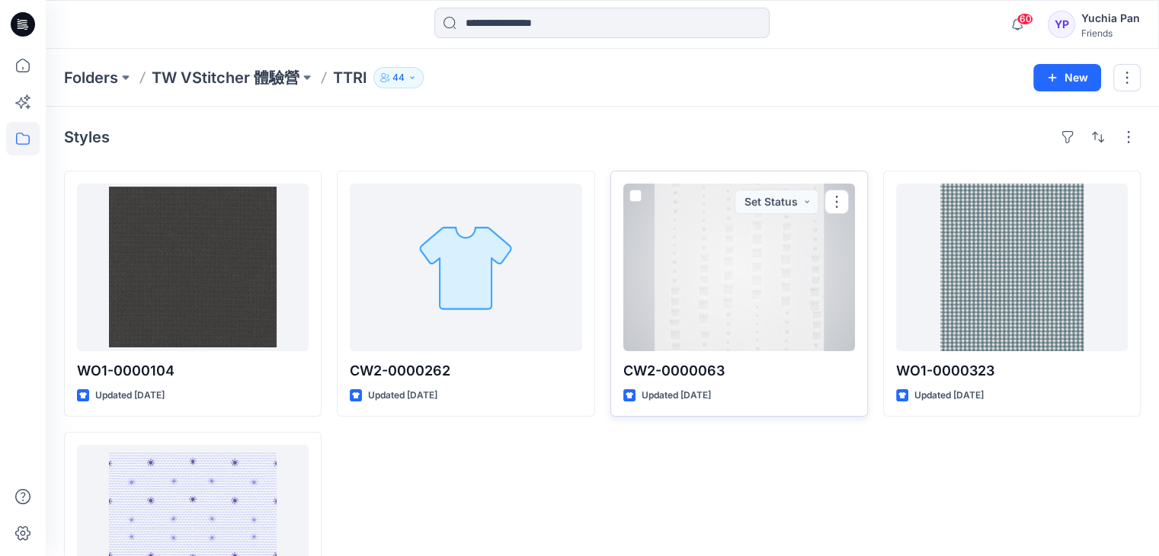
click at [755, 293] on div at bounding box center [739, 268] width 232 height 168
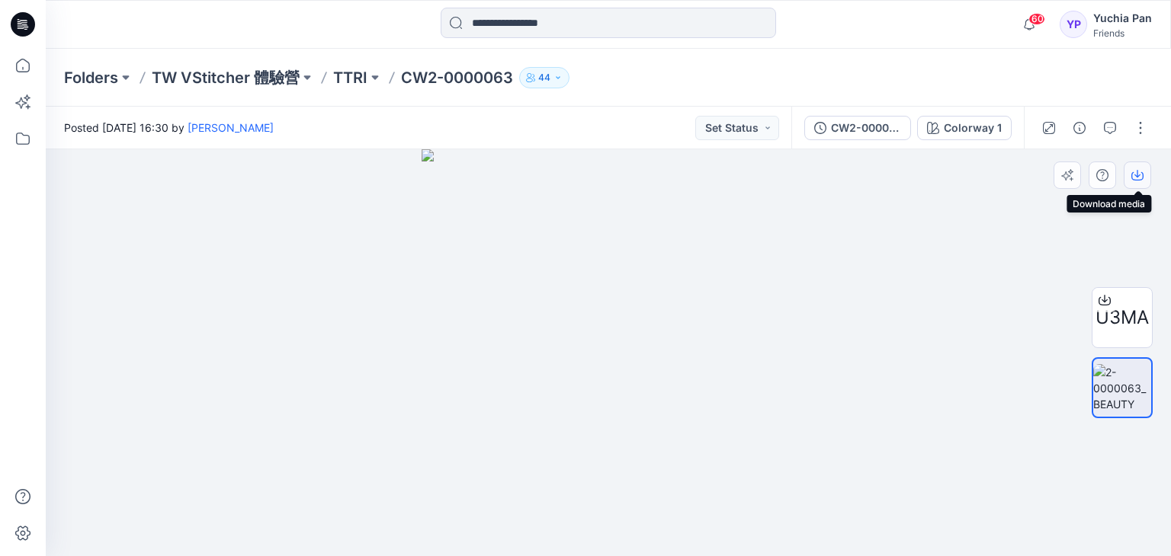
click at [1134, 175] on icon "button" at bounding box center [1137, 175] width 12 height 12
click at [716, 272] on img at bounding box center [608, 352] width 373 height 407
click at [1137, 171] on icon "button" at bounding box center [1137, 175] width 12 height 12
